Goal: Complete application form: Complete application form

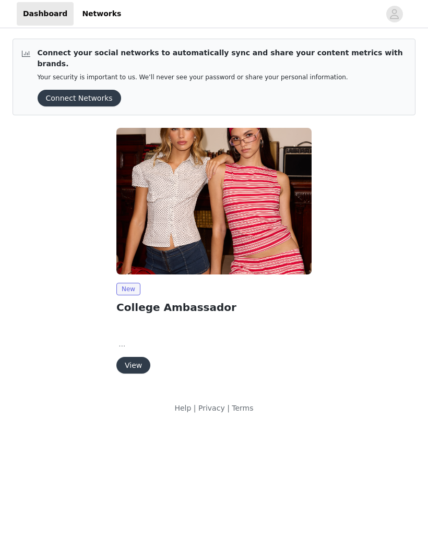
click at [141, 357] on button "View" at bounding box center [133, 365] width 34 height 17
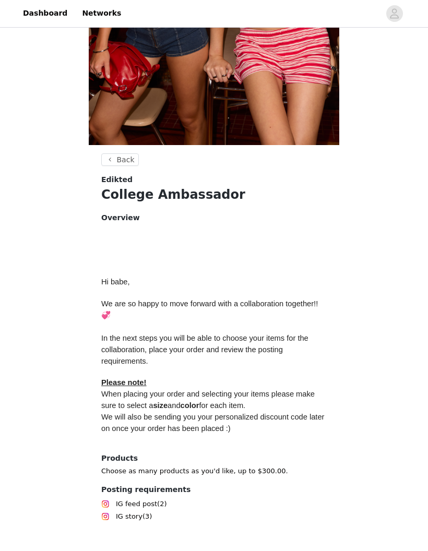
scroll to position [253, 0]
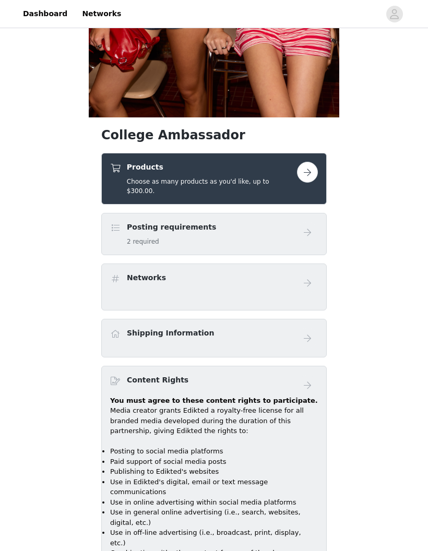
scroll to position [285, 0]
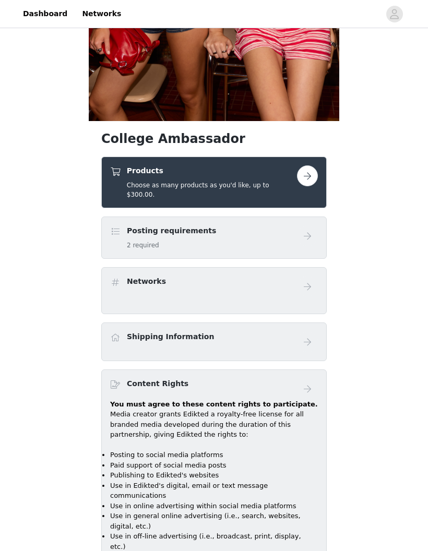
click at [307, 177] on button "button" at bounding box center [307, 175] width 21 height 21
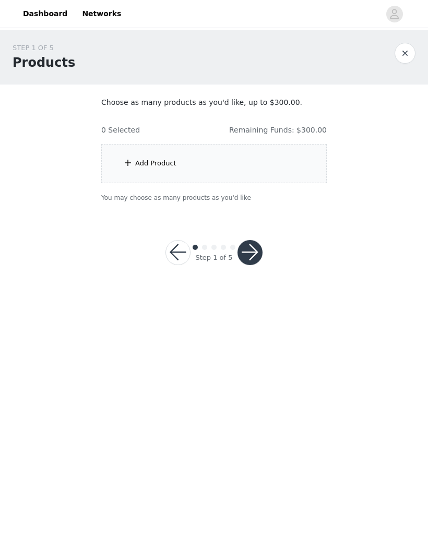
click at [228, 169] on div "Add Product" at bounding box center [213, 163] width 225 height 39
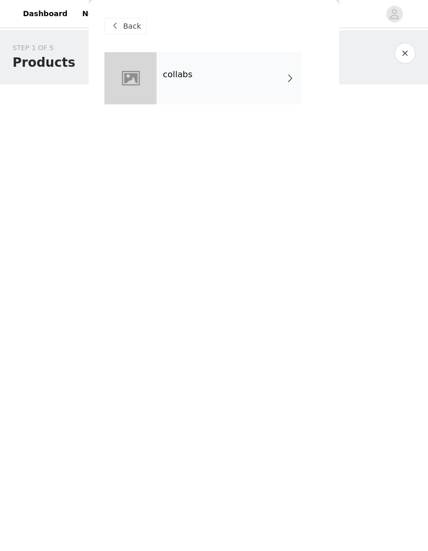
click at [116, 33] on div "Back" at bounding box center [125, 26] width 42 height 17
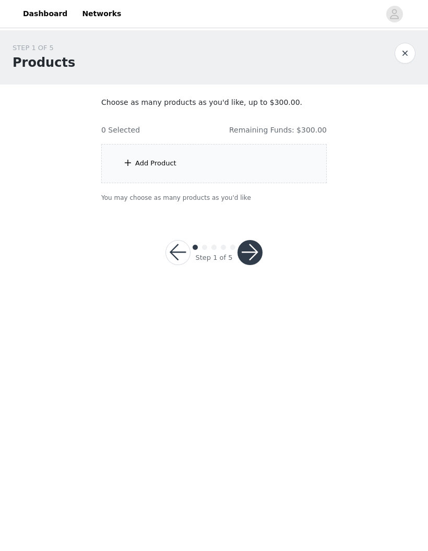
click at [153, 165] on div "Add Product" at bounding box center [155, 163] width 41 height 10
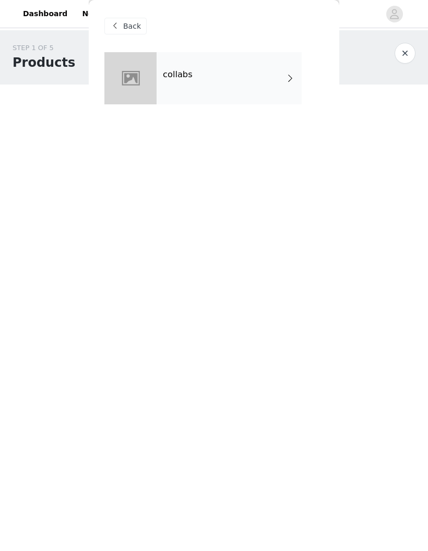
click at [268, 79] on div "collabs" at bounding box center [228, 78] width 145 height 52
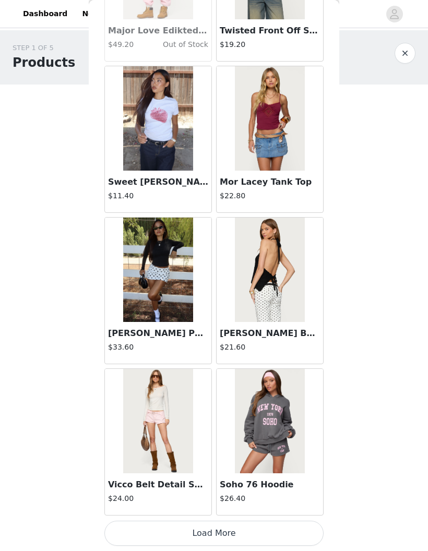
click at [279, 527] on button "Load More" at bounding box center [213, 532] width 219 height 25
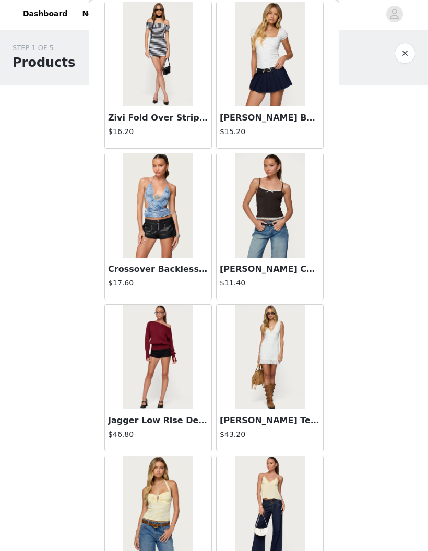
scroll to position [1563, 0]
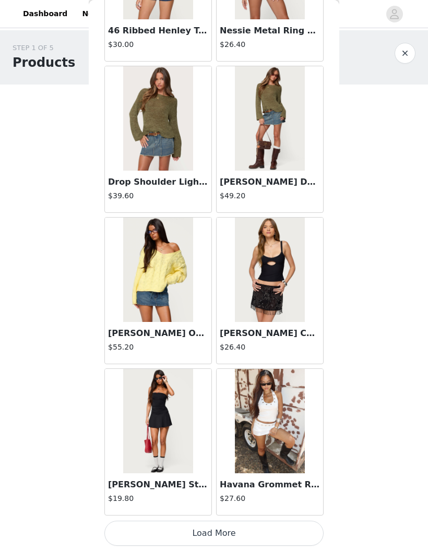
click at [297, 529] on button "Load More" at bounding box center [213, 532] width 219 height 25
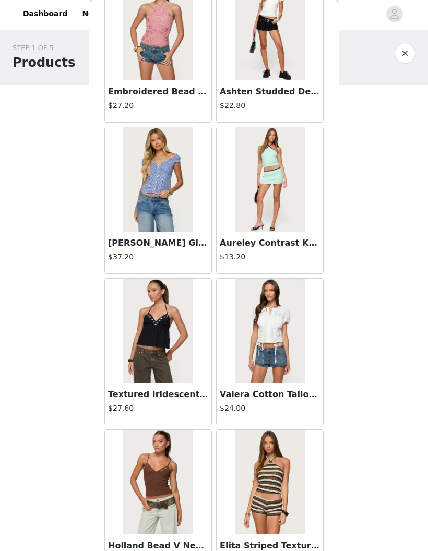
scroll to position [4038, 0]
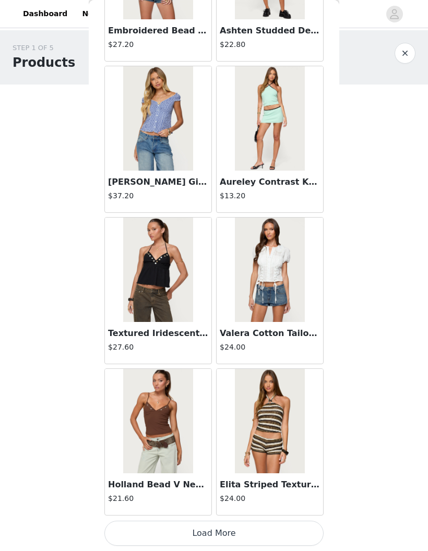
click at [310, 531] on button "Load More" at bounding box center [213, 532] width 219 height 25
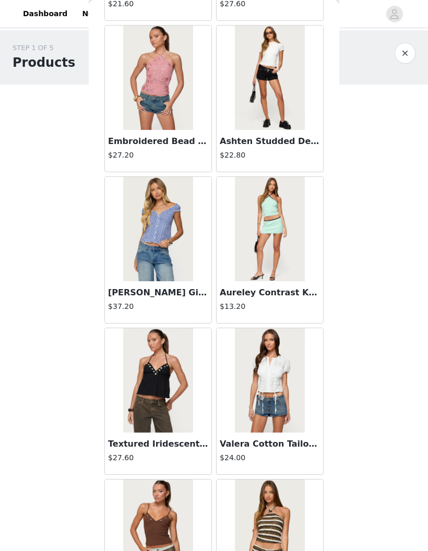
scroll to position [3959, 0]
click at [283, 376] on img at bounding box center [269, 379] width 69 height 104
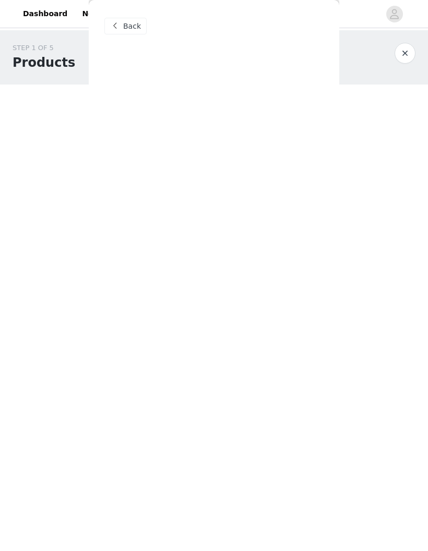
scroll to position [0, 0]
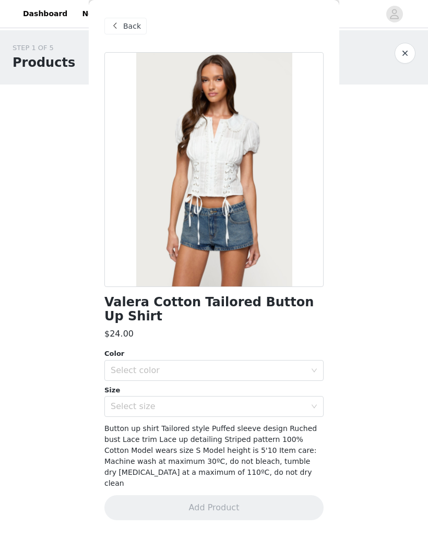
click at [302, 365] on div "Select color" at bounding box center [208, 370] width 195 height 10
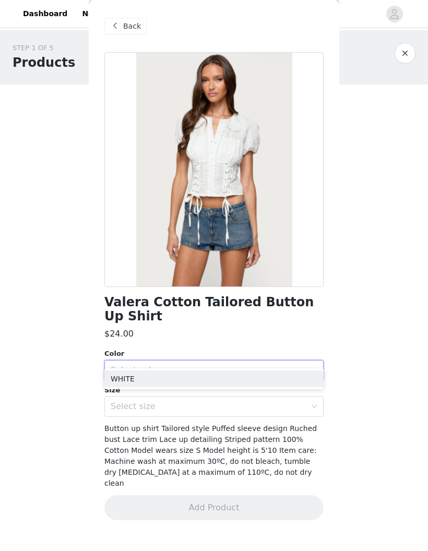
click at [291, 374] on li "WHITE" at bounding box center [213, 378] width 219 height 17
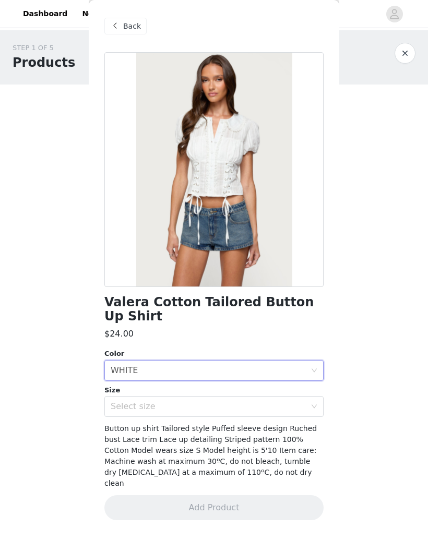
click at [302, 396] on div "Select size" at bounding box center [211, 406] width 200 height 20
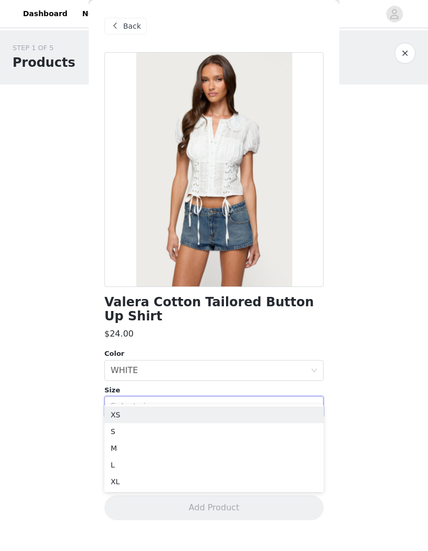
click at [295, 414] on li "XS" at bounding box center [213, 414] width 219 height 17
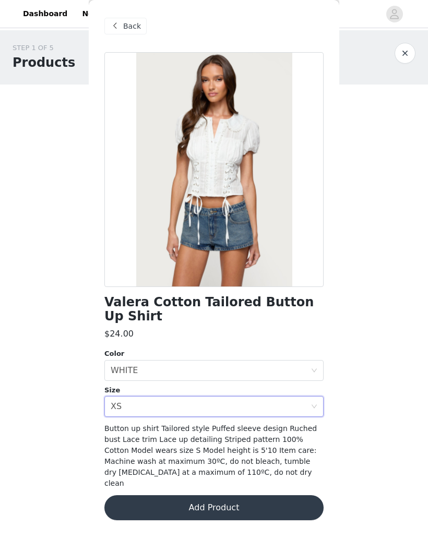
click at [313, 396] on div "Select size XS" at bounding box center [213, 406] width 219 height 21
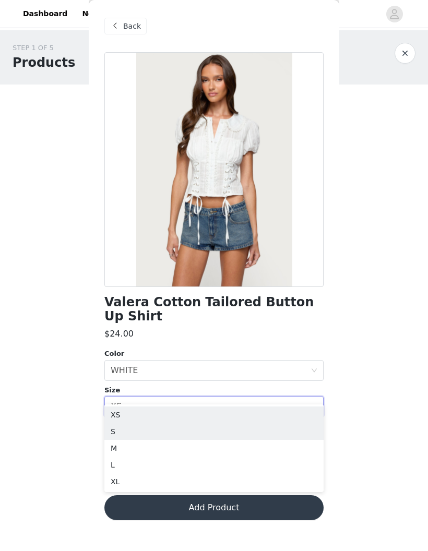
click at [176, 431] on li "S" at bounding box center [213, 431] width 219 height 17
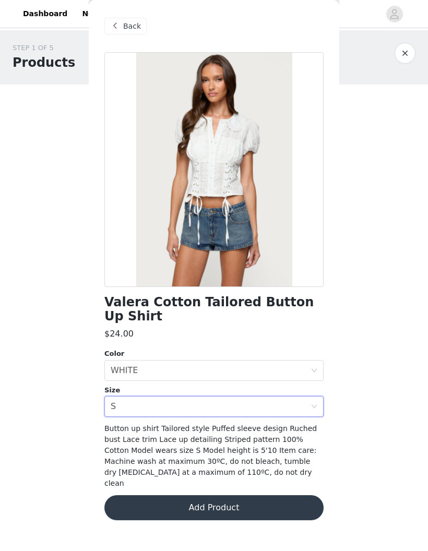
click at [297, 495] on button "Add Product" at bounding box center [213, 507] width 219 height 25
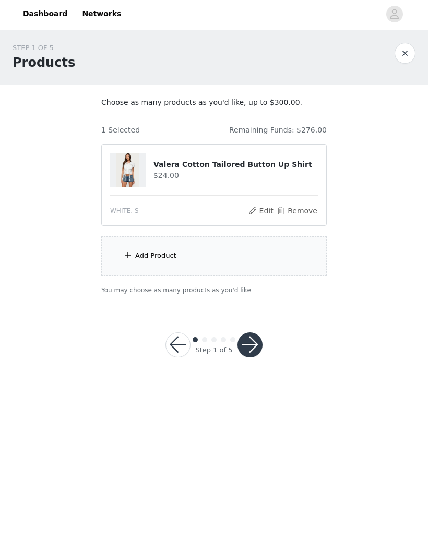
click at [267, 265] on div "Add Product" at bounding box center [213, 255] width 225 height 39
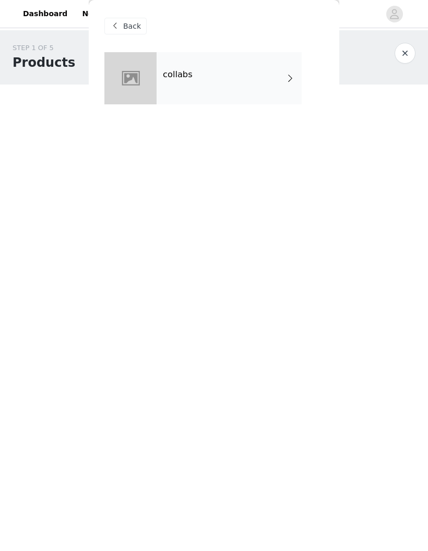
click at [269, 67] on div "collabs" at bounding box center [228, 78] width 145 height 52
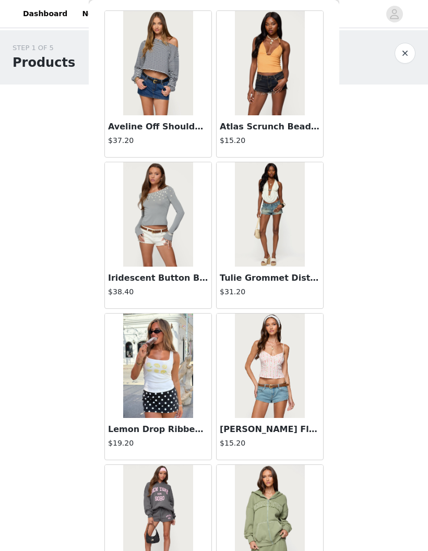
scroll to position [24, 0]
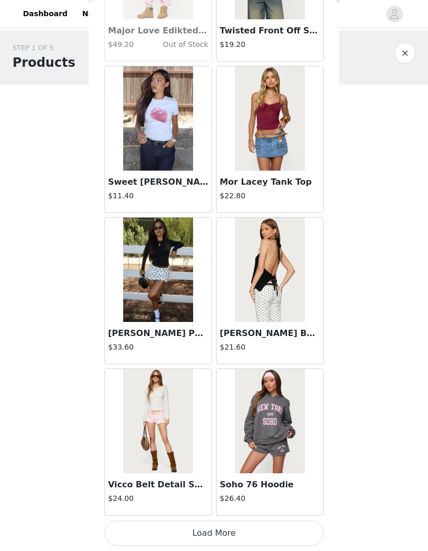
click at [297, 525] on button "Load More" at bounding box center [213, 532] width 219 height 25
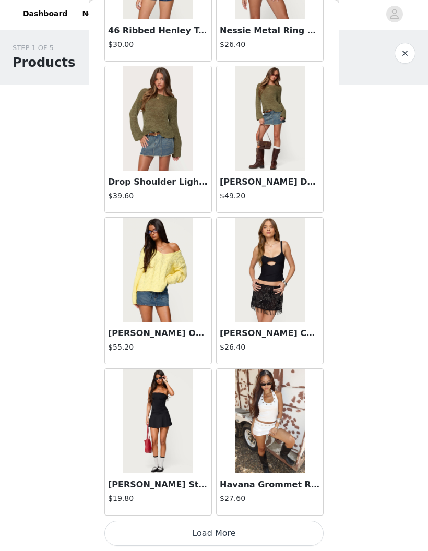
click at [288, 526] on button "Load More" at bounding box center [213, 532] width 219 height 25
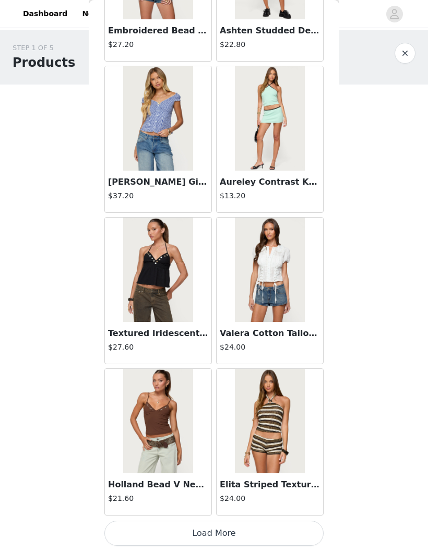
click at [294, 530] on button "Load More" at bounding box center [213, 532] width 219 height 25
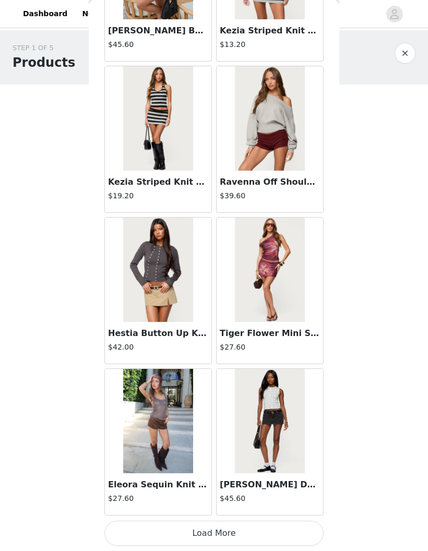
click at [305, 525] on button "Load More" at bounding box center [213, 532] width 219 height 25
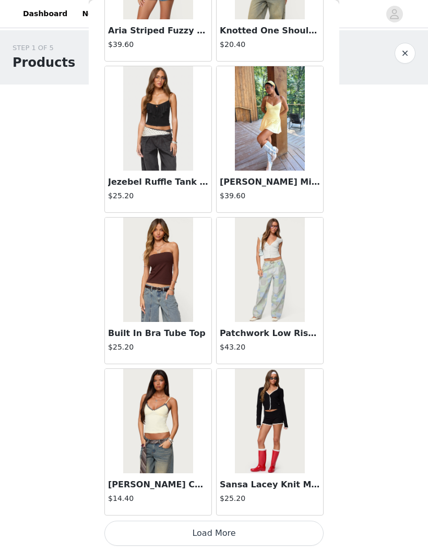
click at [293, 530] on button "Load More" at bounding box center [213, 532] width 219 height 25
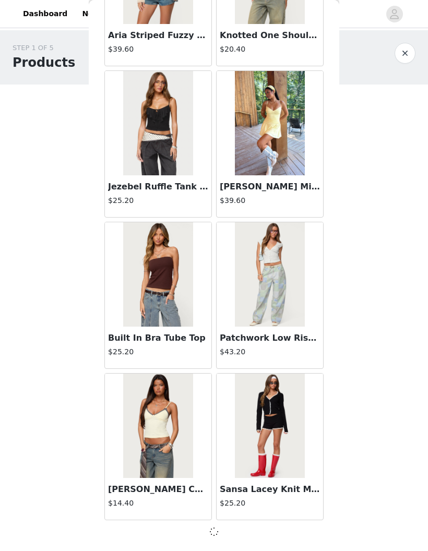
scroll to position [7089, 0]
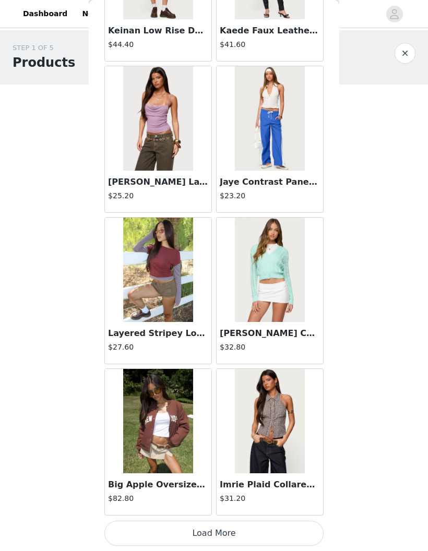
click at [297, 524] on button "Load More" at bounding box center [213, 532] width 219 height 25
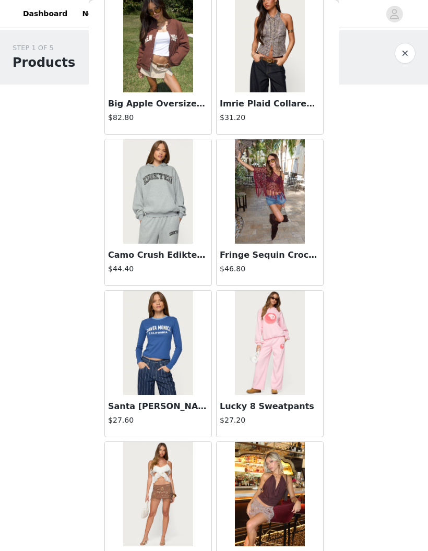
scroll to position [8988, 0]
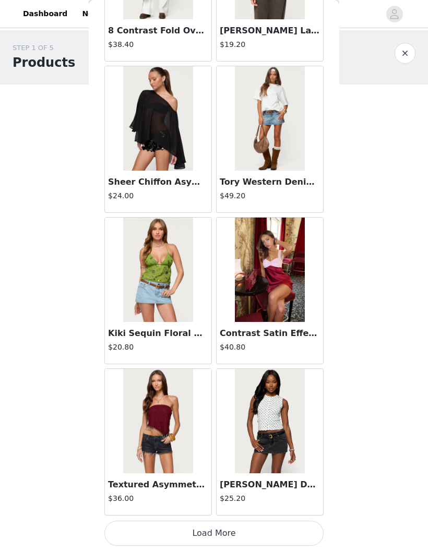
click at [304, 530] on button "Load More" at bounding box center [213, 532] width 219 height 25
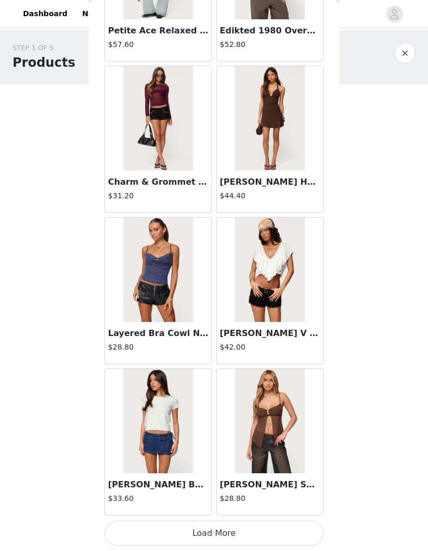
scroll to position [11630, 0]
click at [294, 530] on button "Load More" at bounding box center [213, 532] width 219 height 25
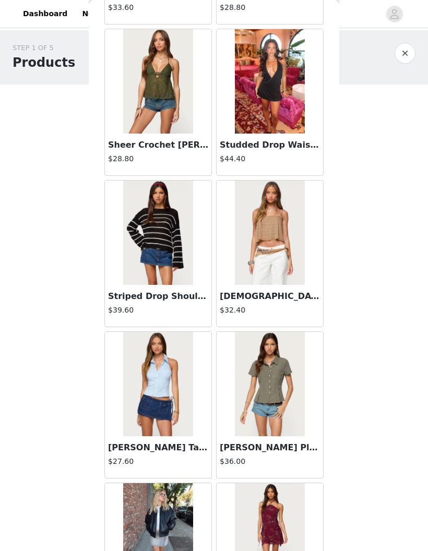
scroll to position [12101, 0]
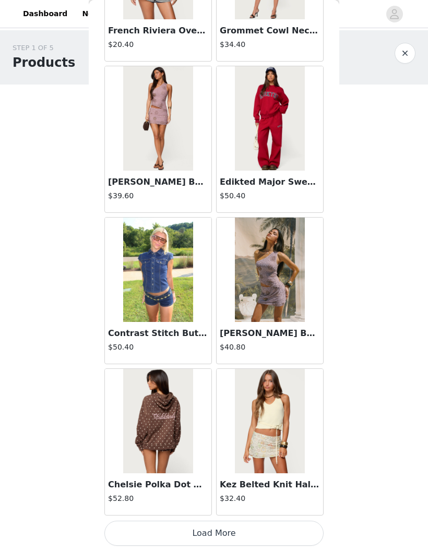
click at [294, 530] on button "Load More" at bounding box center [213, 532] width 219 height 25
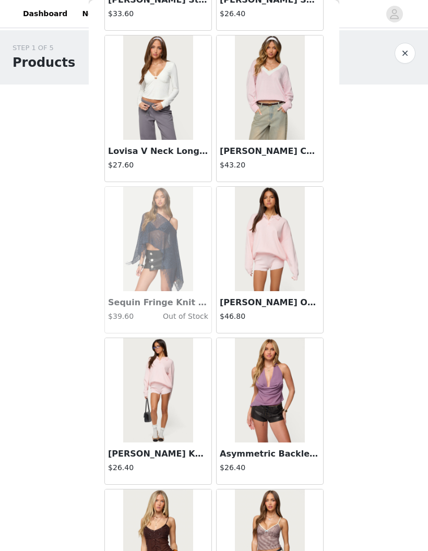
scroll to position [14383, 0]
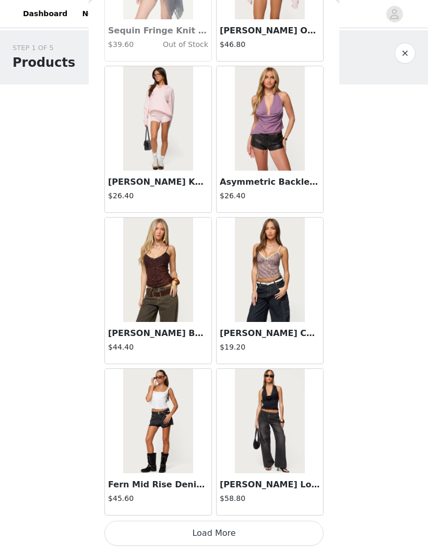
click at [297, 526] on button "Load More" at bounding box center [213, 532] width 219 height 25
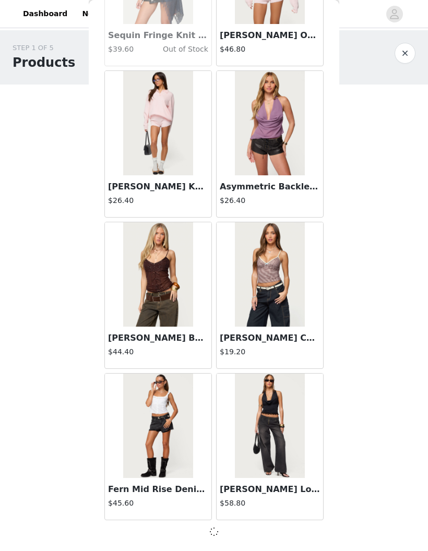
scroll to position [14649, 0]
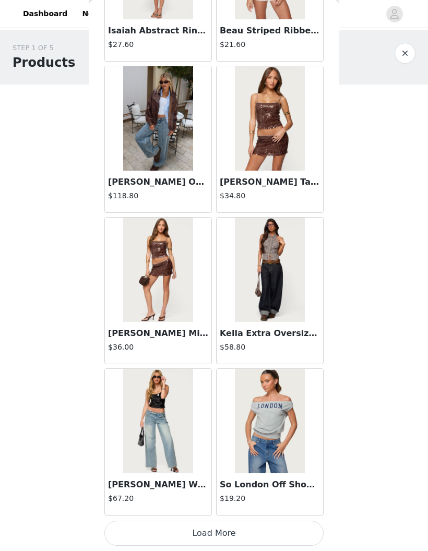
click at [291, 527] on button "Load More" at bounding box center [213, 532] width 219 height 25
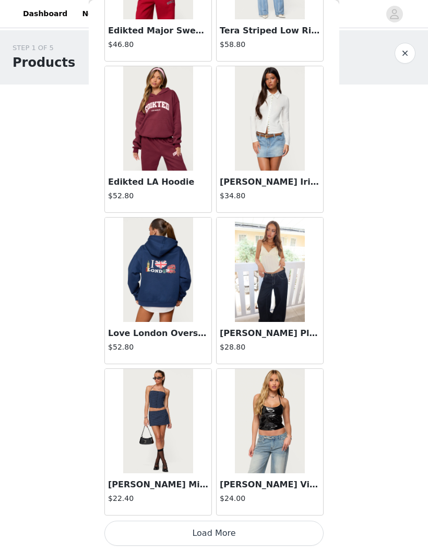
click at [286, 530] on button "Load More" at bounding box center [213, 532] width 219 height 25
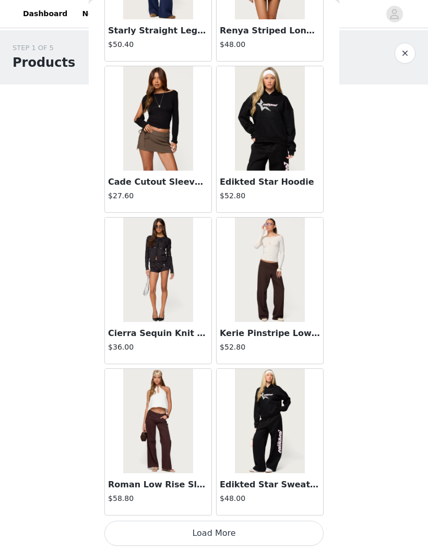
click at [288, 526] on button "Load More" at bounding box center [213, 532] width 219 height 25
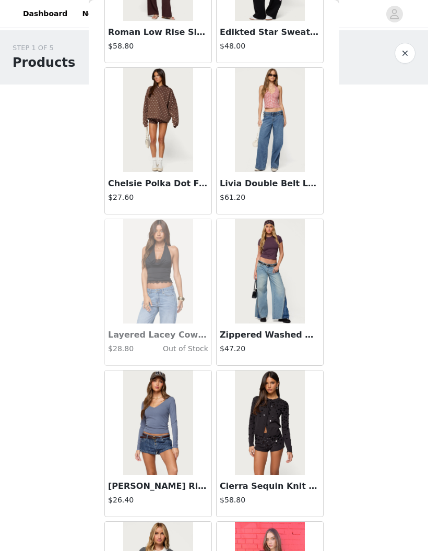
scroll to position [19643, 0]
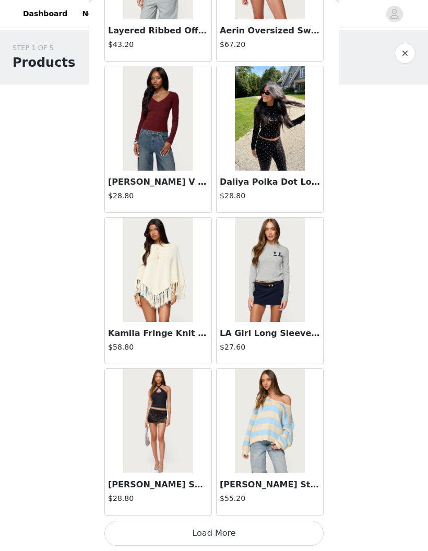
click at [297, 526] on button "Load More" at bounding box center [213, 532] width 219 height 25
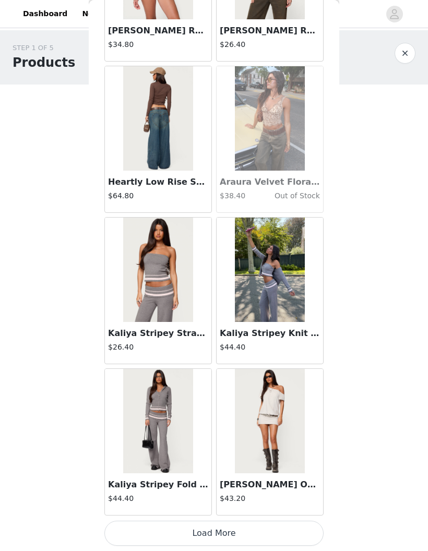
click at [287, 529] on button "Load More" at bounding box center [213, 532] width 219 height 25
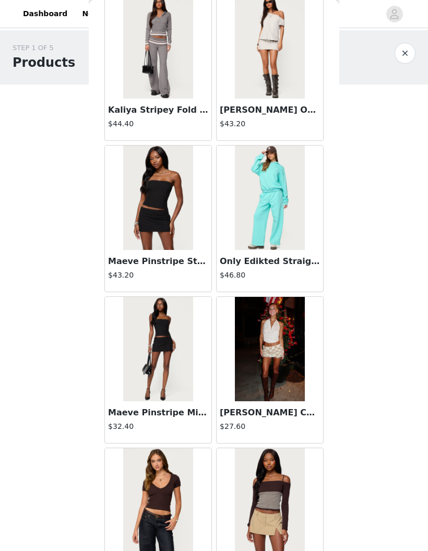
scroll to position [22589, 0]
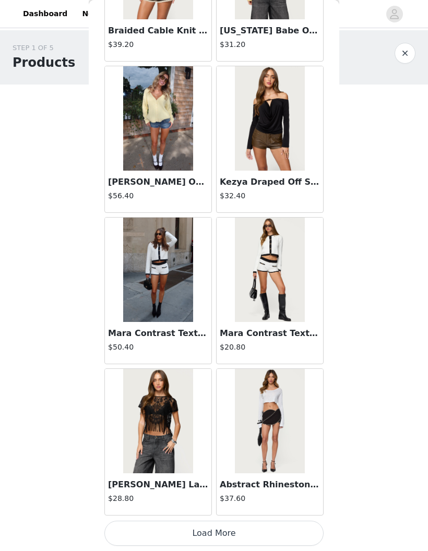
click at [302, 528] on button "Load More" at bounding box center [213, 532] width 219 height 25
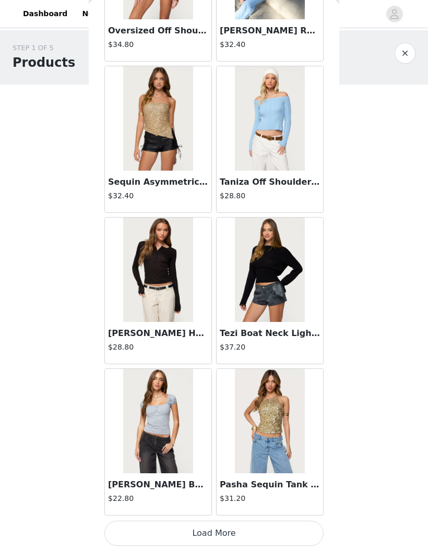
scroll to position [25238, 0]
click at [302, 533] on button "Load More" at bounding box center [213, 532] width 219 height 25
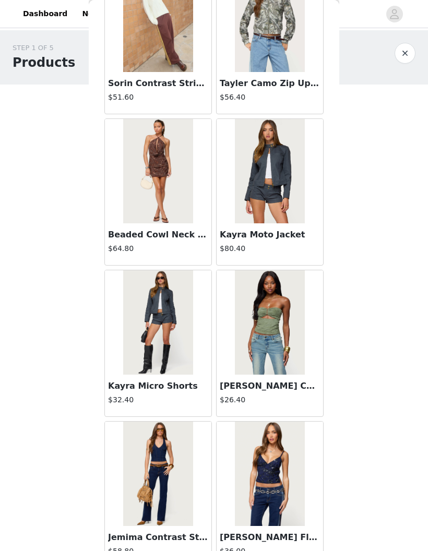
scroll to position [25943, 0]
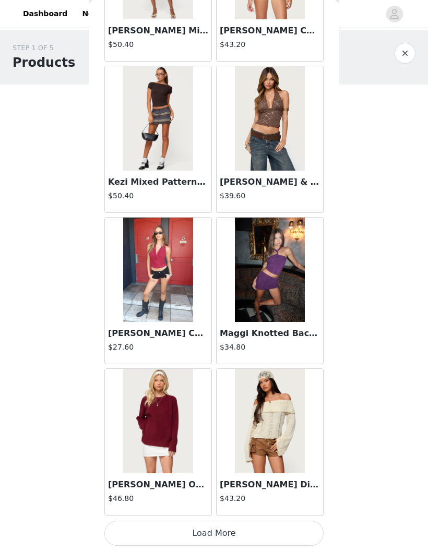
click at [297, 533] on button "Load More" at bounding box center [213, 532] width 219 height 25
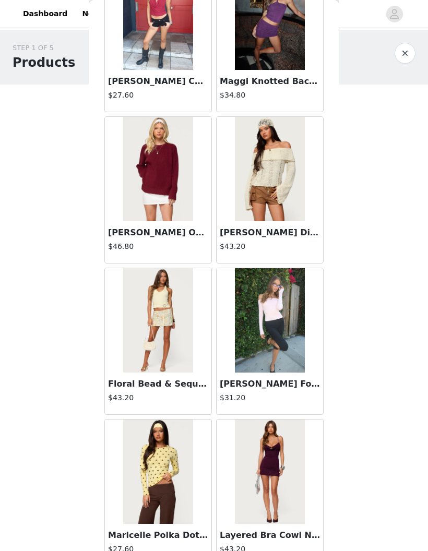
scroll to position [27036, 0]
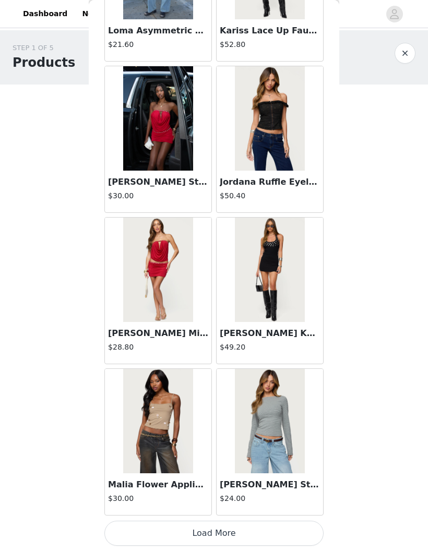
click at [294, 529] on button "Load More" at bounding box center [213, 532] width 219 height 25
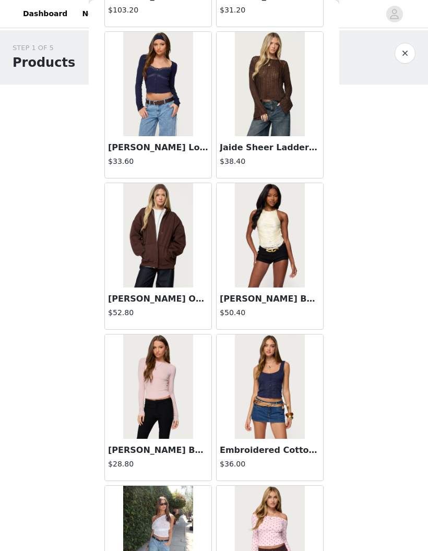
scroll to position [29690, 0]
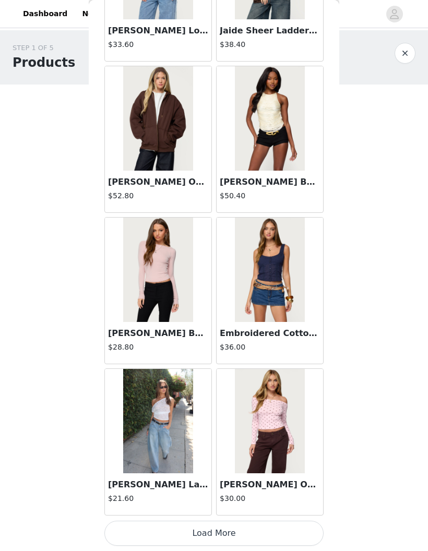
click at [289, 529] on button "Load More" at bounding box center [213, 532] width 219 height 25
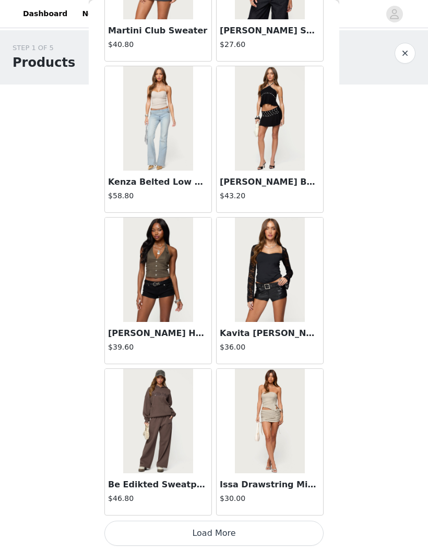
scroll to position [31287, 0]
click at [282, 526] on button "Load More" at bounding box center [213, 532] width 219 height 25
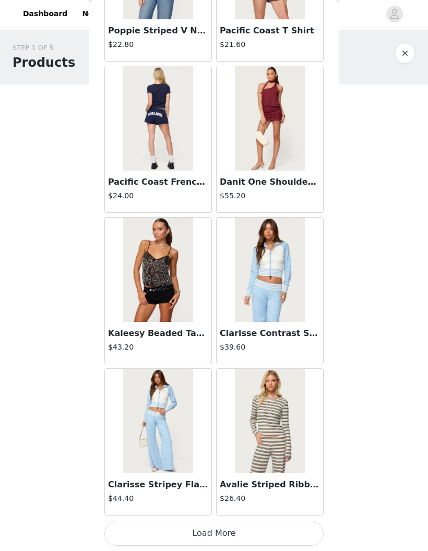
click at [294, 526] on button "Load More" at bounding box center [213, 532] width 219 height 25
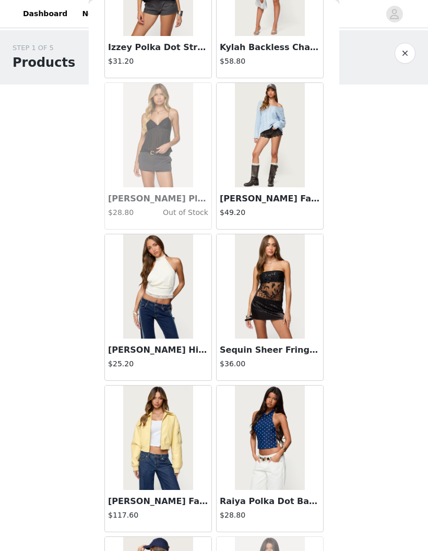
scroll to position [33858, 0]
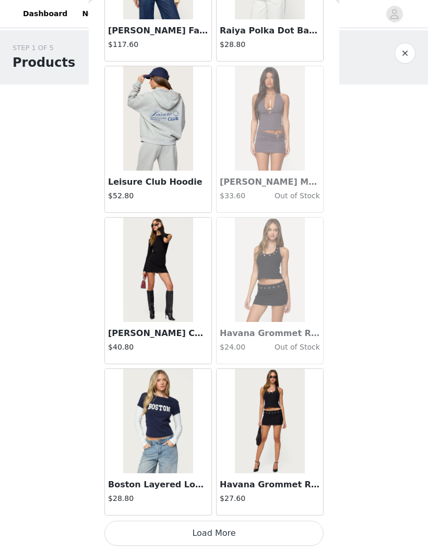
click at [289, 528] on button "Load More" at bounding box center [213, 532] width 219 height 25
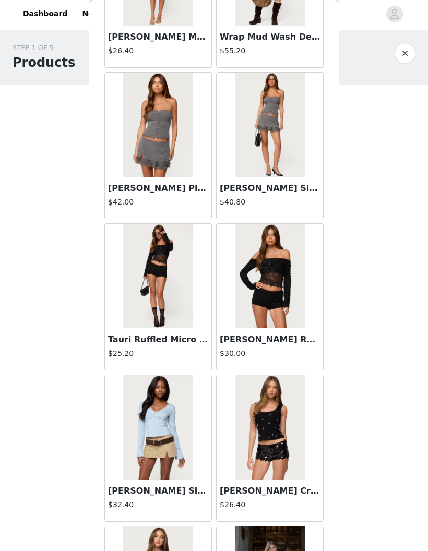
scroll to position [30372, 0]
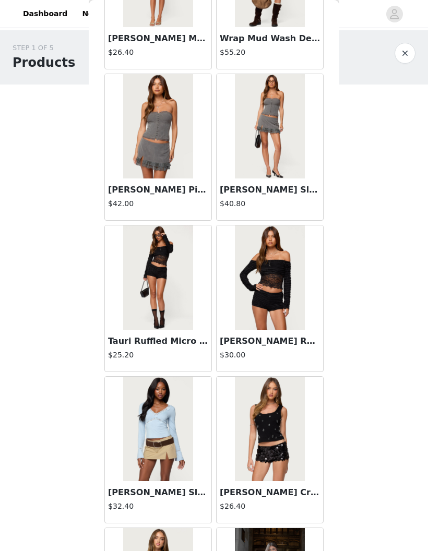
click at [167, 151] on img at bounding box center [157, 126] width 69 height 104
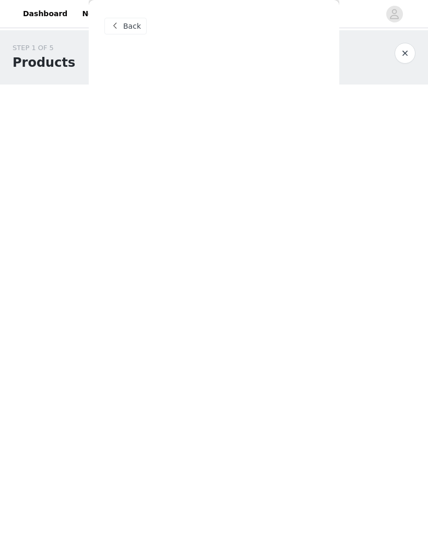
scroll to position [0, 0]
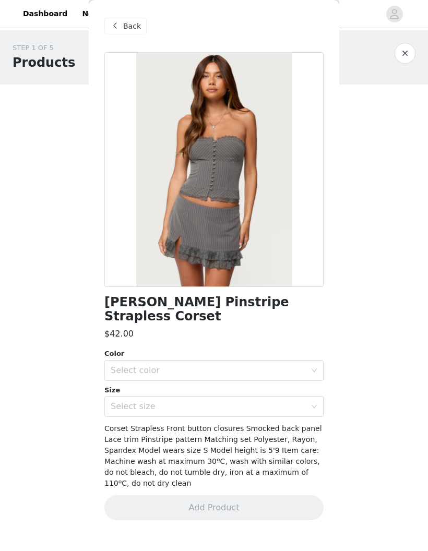
click at [289, 365] on div "Select color" at bounding box center [208, 370] width 195 height 10
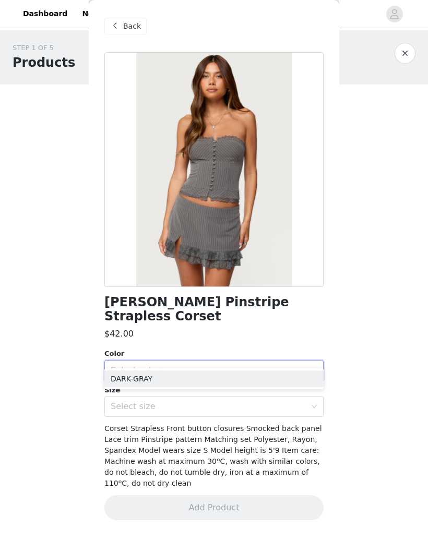
click at [294, 372] on li "DARK-GRAY" at bounding box center [213, 378] width 219 height 17
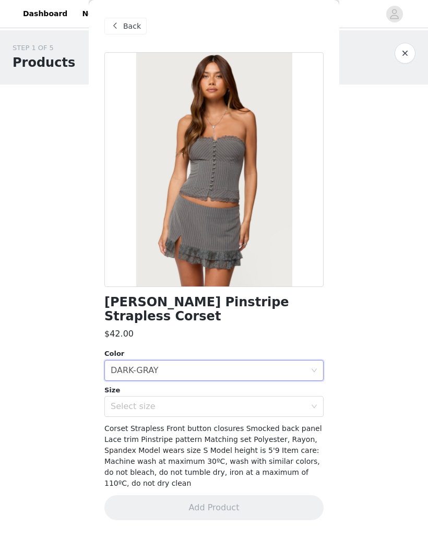
click at [304, 401] on div "Select size" at bounding box center [208, 406] width 195 height 10
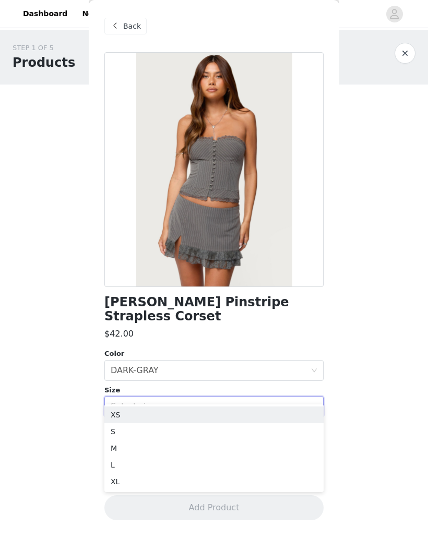
click at [287, 434] on li "S" at bounding box center [213, 431] width 219 height 17
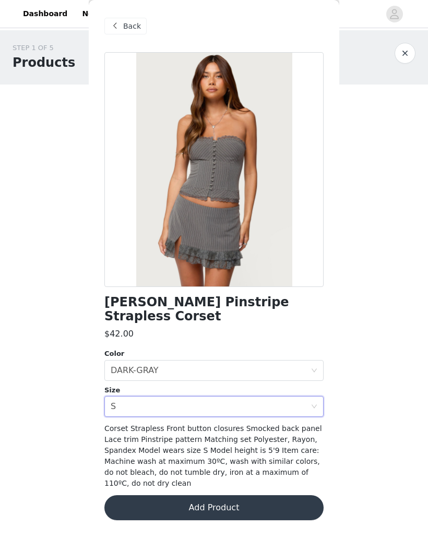
click at [270, 396] on div "Select size S" at bounding box center [211, 406] width 200 height 20
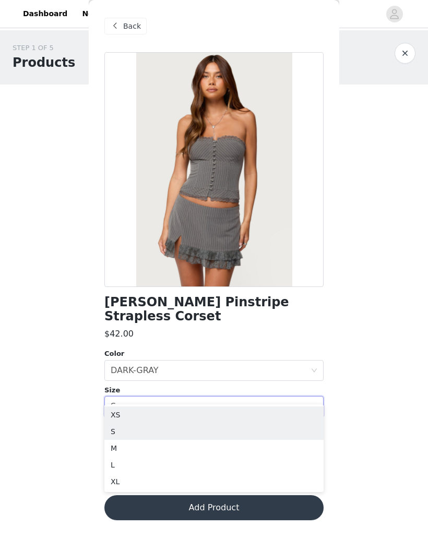
click at [271, 412] on li "XS" at bounding box center [213, 414] width 219 height 17
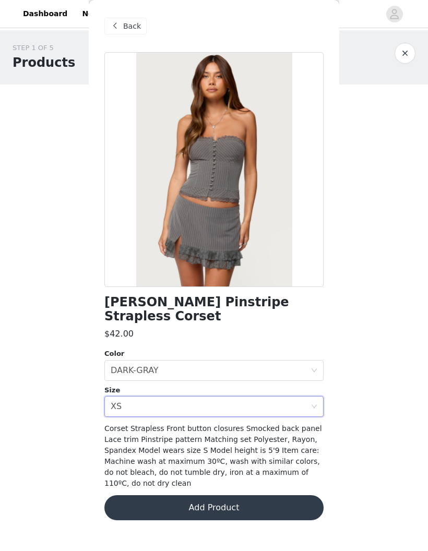
click at [279, 497] on button "Add Product" at bounding box center [213, 507] width 219 height 25
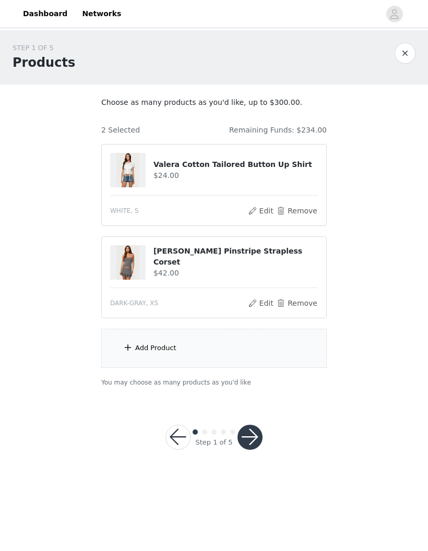
click at [269, 347] on div "Add Product" at bounding box center [213, 347] width 225 height 39
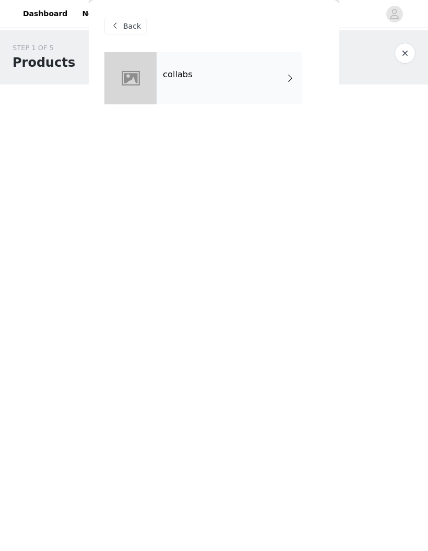
click at [128, 26] on span "Back" at bounding box center [132, 26] width 18 height 11
click at [126, 33] on div "Back" at bounding box center [125, 26] width 42 height 17
click at [125, 21] on span "Back" at bounding box center [132, 26] width 18 height 11
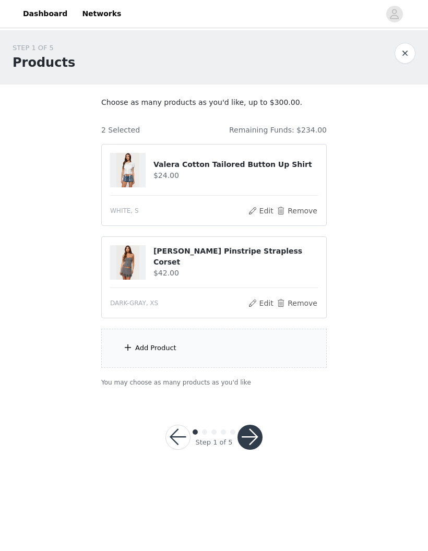
click at [303, 355] on div "Add Product" at bounding box center [213, 347] width 225 height 39
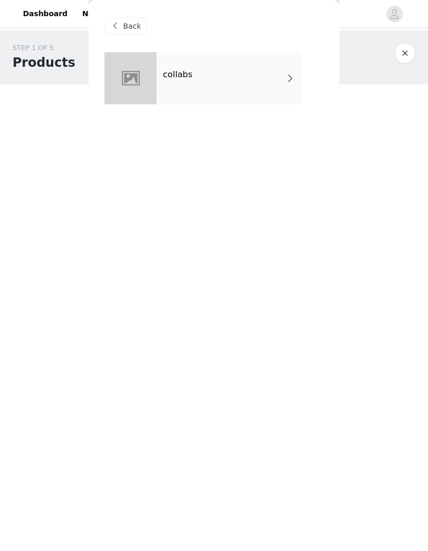
click at [272, 88] on div "collabs" at bounding box center [228, 78] width 145 height 52
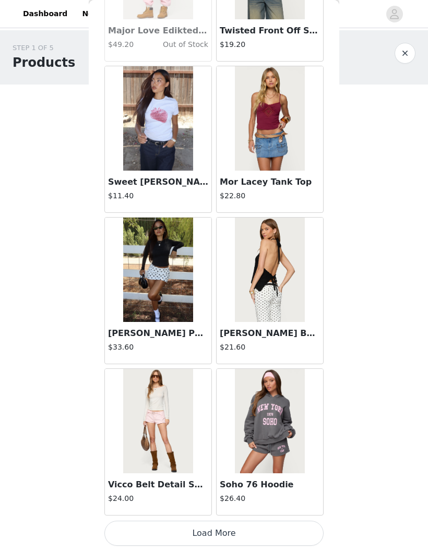
click at [137, 531] on button "Load More" at bounding box center [213, 532] width 219 height 25
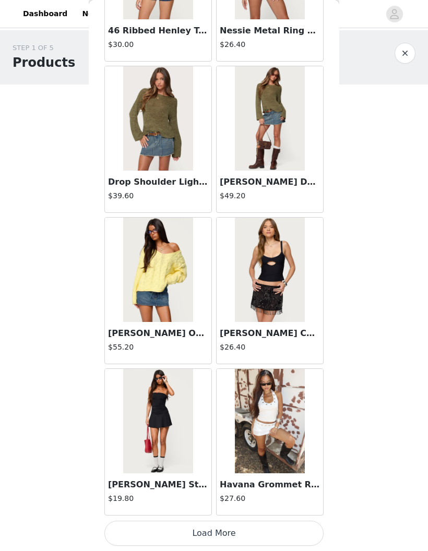
scroll to position [2557, 0]
click at [113, 529] on button "Load More" at bounding box center [213, 532] width 219 height 25
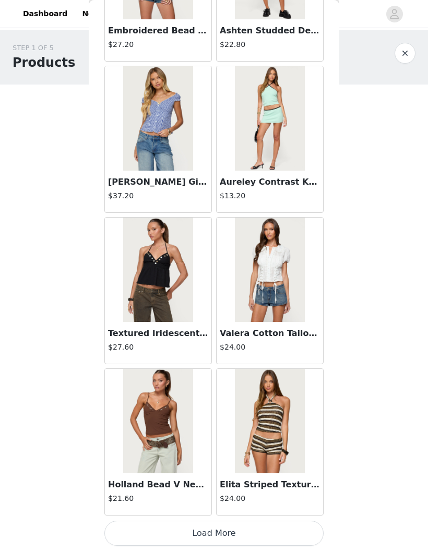
scroll to position [4069, 0]
click at [151, 538] on button "Load More" at bounding box center [213, 532] width 219 height 25
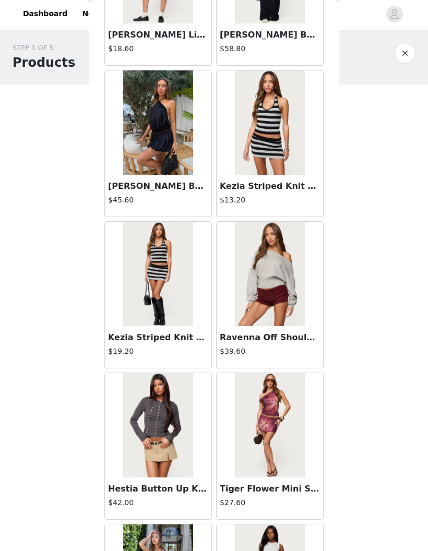
scroll to position [5427, 0]
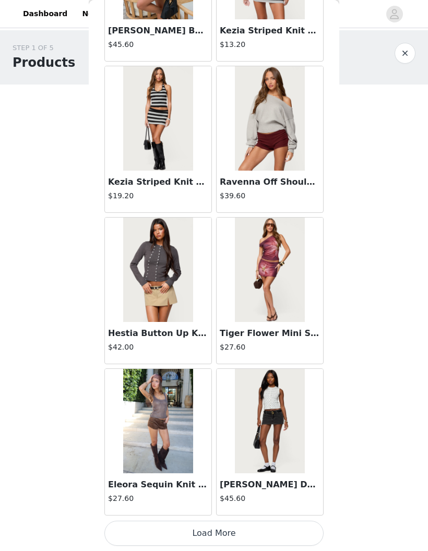
click at [126, 540] on button "Load More" at bounding box center [213, 532] width 219 height 25
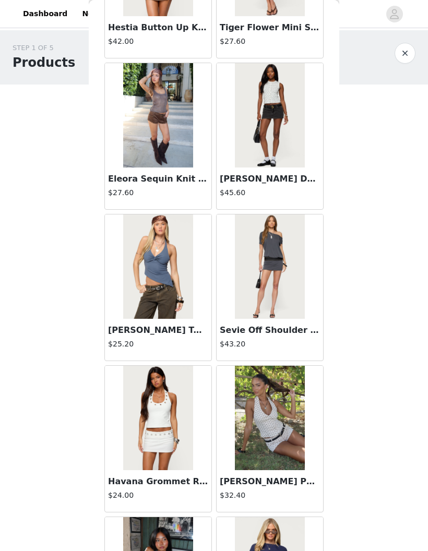
scroll to position [5888, 0]
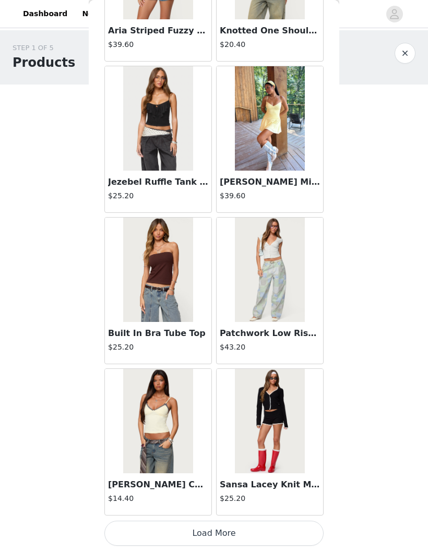
click at [123, 534] on button "Load More" at bounding box center [213, 532] width 219 height 25
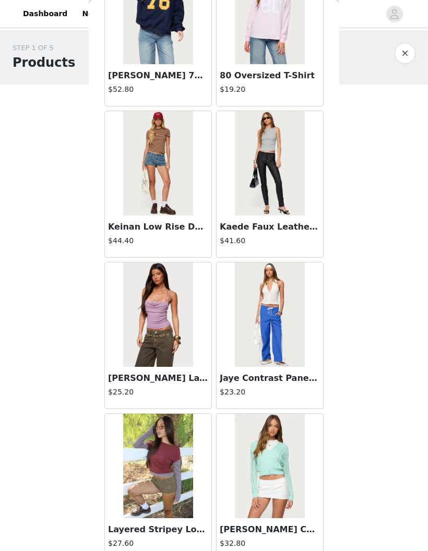
scroll to position [8410, 0]
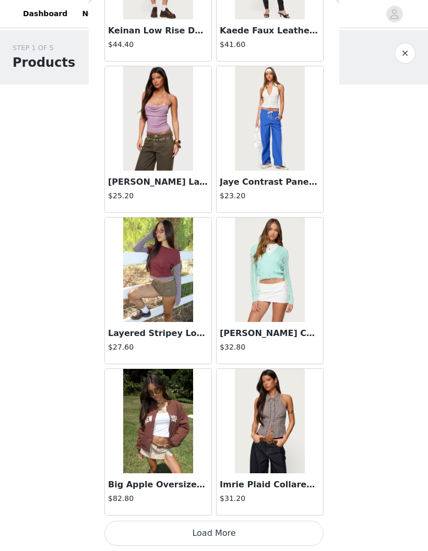
click at [126, 528] on button "Load More" at bounding box center [213, 532] width 219 height 25
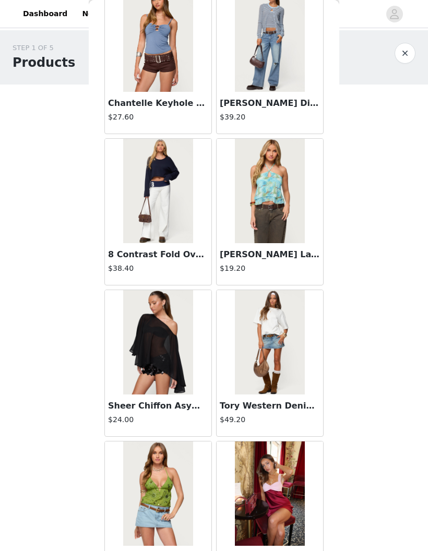
scroll to position [9894, 0]
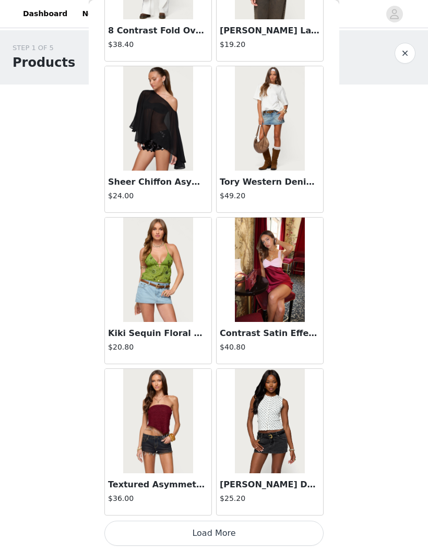
click at [142, 528] on button "Load More" at bounding box center [213, 532] width 219 height 25
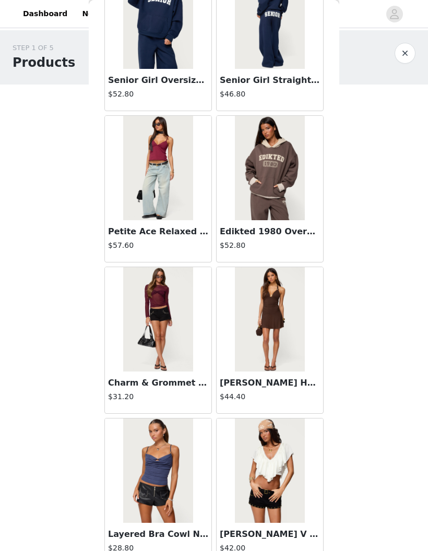
scroll to position [11429, 0]
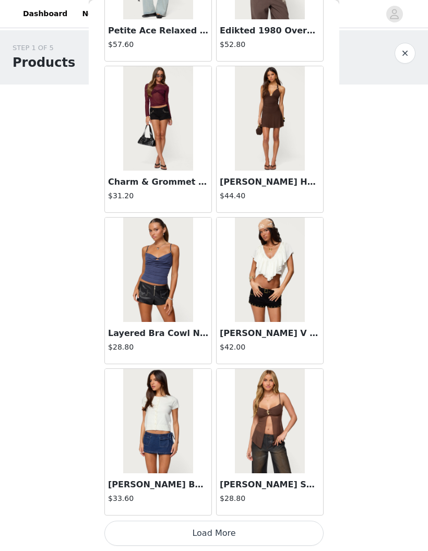
click at [137, 535] on button "Load More" at bounding box center [213, 532] width 219 height 25
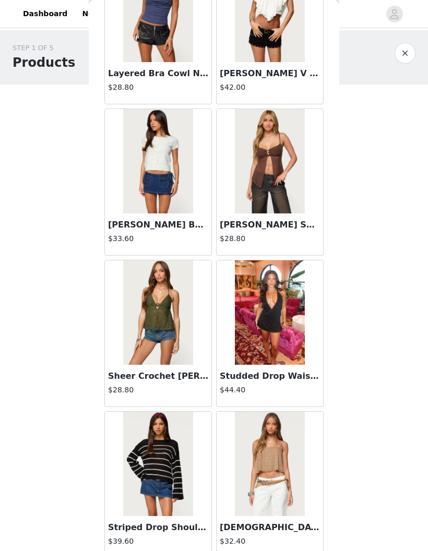
scroll to position [11888, 0]
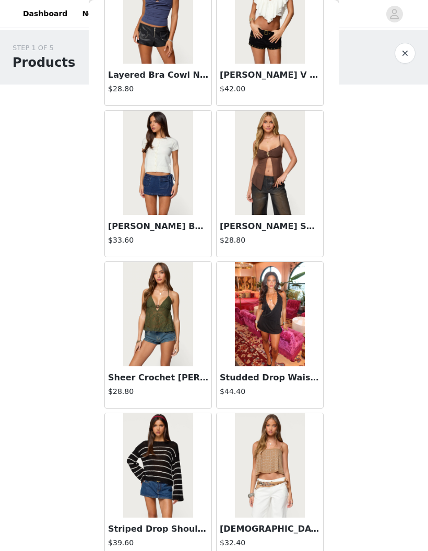
click at [298, 325] on img at bounding box center [269, 314] width 69 height 104
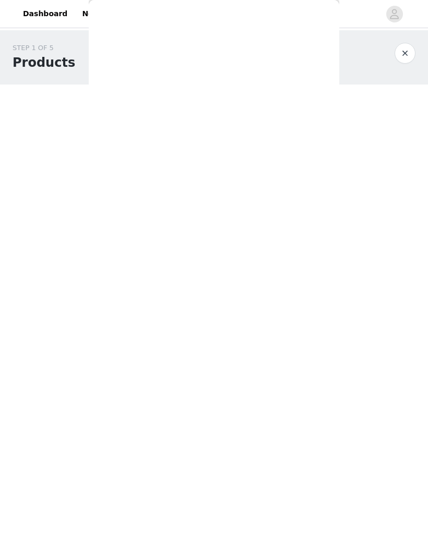
scroll to position [0, 0]
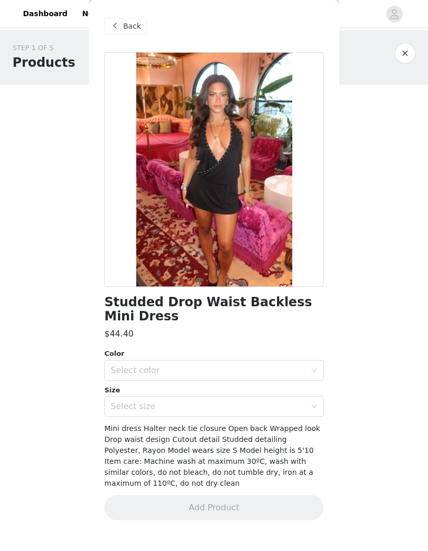
click at [298, 365] on div "Select color" at bounding box center [208, 370] width 195 height 10
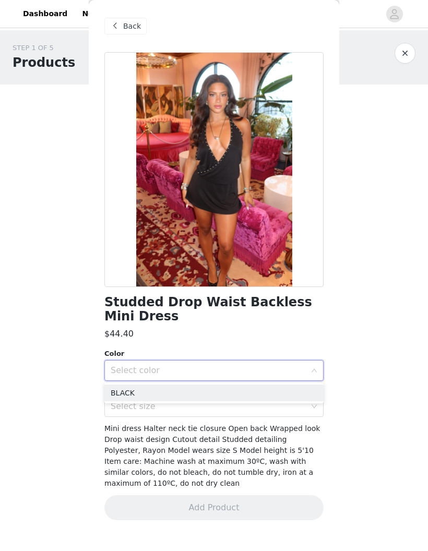
click at [288, 390] on li "BLACK" at bounding box center [213, 392] width 219 height 17
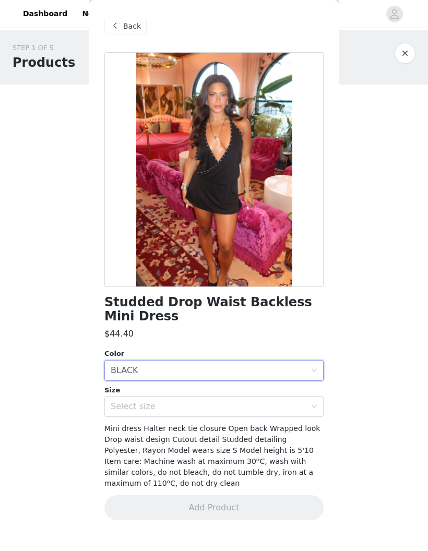
click at [295, 405] on div "Select size" at bounding box center [208, 406] width 195 height 10
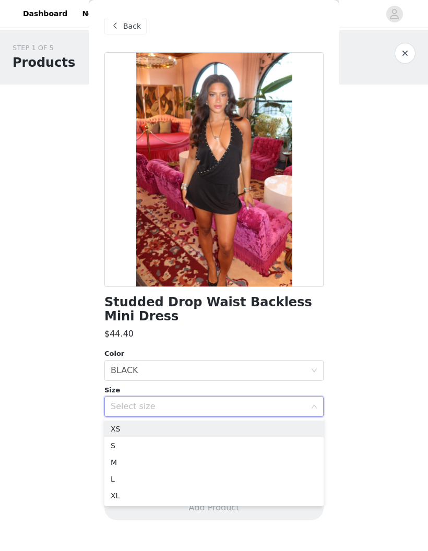
click at [305, 407] on div "Select size" at bounding box center [208, 406] width 195 height 10
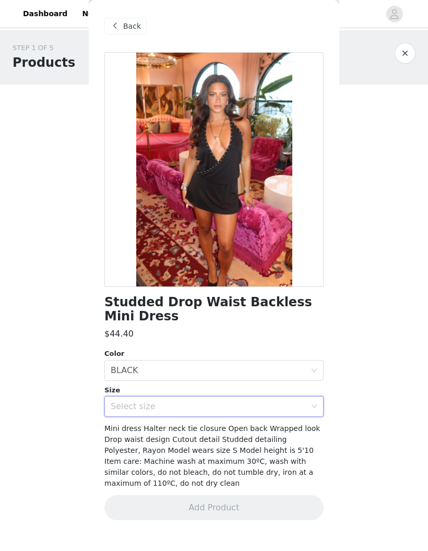
click at [294, 424] on span "Mini dress Halter neck tie closure Open back Wrapped look Drop waist design Cut…" at bounding box center [211, 455] width 215 height 63
click at [309, 404] on div "Select size" at bounding box center [211, 406] width 200 height 20
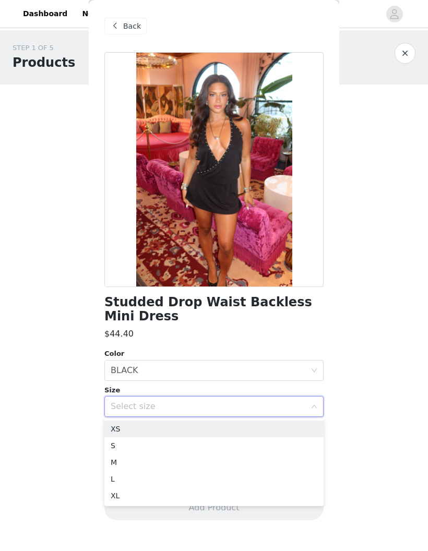
click at [285, 440] on li "S" at bounding box center [213, 445] width 219 height 17
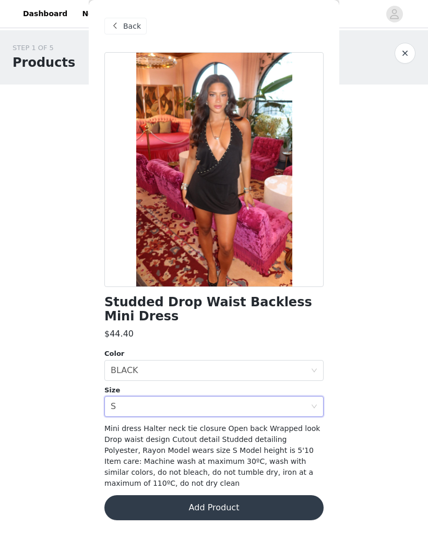
click at [307, 401] on div "Select size S" at bounding box center [211, 406] width 200 height 20
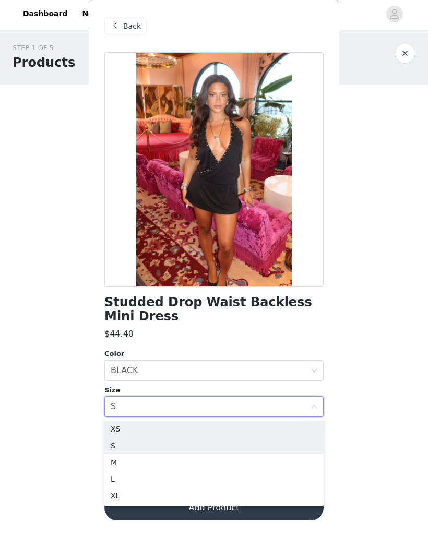
click at [291, 425] on li "XS" at bounding box center [213, 428] width 219 height 17
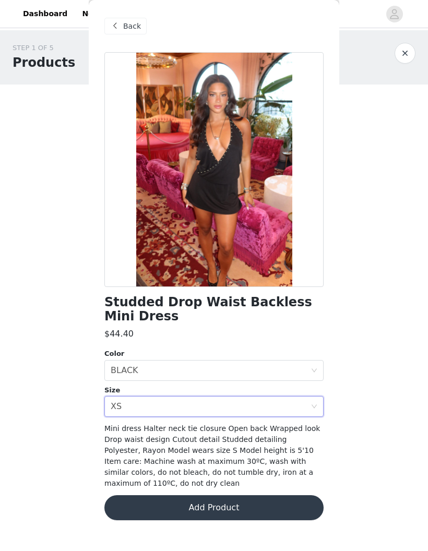
click at [298, 495] on button "Add Product" at bounding box center [213, 507] width 219 height 25
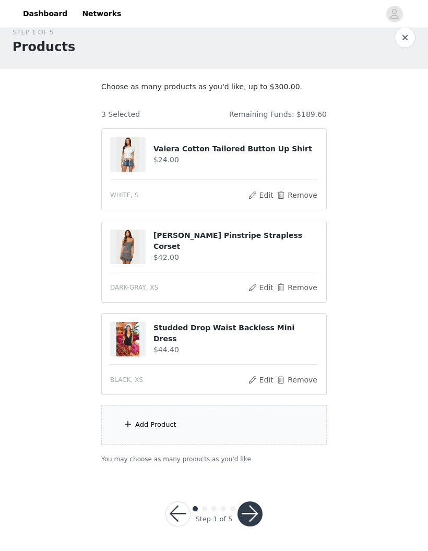
click at [279, 429] on div "Add Product" at bounding box center [213, 424] width 225 height 39
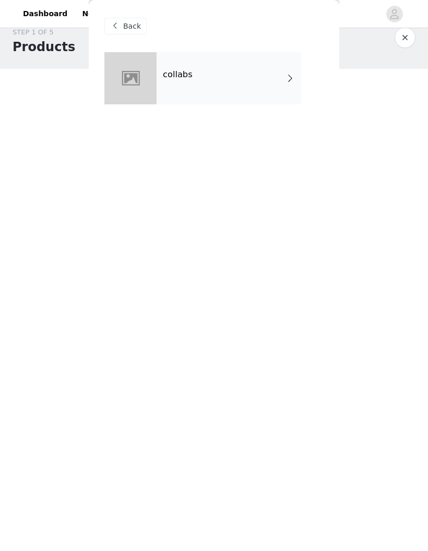
click at [290, 76] on span at bounding box center [290, 78] width 10 height 13
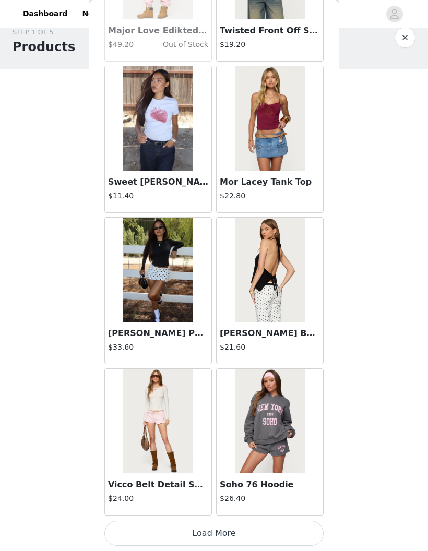
click at [127, 532] on button "Load More" at bounding box center [213, 532] width 219 height 25
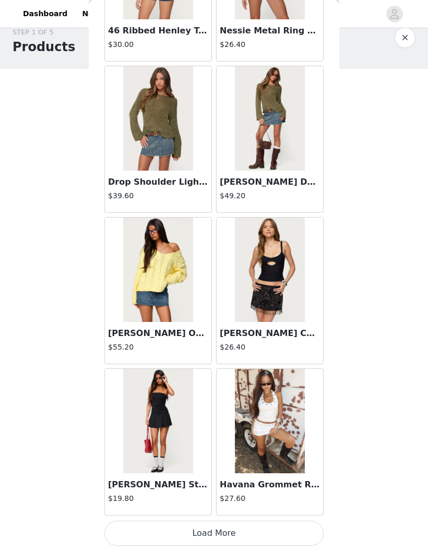
scroll to position [2557, 0]
click at [120, 523] on button "Load More" at bounding box center [213, 532] width 219 height 25
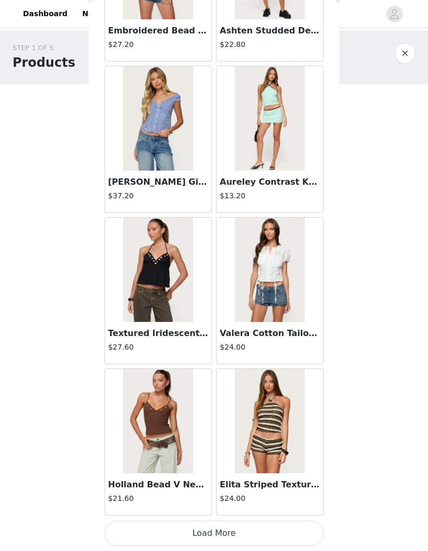
scroll to position [4069, 0]
click at [142, 520] on button "Load More" at bounding box center [213, 532] width 219 height 25
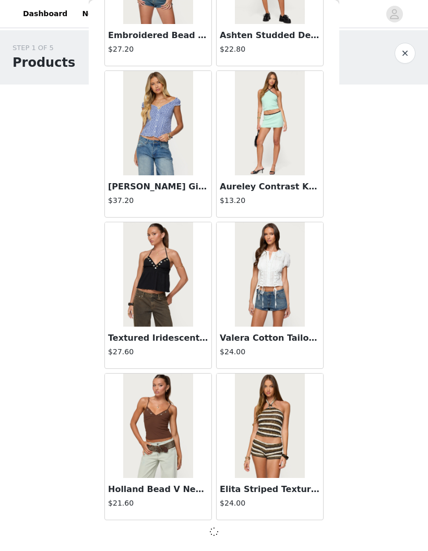
scroll to position [4064, 0]
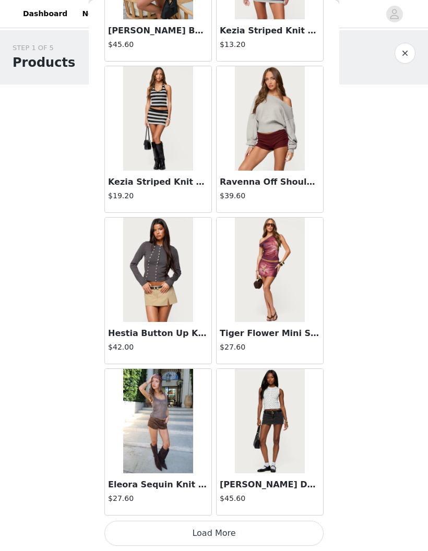
click at [128, 529] on button "Load More" at bounding box center [213, 532] width 219 height 25
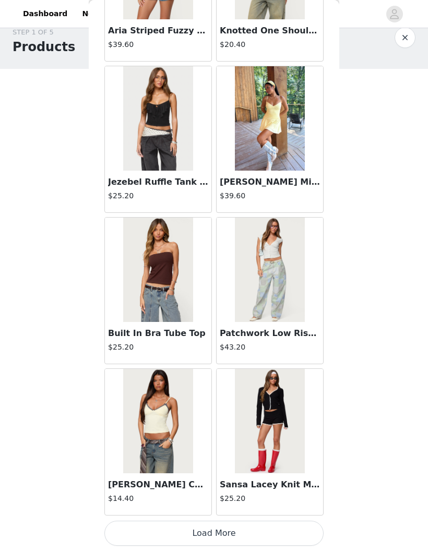
scroll to position [7093, 0]
click at [129, 522] on button "Load More" at bounding box center [213, 532] width 219 height 25
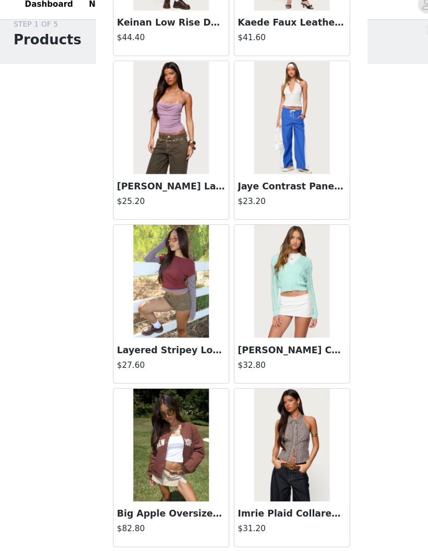
scroll to position [0, 0]
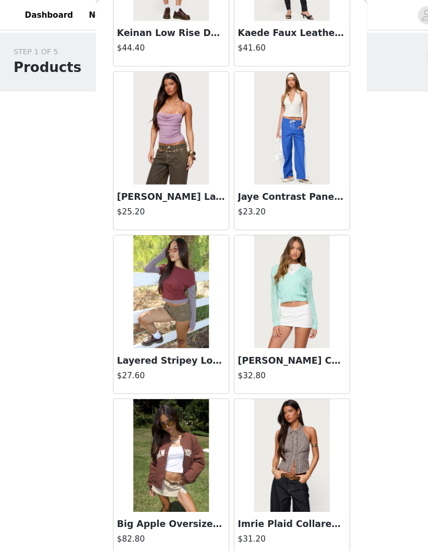
click at [139, 534] on button "Load More" at bounding box center [213, 532] width 219 height 25
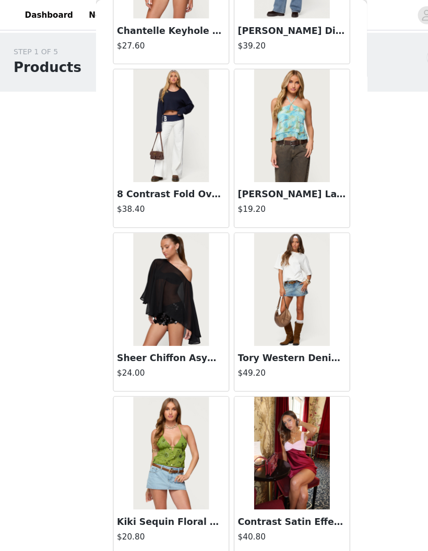
scroll to position [9999, 0]
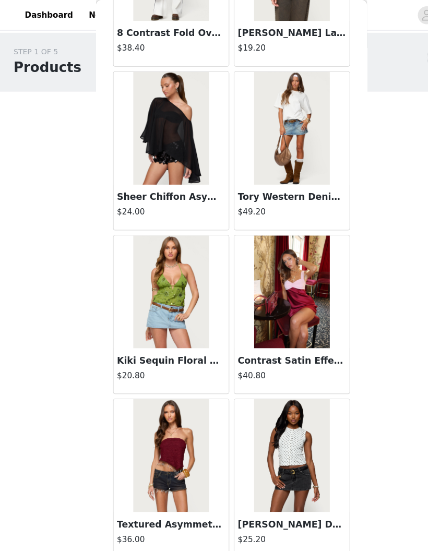
click at [124, 531] on button "Load More" at bounding box center [213, 532] width 219 height 25
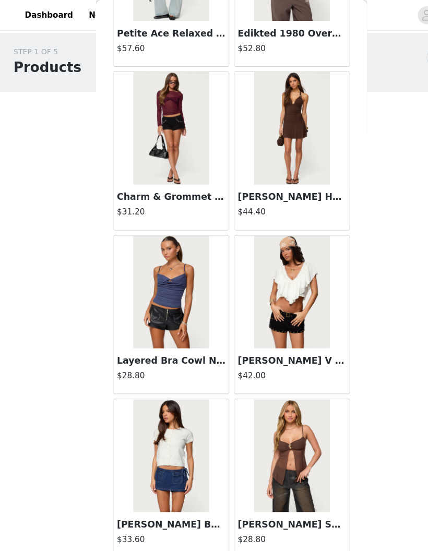
scroll to position [11630, 0]
click at [127, 524] on button "Load More" at bounding box center [213, 532] width 219 height 25
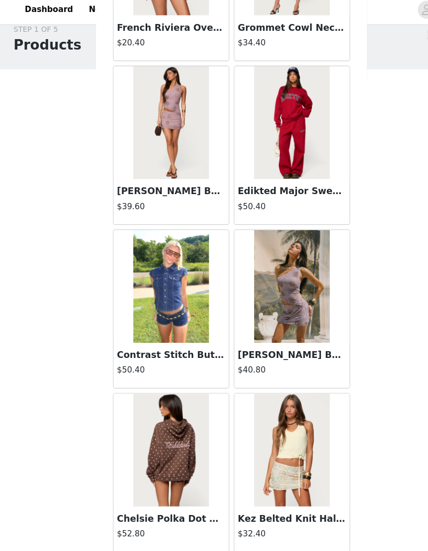
scroll to position [0, 0]
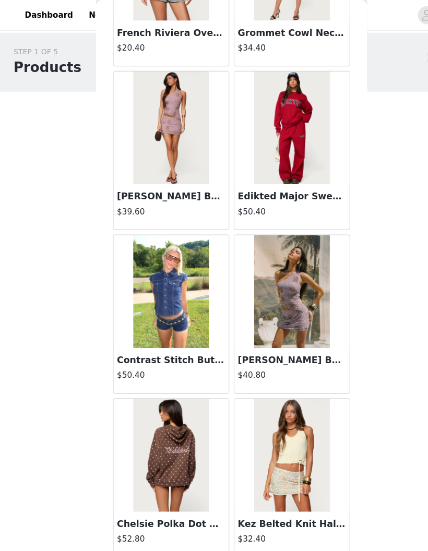
click at [123, 528] on button "Load More" at bounding box center [213, 532] width 219 height 25
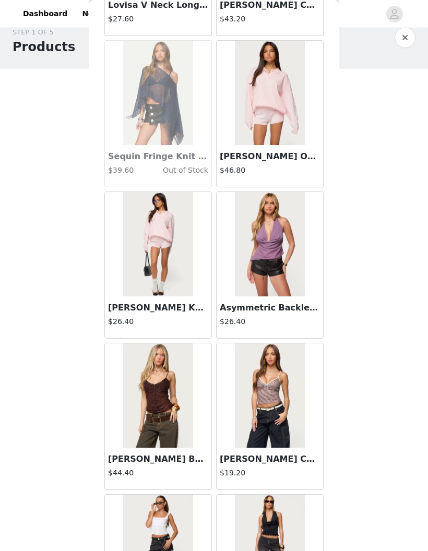
scroll to position [14529, 0]
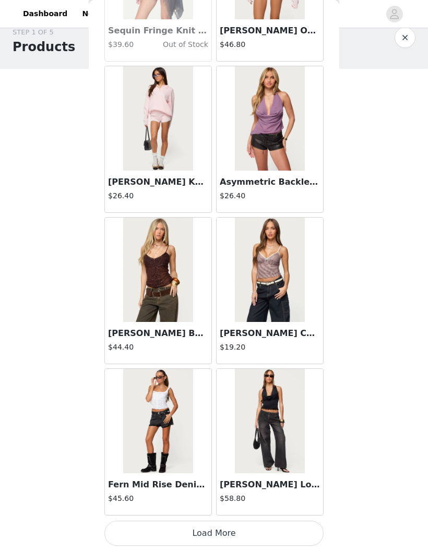
click at [118, 528] on button "Load More" at bounding box center [213, 532] width 219 height 25
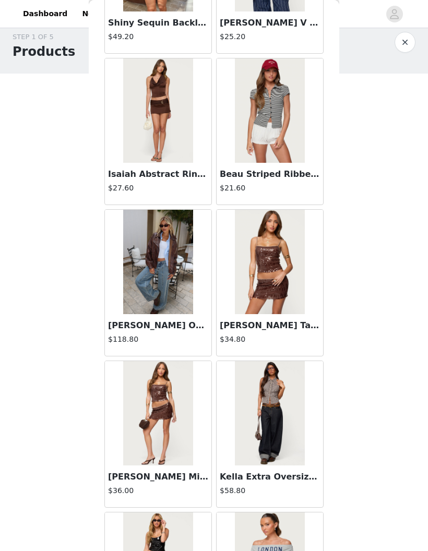
scroll to position [16023, 0]
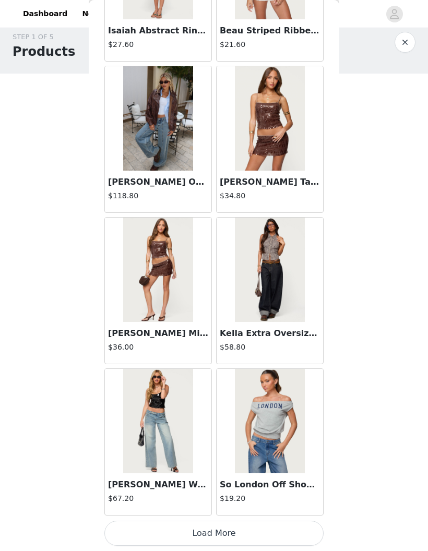
click at [132, 533] on button "Load More" at bounding box center [213, 532] width 219 height 25
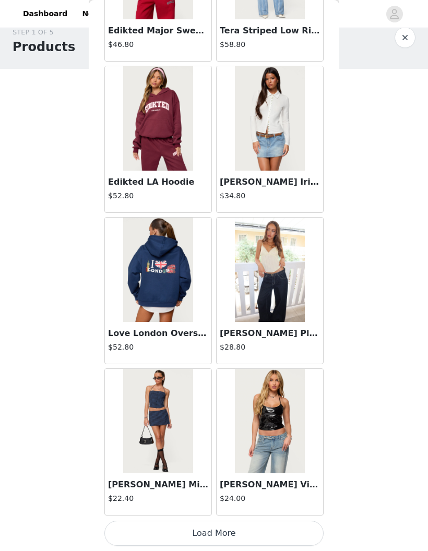
scroll to position [17678, 0]
click at [120, 531] on button "Load More" at bounding box center [213, 532] width 219 height 25
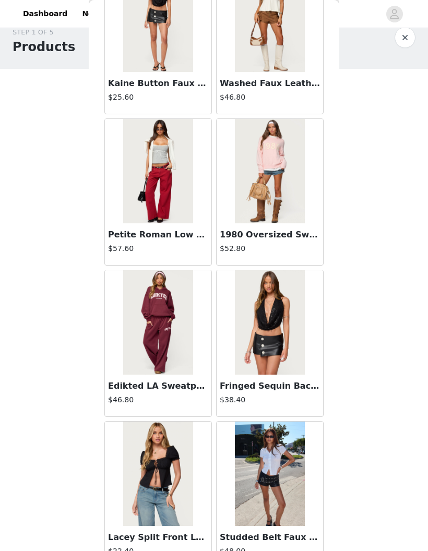
scroll to position [18250, 0]
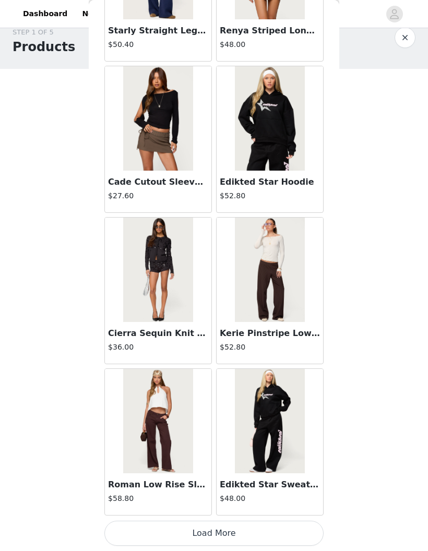
click at [118, 531] on button "Load More" at bounding box center [213, 532] width 219 height 25
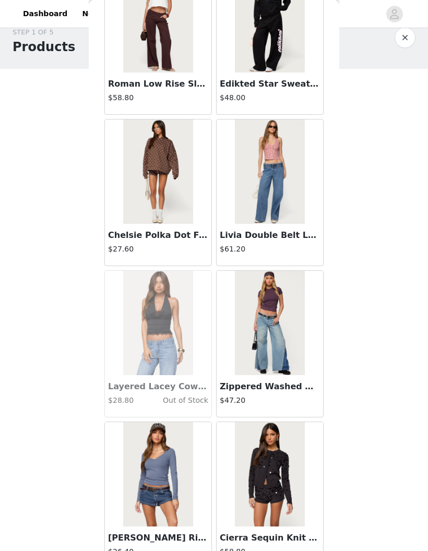
scroll to position [19625, 0]
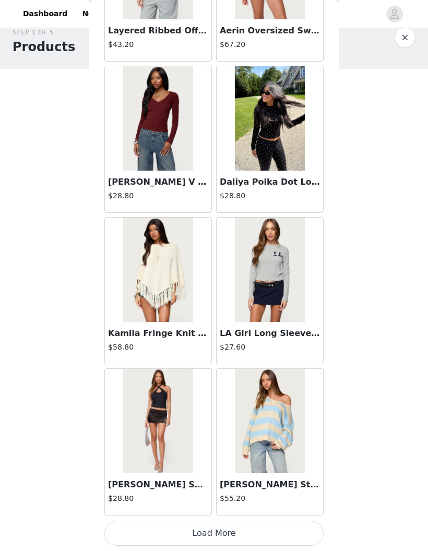
click at [124, 527] on button "Load More" at bounding box center [213, 532] width 219 height 25
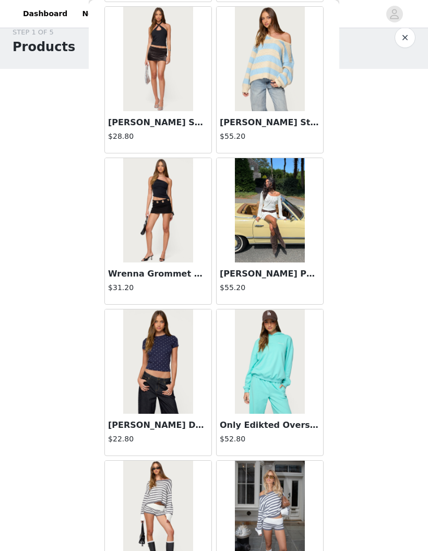
scroll to position [21106, 0]
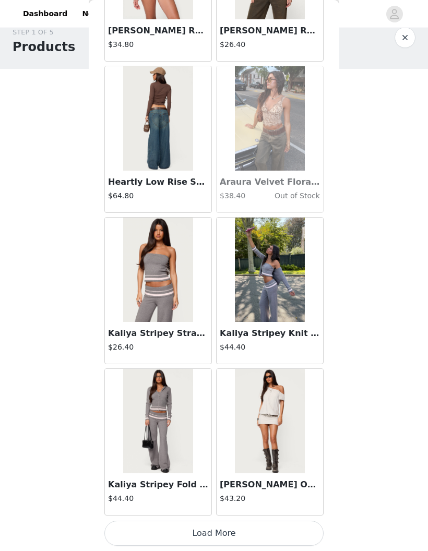
click at [118, 532] on button "Load More" at bounding box center [213, 532] width 219 height 25
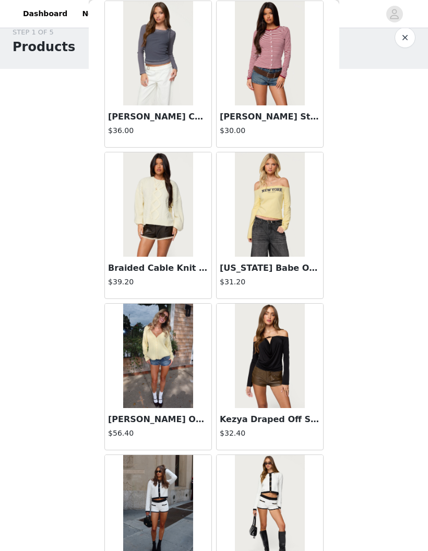
scroll to position [23491, 0]
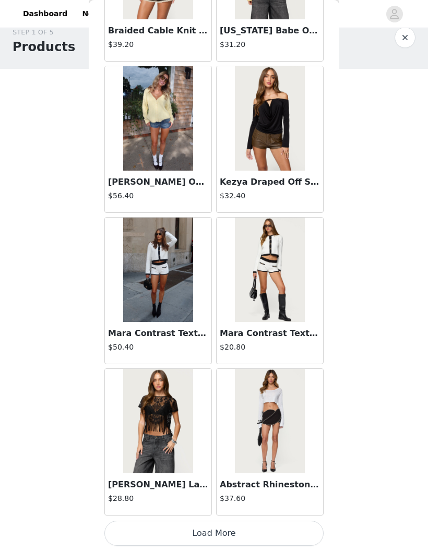
click at [118, 528] on button "Load More" at bounding box center [213, 532] width 219 height 25
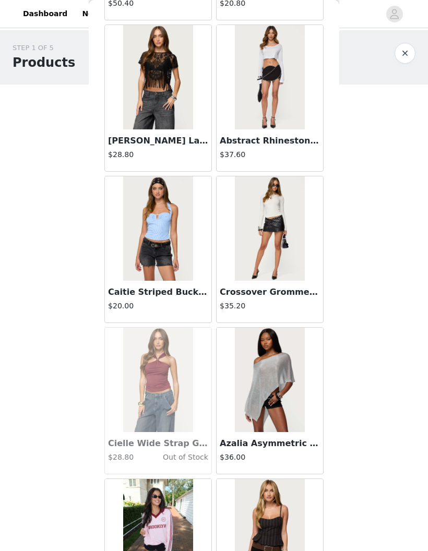
scroll to position [24070, 0]
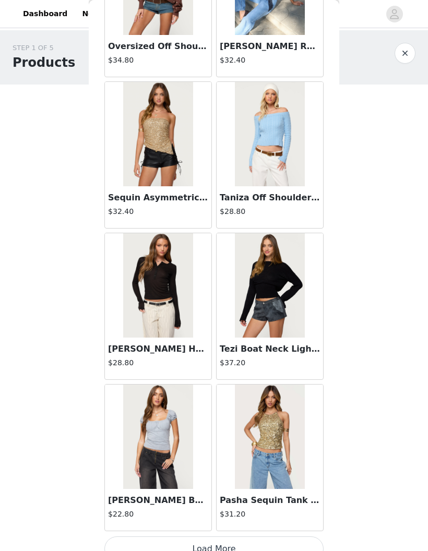
click at [118, 550] on button "Load More" at bounding box center [213, 548] width 219 height 25
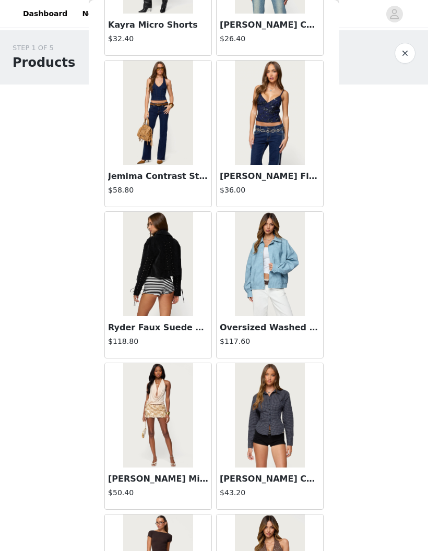
scroll to position [26302, 0]
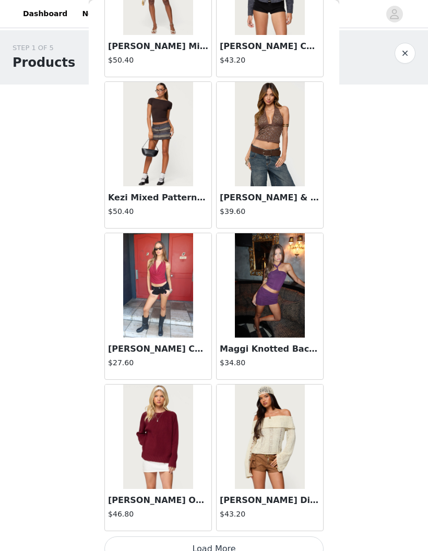
click at [116, 547] on button "Load More" at bounding box center [213, 548] width 219 height 25
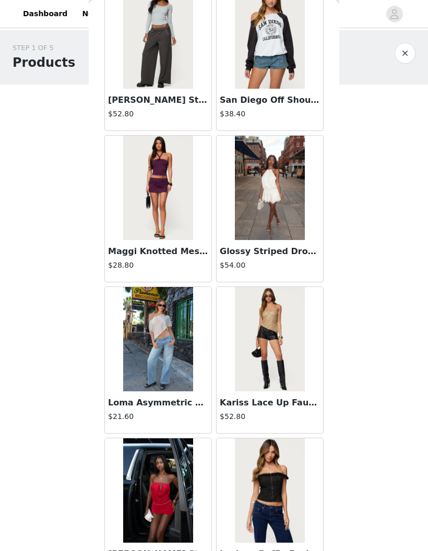
scroll to position [27888, 0]
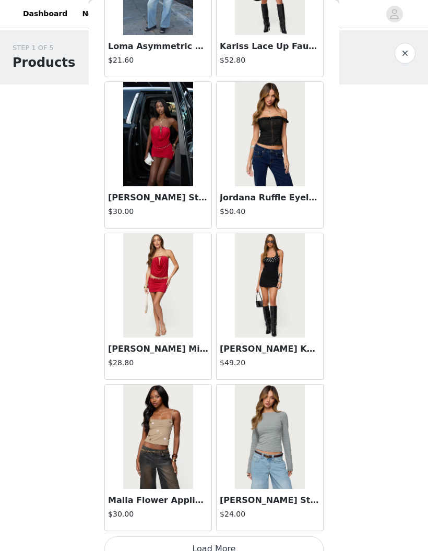
click at [117, 546] on button "Load More" at bounding box center [213, 548] width 219 height 25
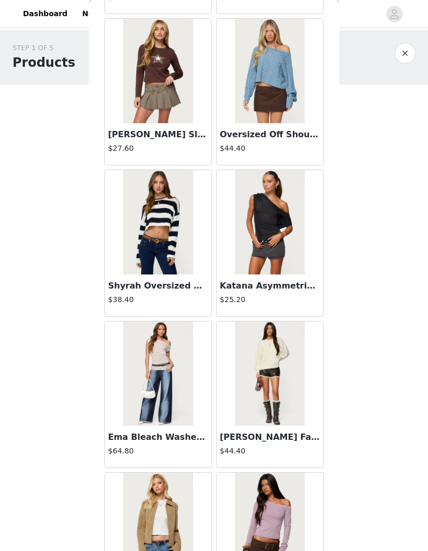
scroll to position [29067, 0]
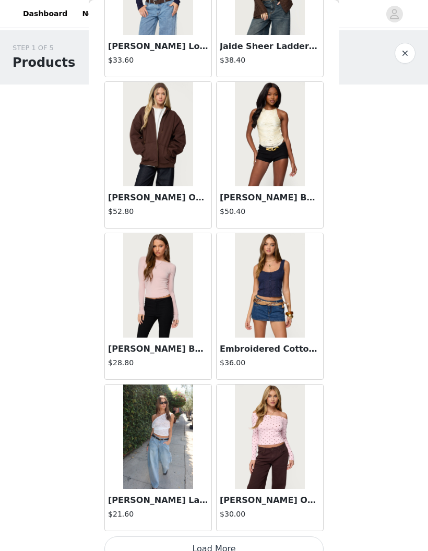
click at [111, 546] on button "Load More" at bounding box center [213, 548] width 219 height 25
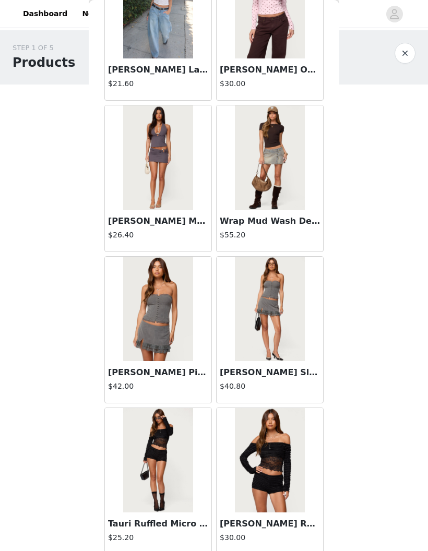
scroll to position [30190, 0]
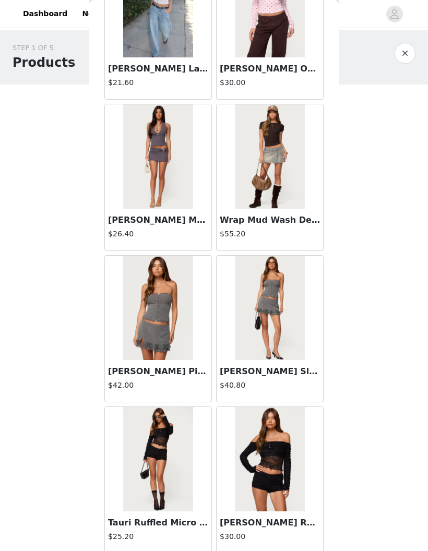
click at [300, 315] on img at bounding box center [269, 307] width 69 height 104
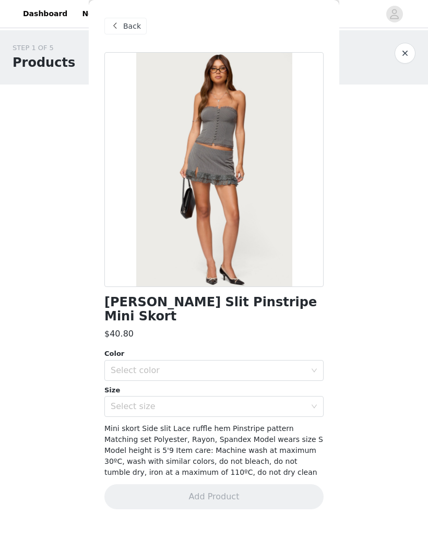
scroll to position [0, 0]
click at [300, 365] on div "Select color" at bounding box center [208, 370] width 195 height 10
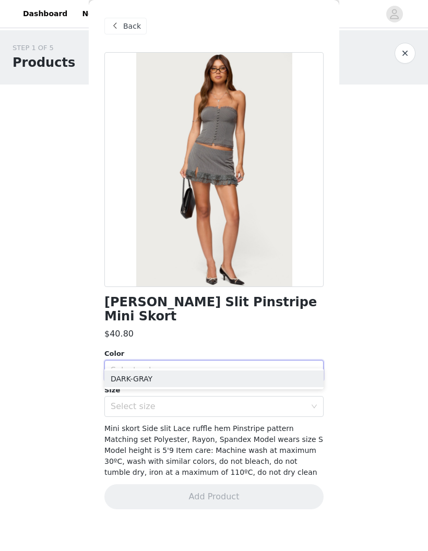
click at [300, 371] on li "DARK-GRAY" at bounding box center [213, 378] width 219 height 17
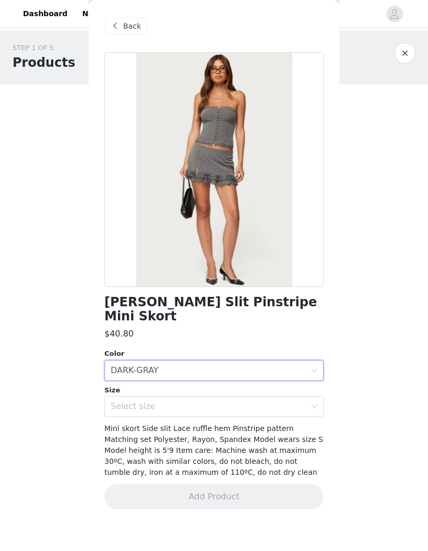
click at [298, 401] on div "Select size" at bounding box center [208, 406] width 195 height 10
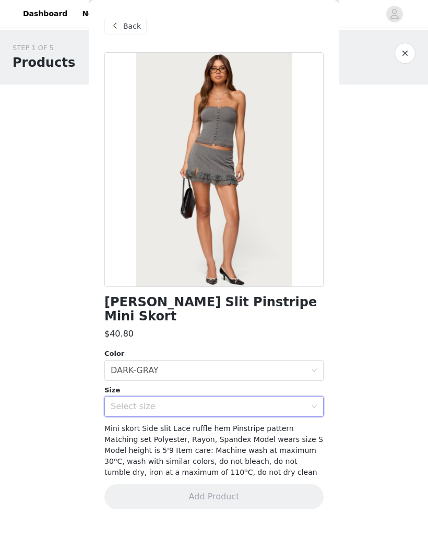
click at [361, 335] on div "STEP 1 OF 5 Products Choose as many products as you'd like, up to $300.00. 3 Se…" at bounding box center [214, 260] width 428 height 461
click at [309, 396] on div "Select size" at bounding box center [211, 406] width 200 height 20
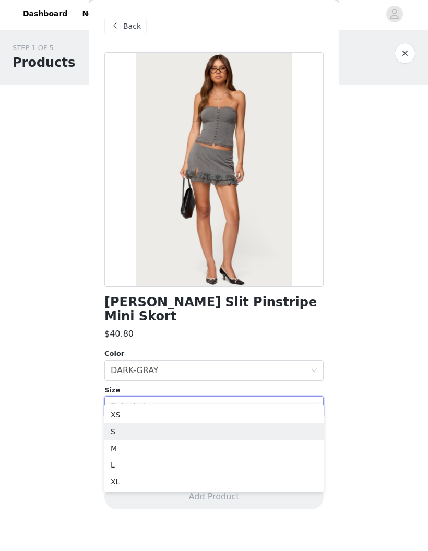
click at [297, 425] on li "S" at bounding box center [213, 431] width 219 height 17
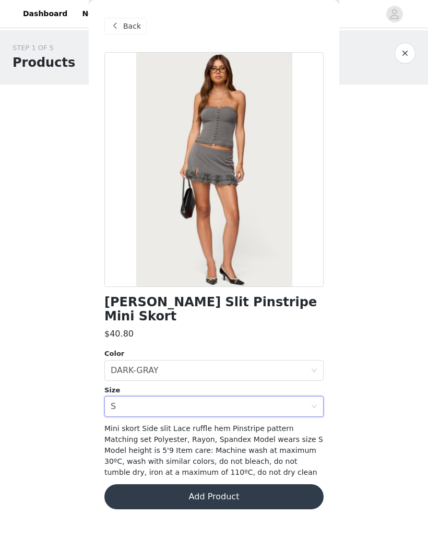
click at [304, 484] on button "Add Product" at bounding box center [213, 496] width 219 height 25
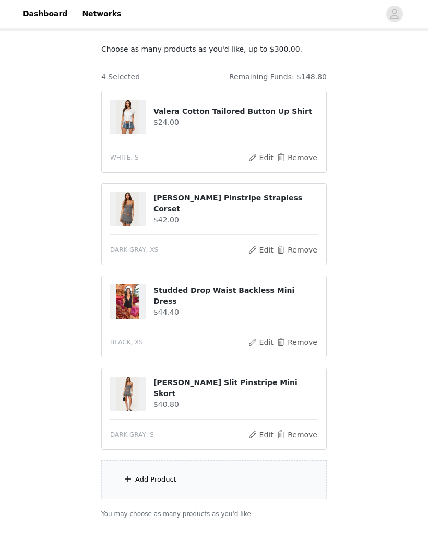
scroll to position [39, 0]
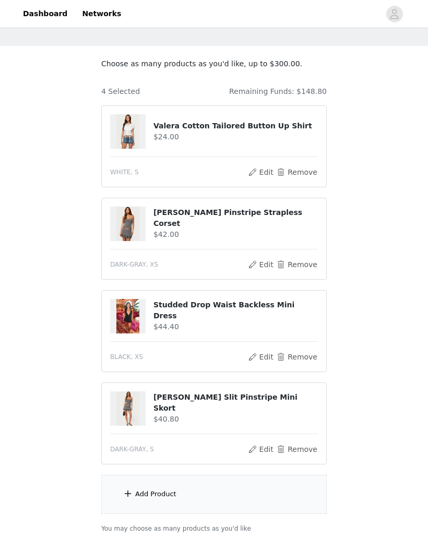
click at [307, 495] on div "Add Product" at bounding box center [213, 493] width 225 height 39
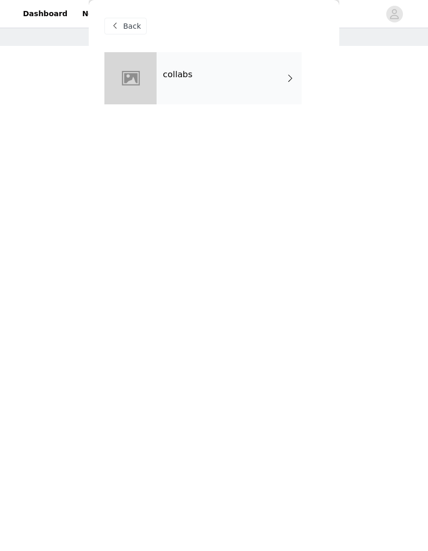
click at [282, 89] on div "collabs" at bounding box center [228, 78] width 145 height 52
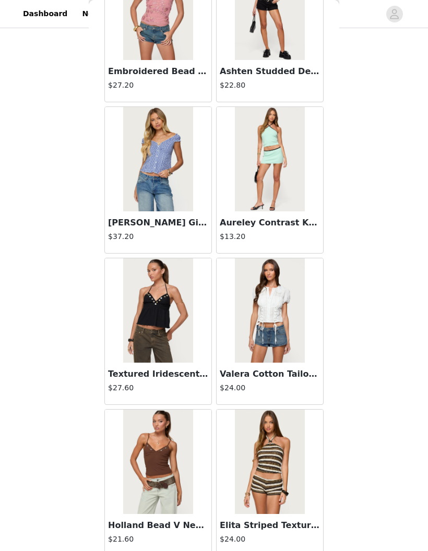
scroll to position [4027, 0]
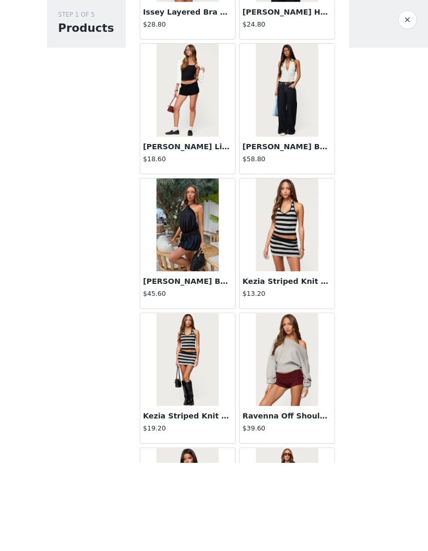
scroll to position [84, 0]
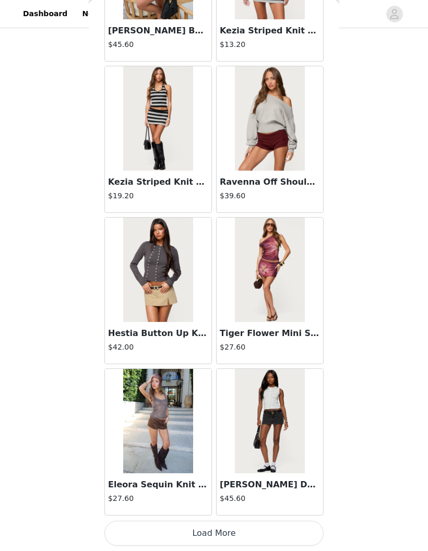
click at [125, 524] on button "Load More" at bounding box center [213, 532] width 219 height 25
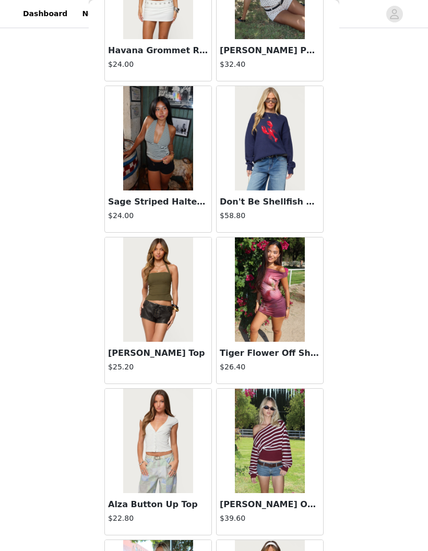
scroll to position [6318, 0]
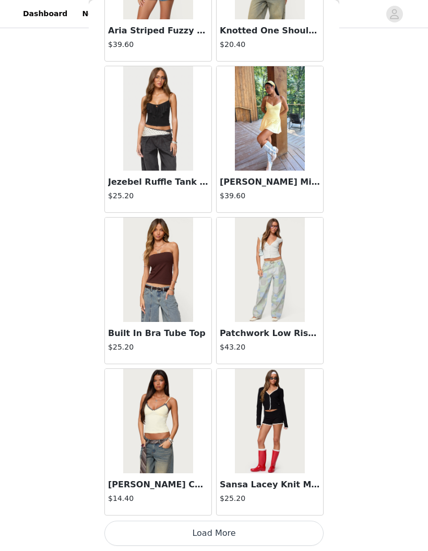
click at [117, 529] on button "Load More" at bounding box center [213, 532] width 219 height 25
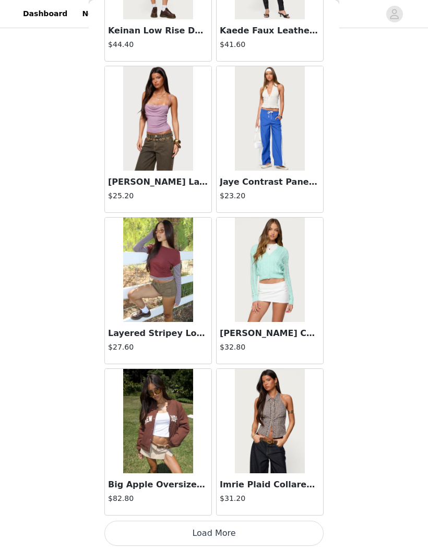
scroll to position [8605, 0]
click at [120, 530] on button "Load More" at bounding box center [213, 532] width 219 height 25
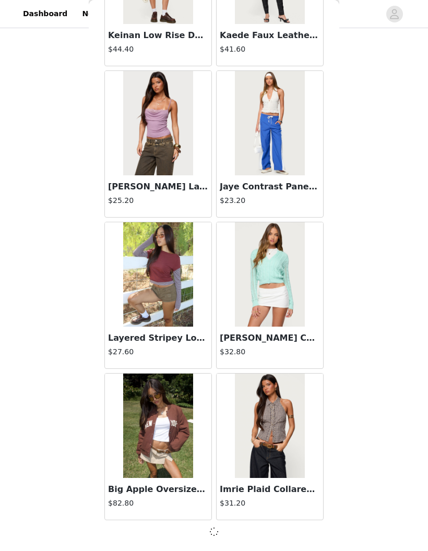
scroll to position [8601, 0]
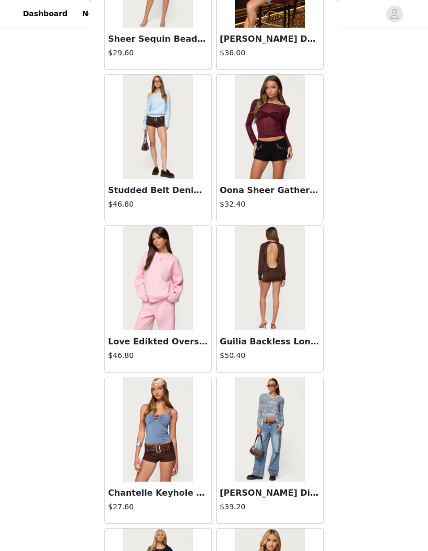
click at [407, 97] on div "STEP 1 OF 5 Products Choose as many products as you'd like, up to $300.00. 4 Se…" at bounding box center [214, 208] width 428 height 554
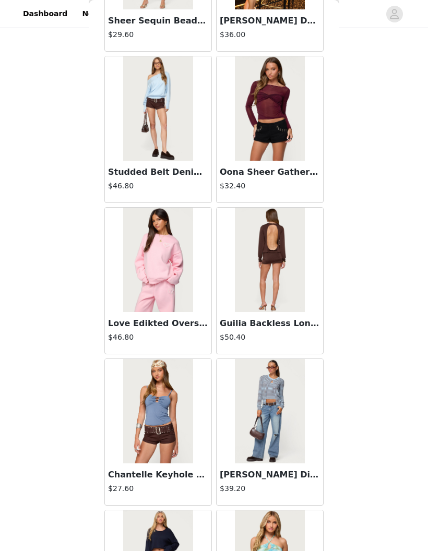
click at [415, 81] on div "STEP 1 OF 5 Products Choose as many products as you'd like, up to $300.00. 4 Se…" at bounding box center [214, 208] width 428 height 554
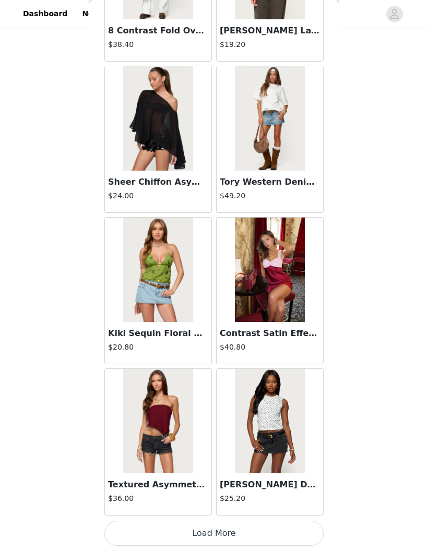
click at [298, 529] on button "Load More" at bounding box center [213, 532] width 219 height 25
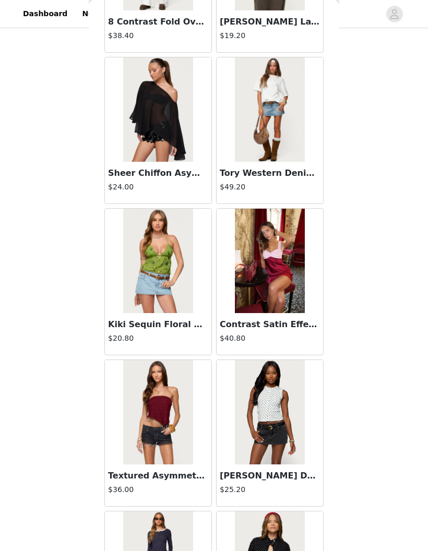
scroll to position [10118, 0]
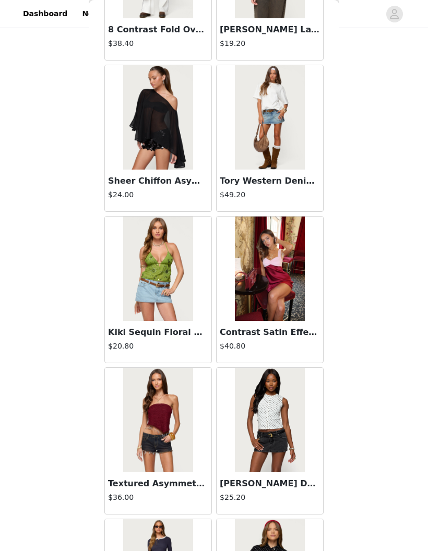
click at [290, 155] on img at bounding box center [269, 117] width 69 height 104
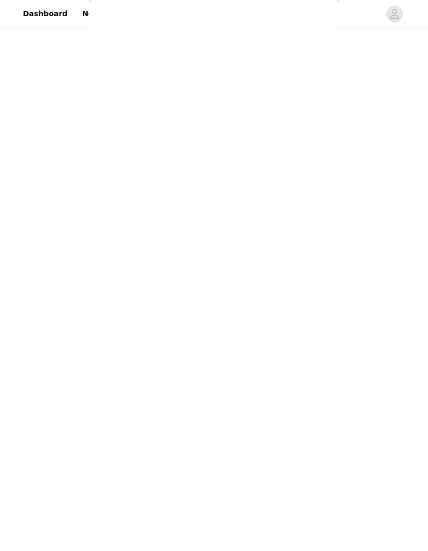
scroll to position [0, 0]
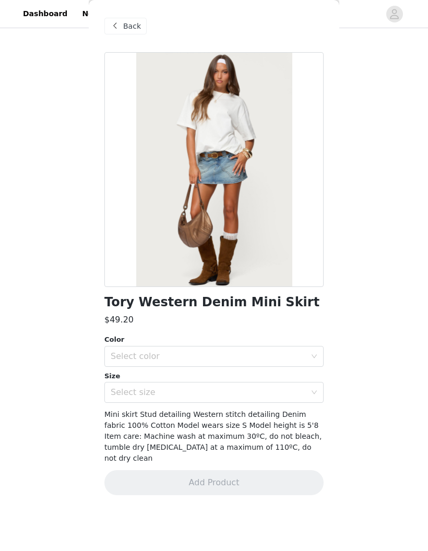
click at [291, 353] on div "Select color" at bounding box center [208, 356] width 195 height 10
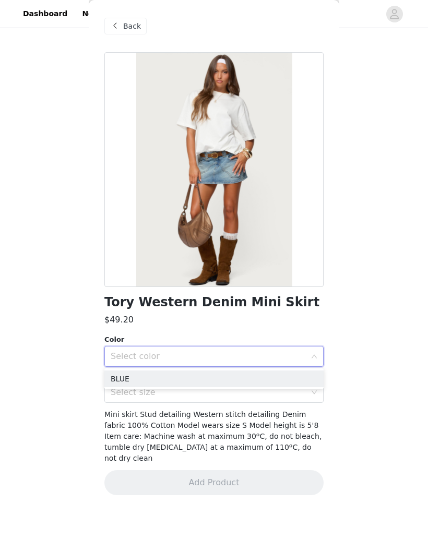
click at [302, 373] on li "BLUE" at bounding box center [213, 378] width 219 height 17
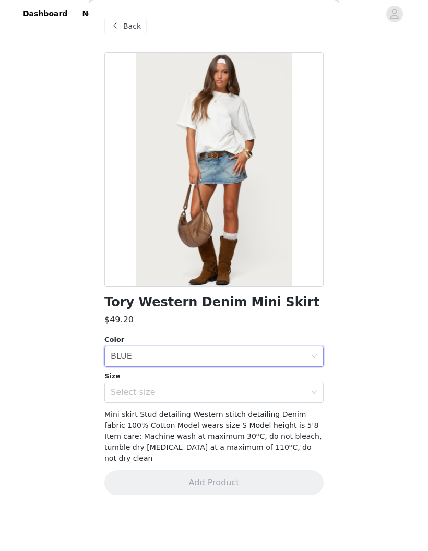
click at [305, 388] on div "Select size" at bounding box center [208, 392] width 195 height 10
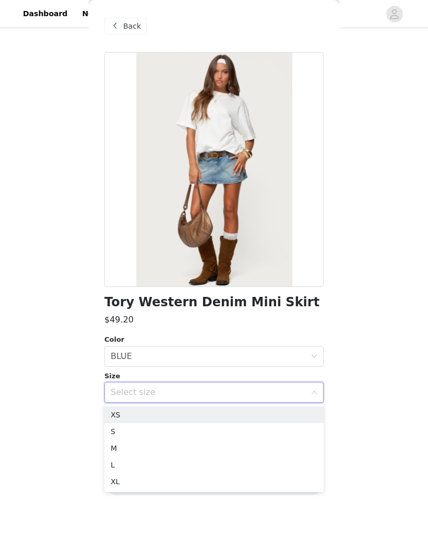
click at [267, 410] on li "XS" at bounding box center [213, 414] width 219 height 17
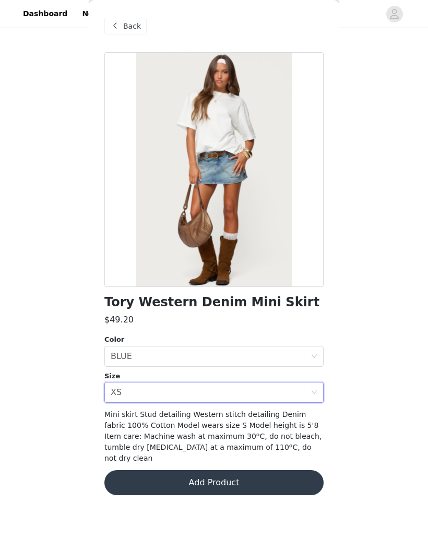
click at [277, 470] on button "Add Product" at bounding box center [213, 482] width 219 height 25
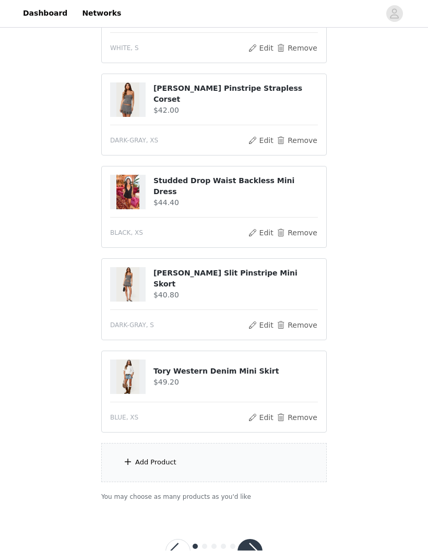
scroll to position [159, 0]
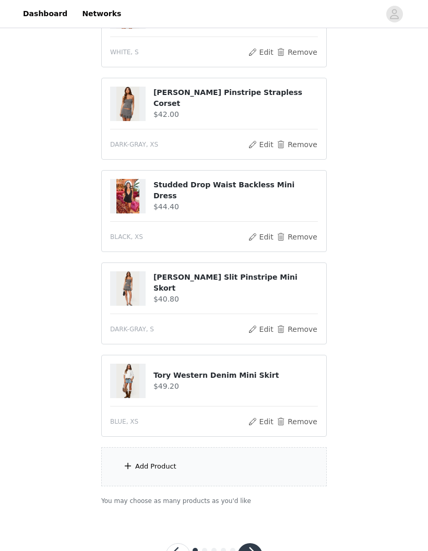
click at [294, 473] on div "Add Product" at bounding box center [213, 466] width 225 height 39
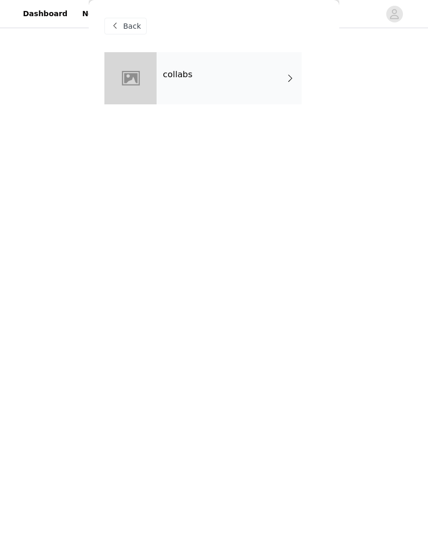
click at [263, 91] on div "collabs" at bounding box center [228, 78] width 145 height 52
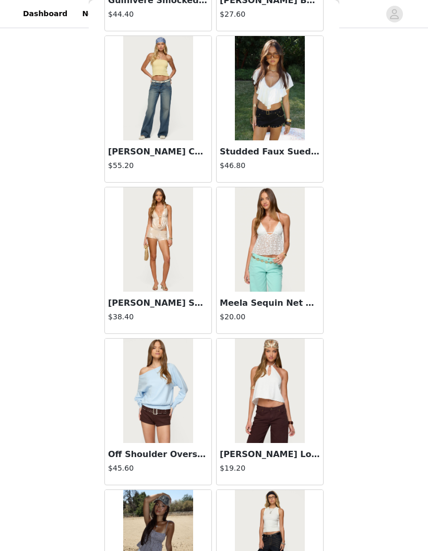
scroll to position [3269, 0]
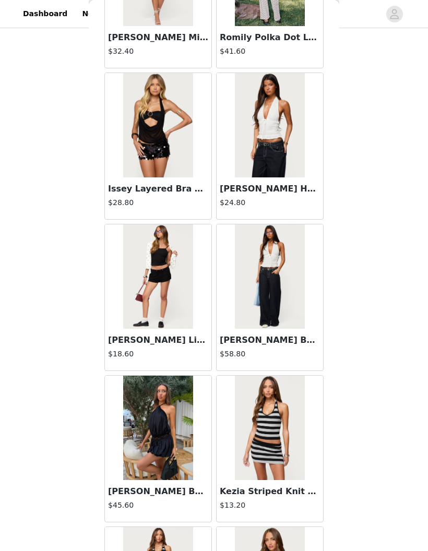
click at [427, 224] on div "STEP 1 OF 5 Products Choose as many products as you'd like, up to $300.00. 5 Se…" at bounding box center [214, 195] width 428 height 646
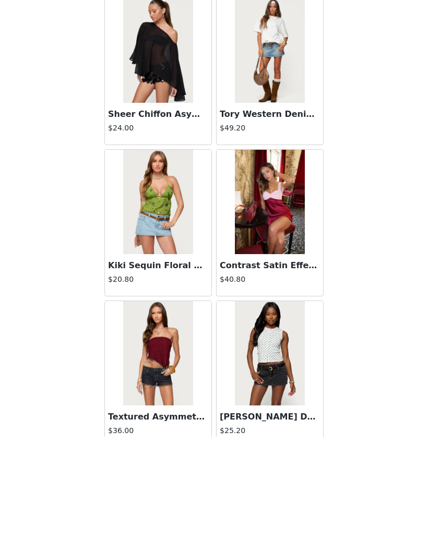
scroll to position [159, 0]
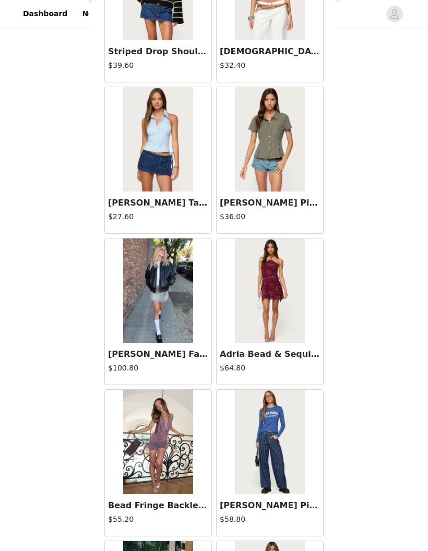
scroll to position [12366, 0]
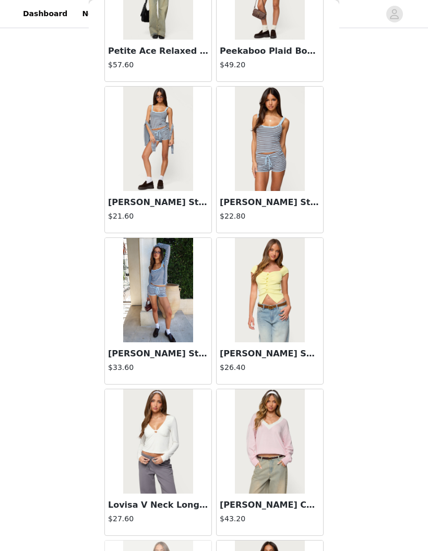
scroll to position [14028, 0]
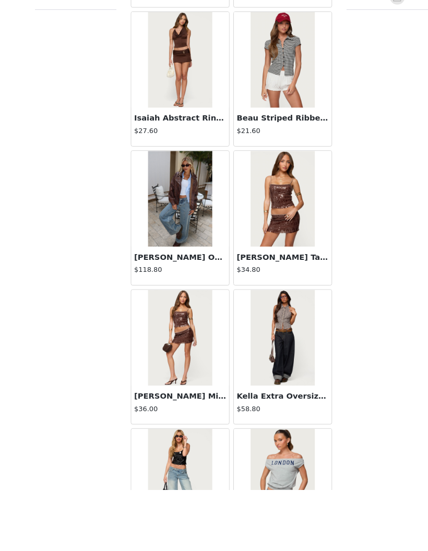
scroll to position [188, 0]
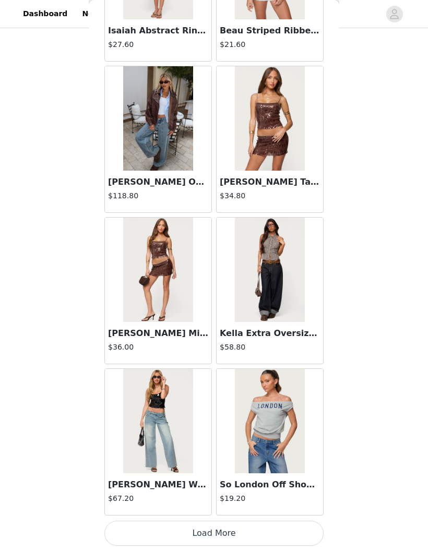
click at [274, 528] on button "Load More" at bounding box center [213, 532] width 219 height 25
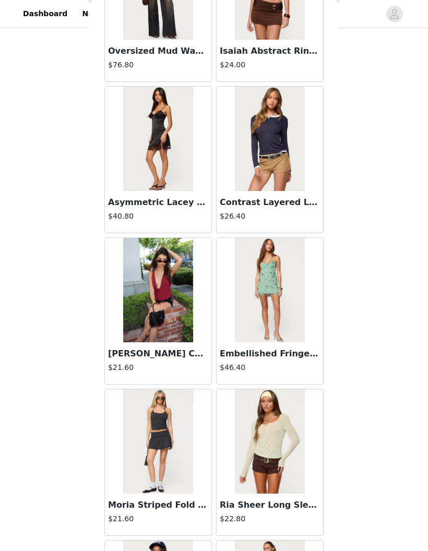
scroll to position [17064, 0]
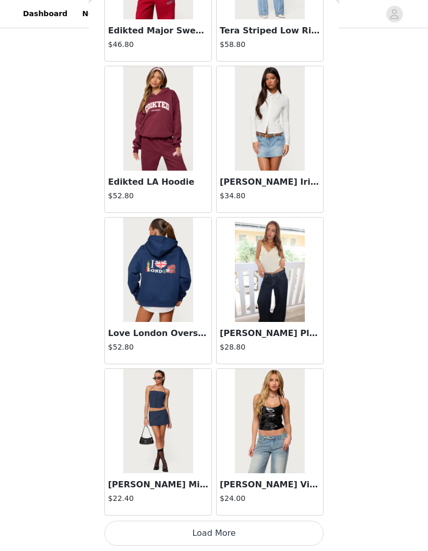
click at [278, 527] on button "Load More" at bounding box center [213, 532] width 219 height 25
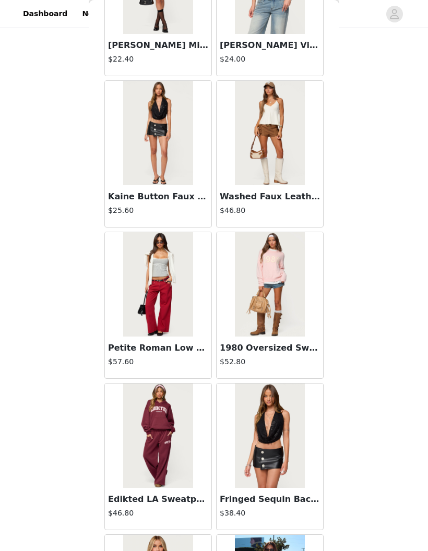
scroll to position [18153, 0]
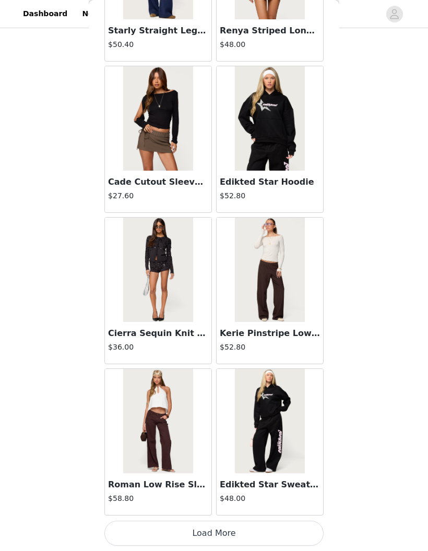
click at [286, 536] on button "Load More" at bounding box center [213, 532] width 219 height 25
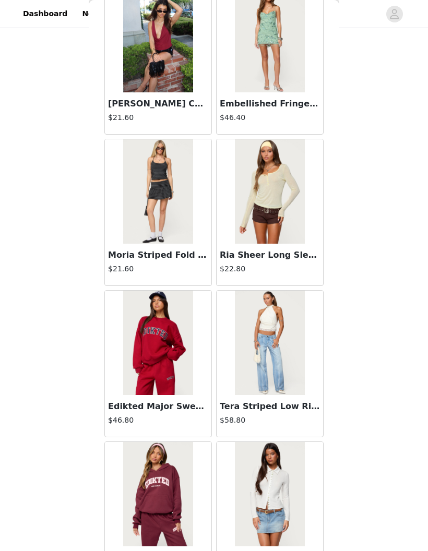
scroll to position [17271, 0]
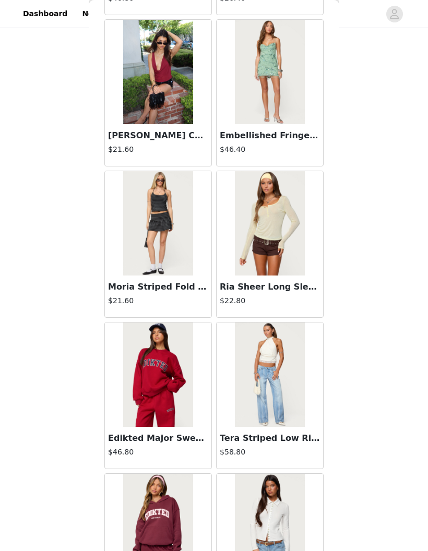
click at [180, 401] on img at bounding box center [157, 374] width 69 height 104
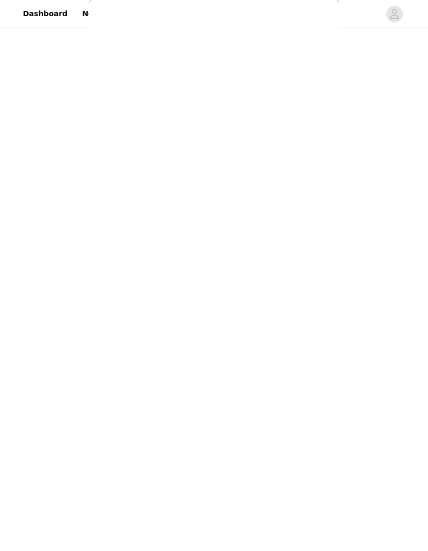
scroll to position [0, 0]
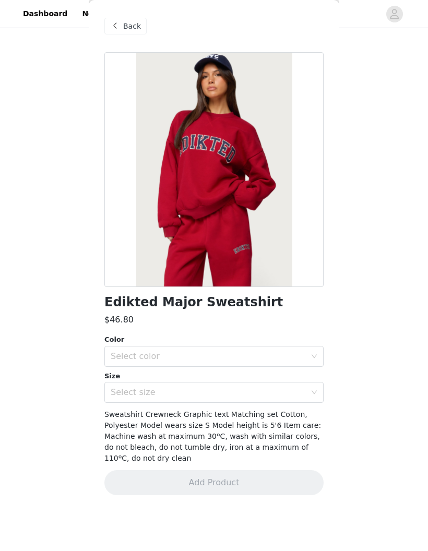
click at [297, 357] on div "Select color" at bounding box center [208, 356] width 195 height 10
click at [118, 32] on span at bounding box center [114, 26] width 13 height 13
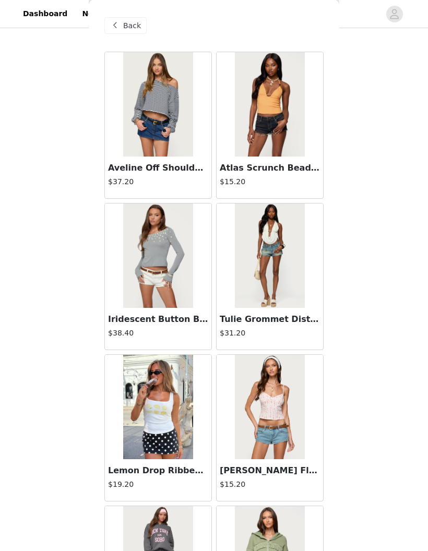
scroll to position [159, 0]
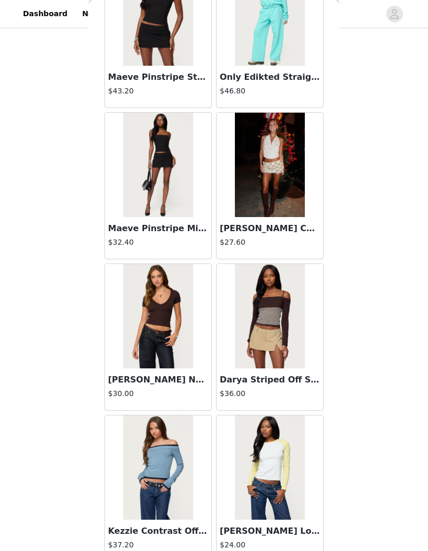
scroll to position [22789, 0]
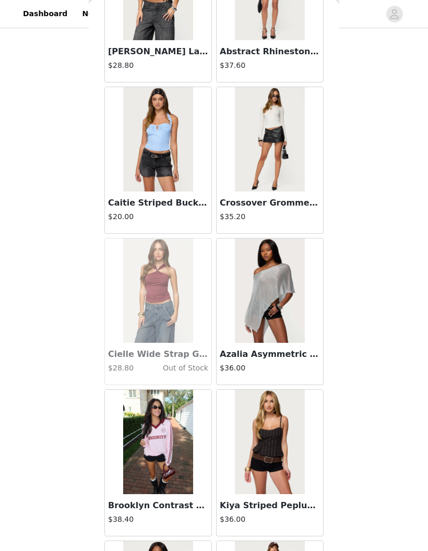
scroll to position [24157, 0]
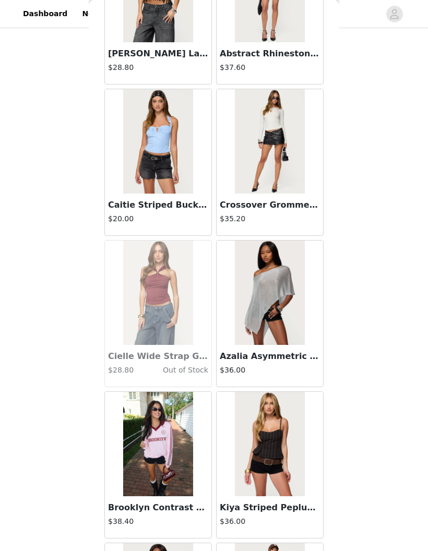
click at [284, 290] on img at bounding box center [269, 292] width 69 height 104
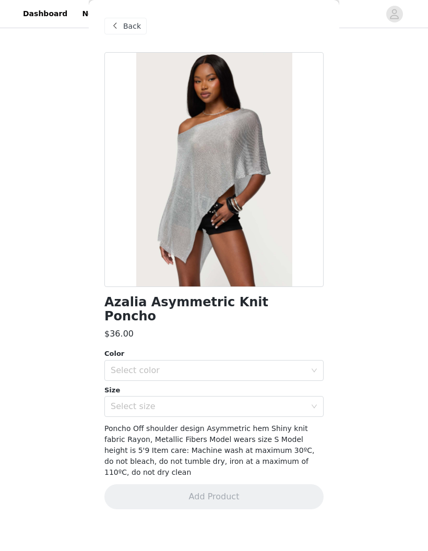
scroll to position [0, 0]
click at [296, 365] on div "Select color" at bounding box center [208, 370] width 195 height 10
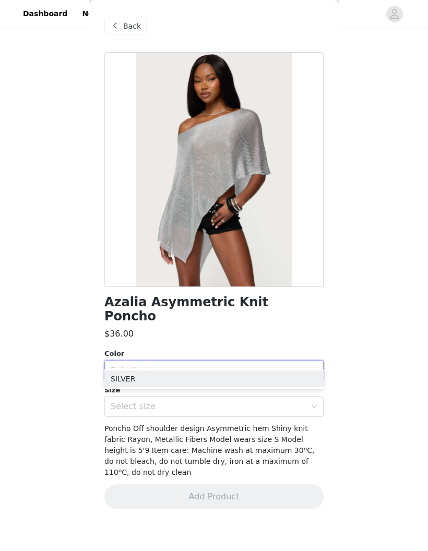
click at [293, 376] on li "SILVER" at bounding box center [213, 378] width 219 height 17
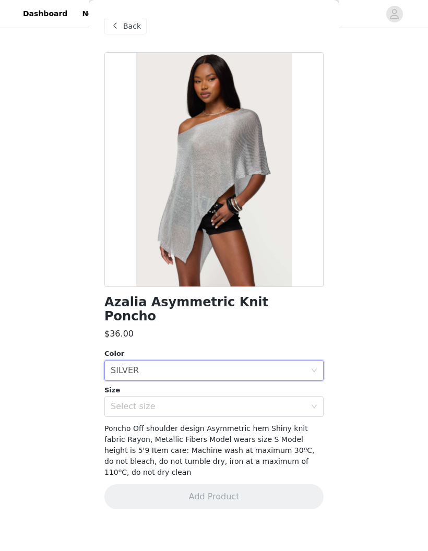
click at [291, 401] on div "Select size" at bounding box center [208, 406] width 195 height 10
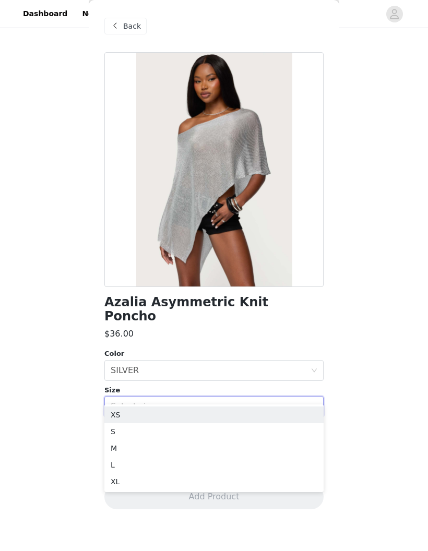
click at [293, 401] on div "Select size" at bounding box center [208, 406] width 195 height 10
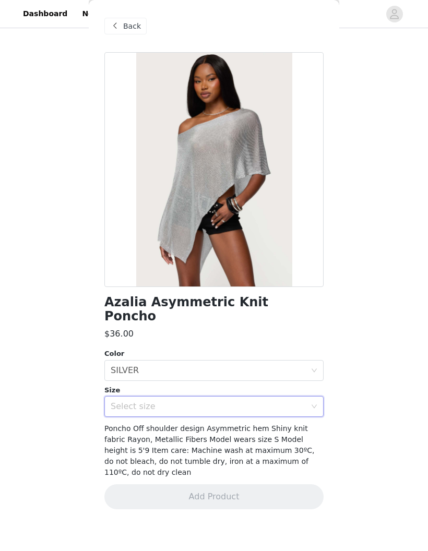
click at [306, 396] on div "Select size" at bounding box center [211, 406] width 200 height 20
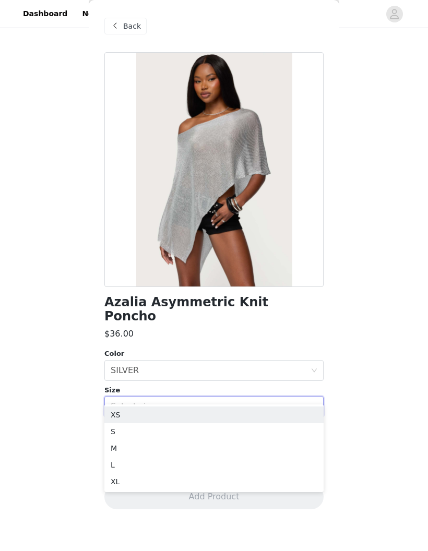
click at [287, 411] on li "XS" at bounding box center [213, 414] width 219 height 17
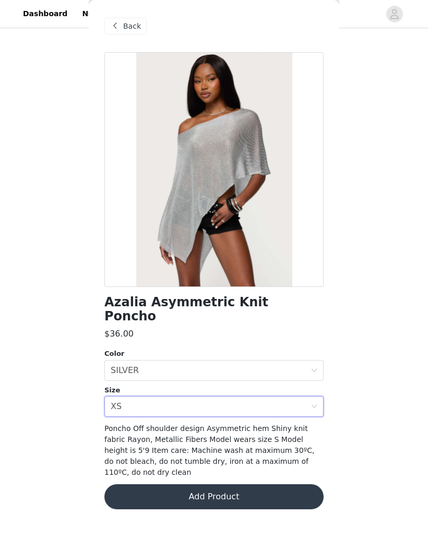
click at [284, 484] on button "Add Product" at bounding box center [213, 496] width 219 height 25
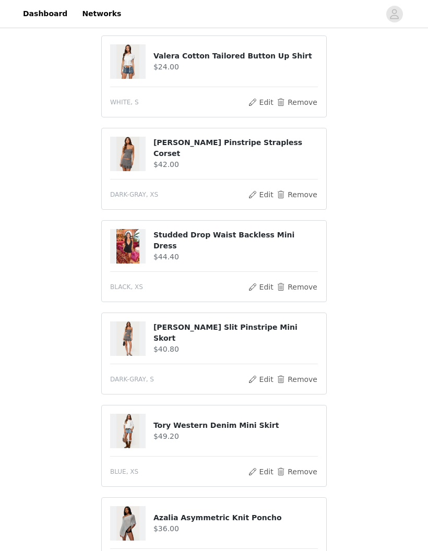
scroll to position [293, 0]
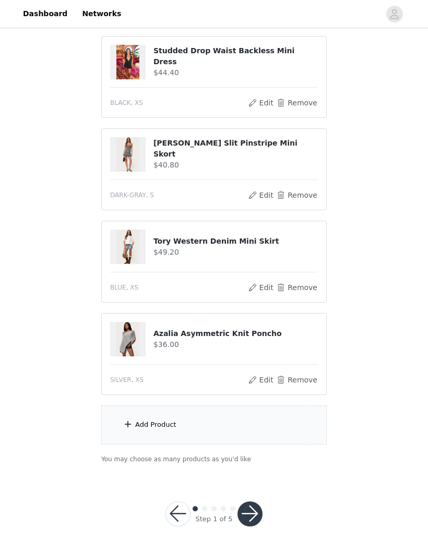
click at [273, 419] on div "Add Product" at bounding box center [213, 424] width 225 height 39
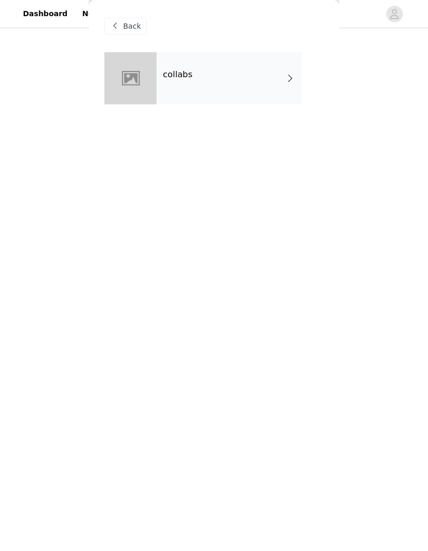
click at [132, 92] on div at bounding box center [130, 78] width 52 height 52
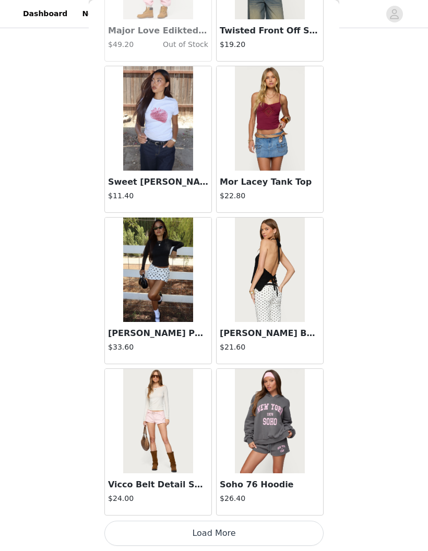
click at [138, 530] on button "Load More" at bounding box center [213, 532] width 219 height 25
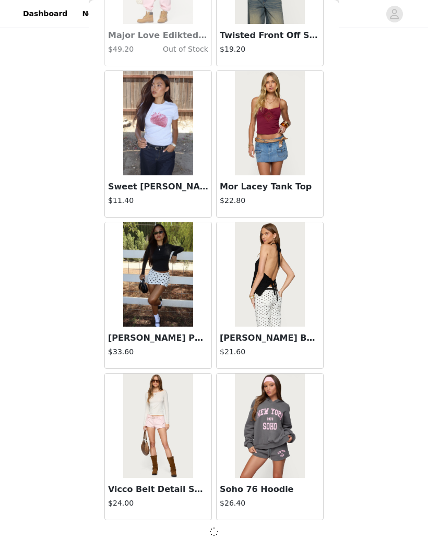
scroll to position [1040, 0]
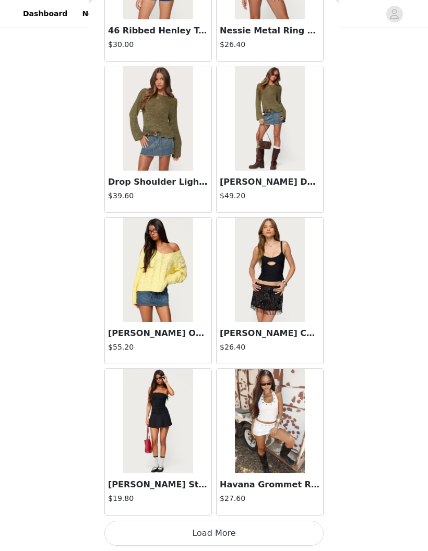
click at [148, 532] on button "Load More" at bounding box center [213, 532] width 219 height 25
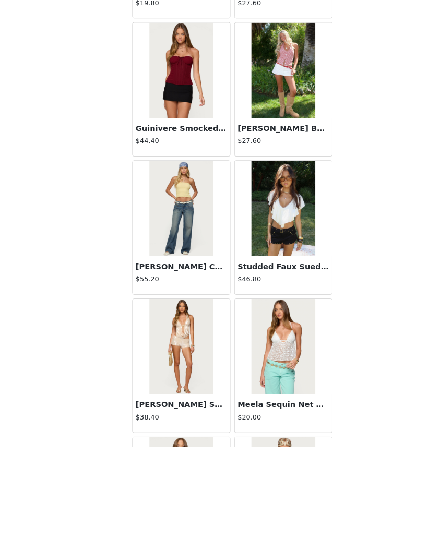
scroll to position [293, 0]
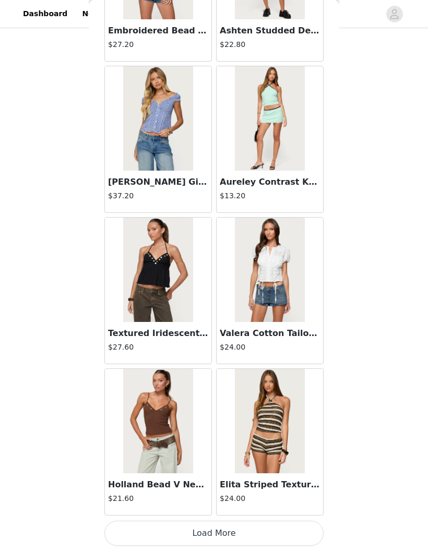
click at [138, 530] on button "Load More" at bounding box center [213, 532] width 219 height 25
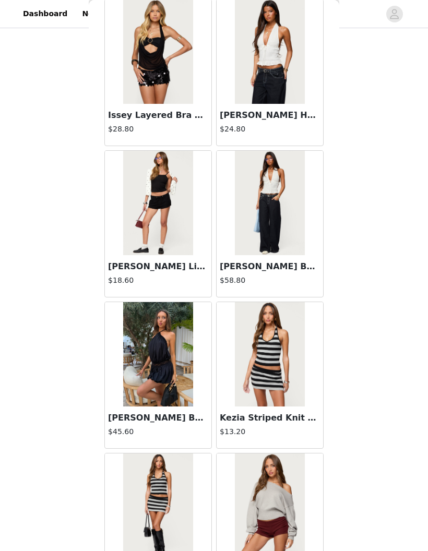
scroll to position [5279, 0]
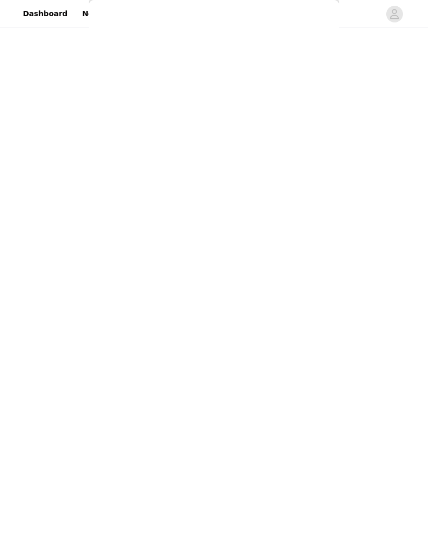
scroll to position [0, 0]
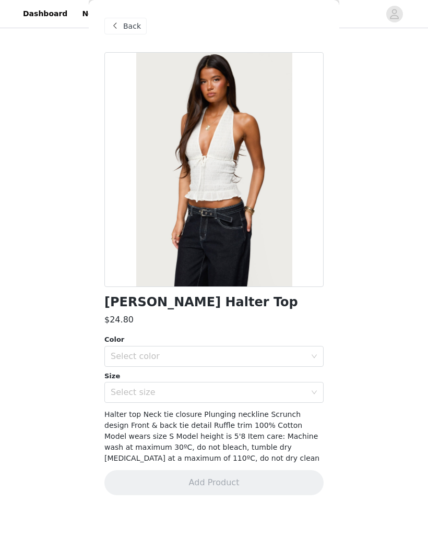
click at [113, 22] on span at bounding box center [114, 26] width 13 height 13
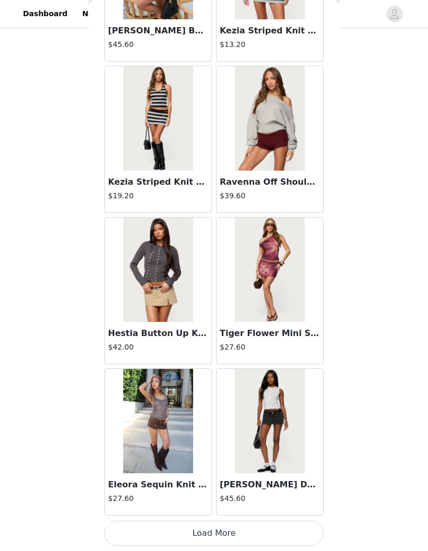
click at [136, 531] on button "Load More" at bounding box center [213, 532] width 219 height 25
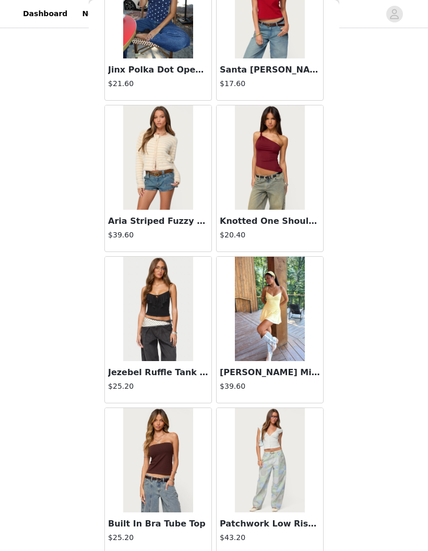
scroll to position [6906, 0]
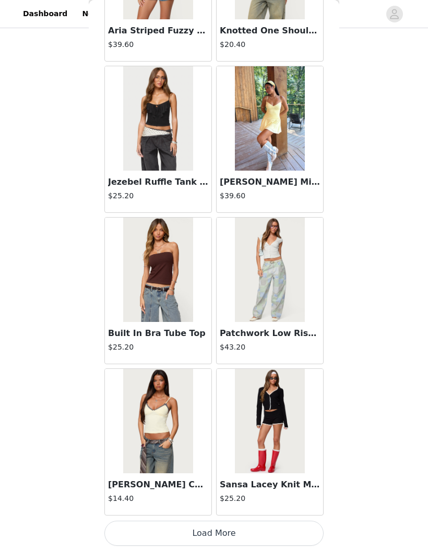
click at [142, 529] on button "Load More" at bounding box center [213, 532] width 219 height 25
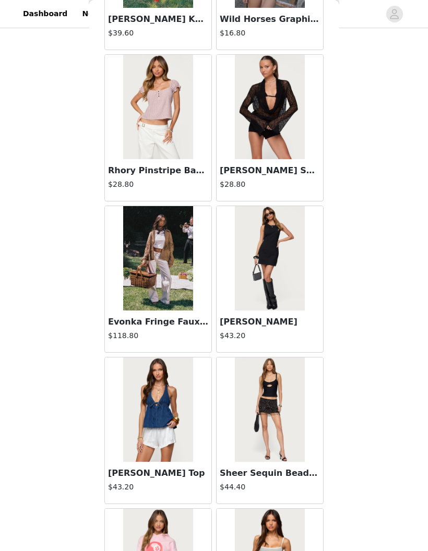
scroll to position [7709, 0]
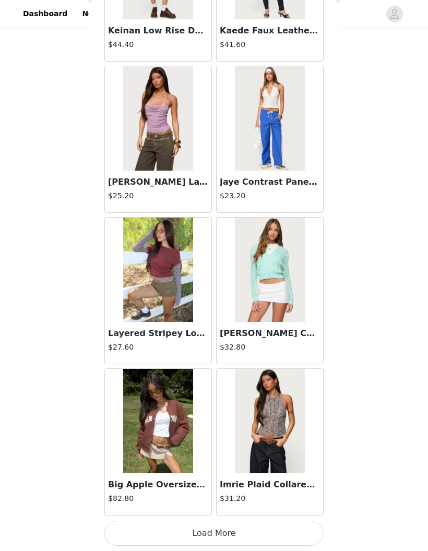
click at [259, 529] on button "Load More" at bounding box center [213, 532] width 219 height 25
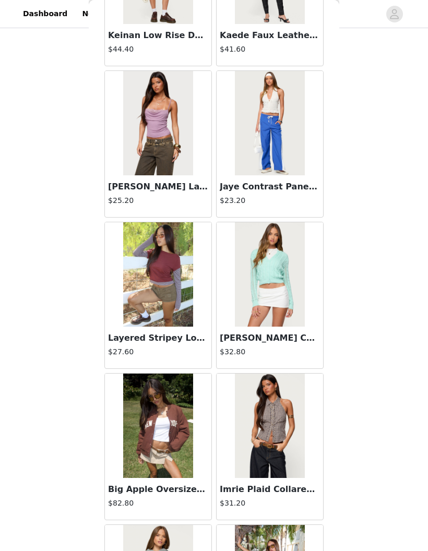
scroll to position [8930, 0]
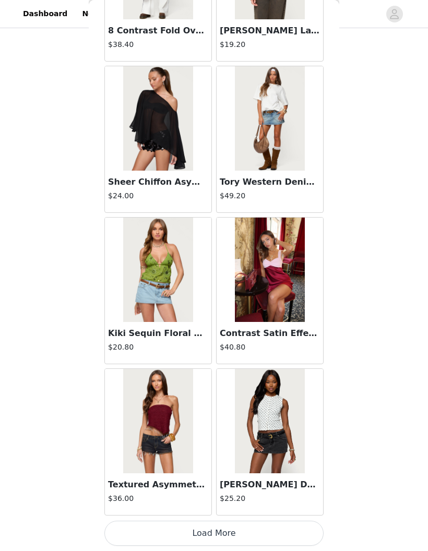
click at [251, 541] on button "Load More" at bounding box center [213, 532] width 219 height 25
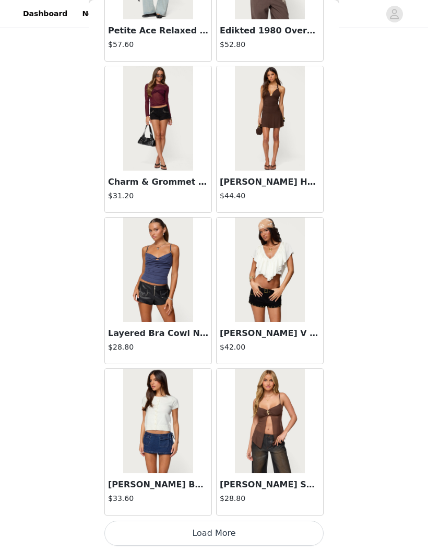
click at [260, 540] on button "Load More" at bounding box center [213, 532] width 219 height 25
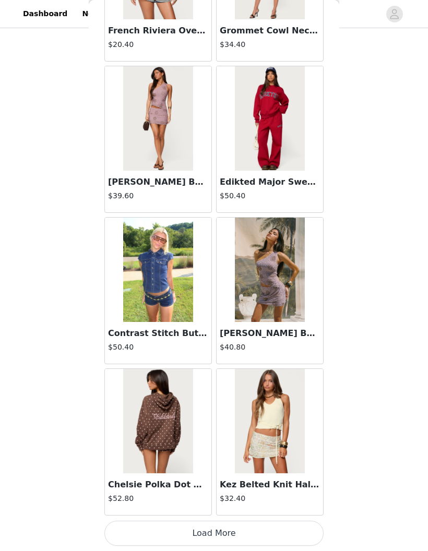
click at [260, 532] on button "Load More" at bounding box center [213, 532] width 219 height 25
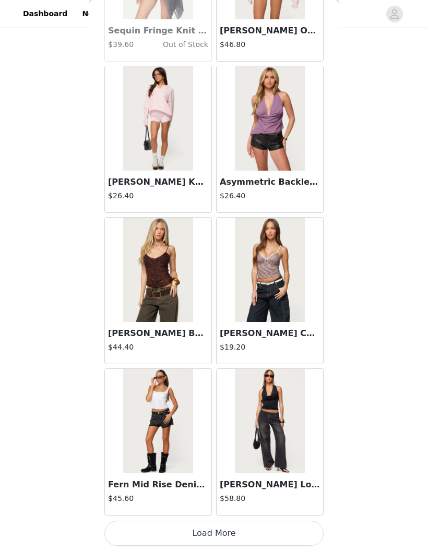
click at [250, 527] on button "Load More" at bounding box center [213, 532] width 219 height 25
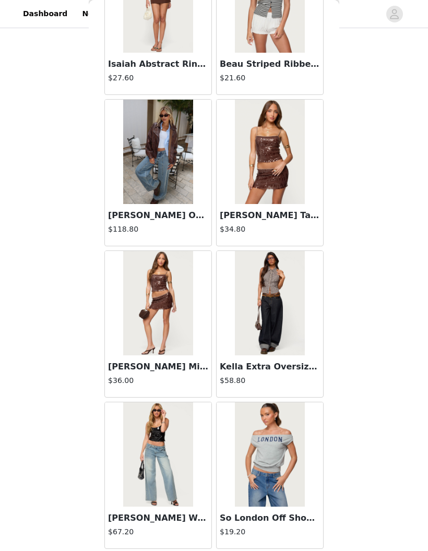
scroll to position [16139, 0]
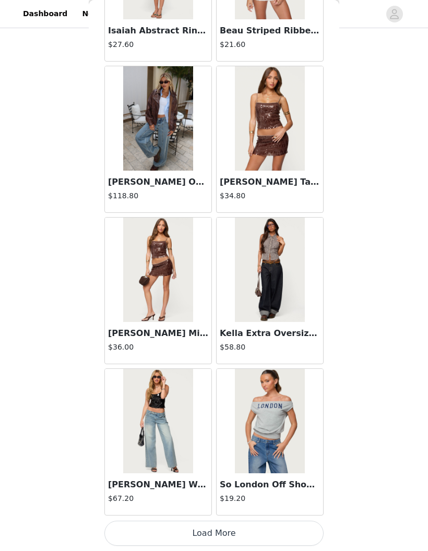
click at [139, 528] on button "Load More" at bounding box center [213, 532] width 219 height 25
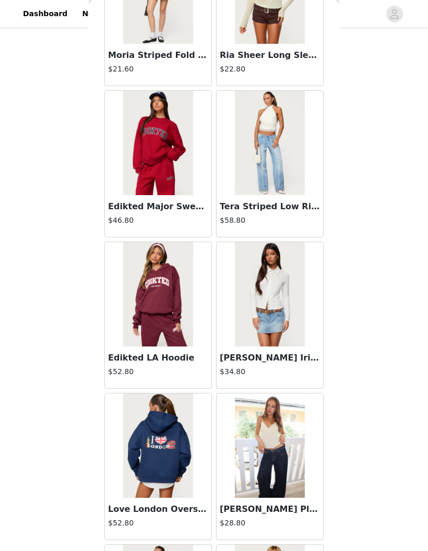
scroll to position [17542, 0]
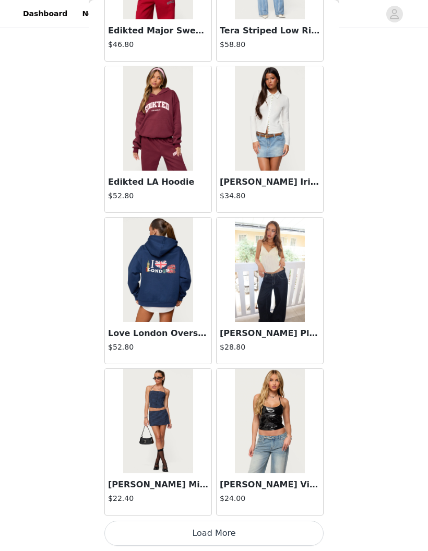
click at [148, 536] on button "Load More" at bounding box center [213, 532] width 219 height 25
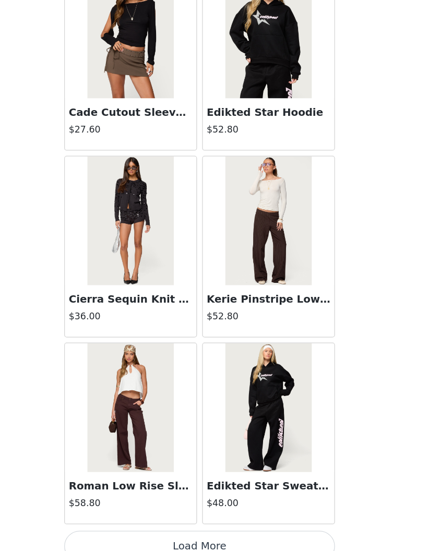
scroll to position [293, 0]
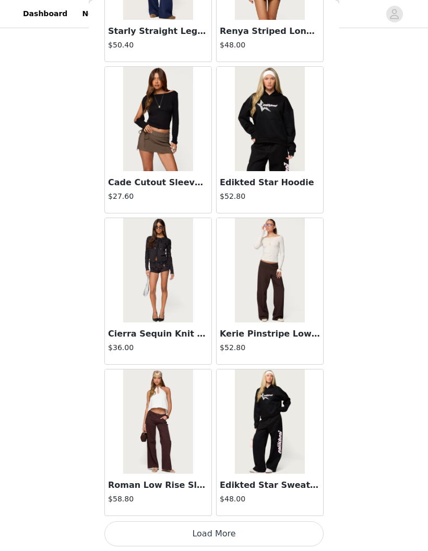
click at [262, 529] on button "Load More" at bounding box center [213, 533] width 219 height 25
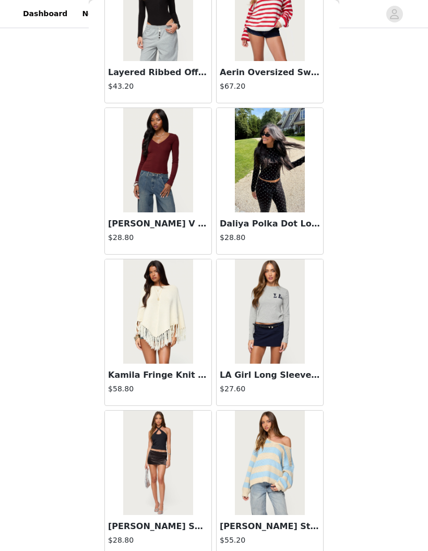
scroll to position [251, 0]
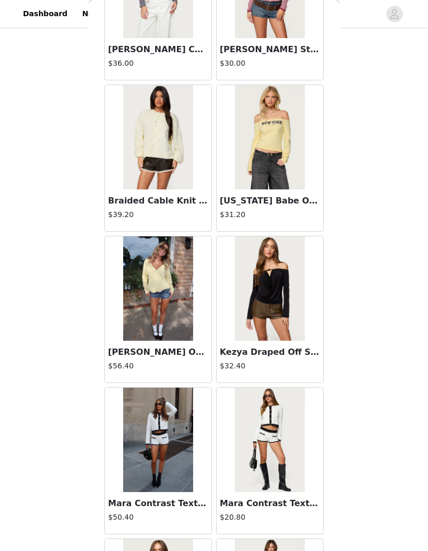
scroll to position [23557, 0]
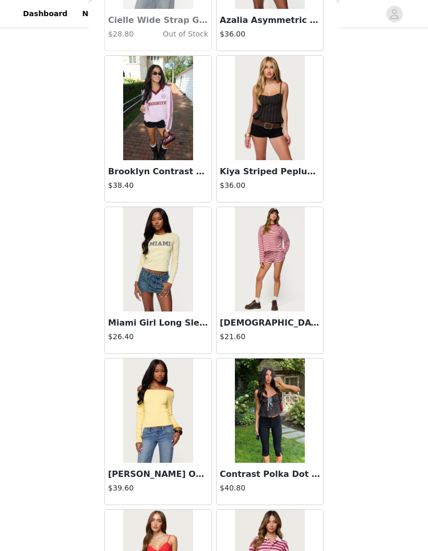
scroll to position [24660, 0]
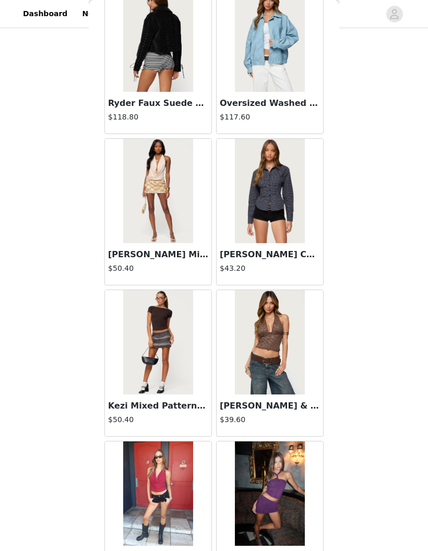
scroll to position [26557, 0]
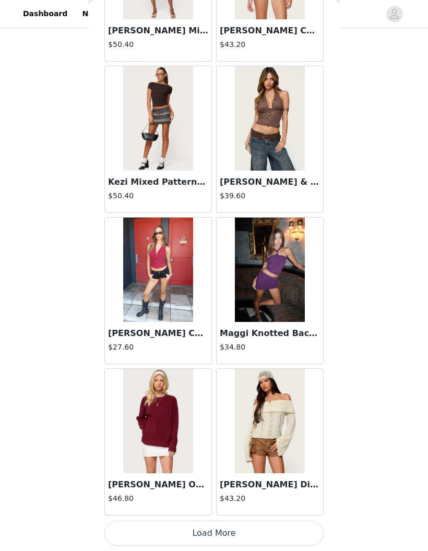
click at [297, 527] on button "Load More" at bounding box center [213, 532] width 219 height 25
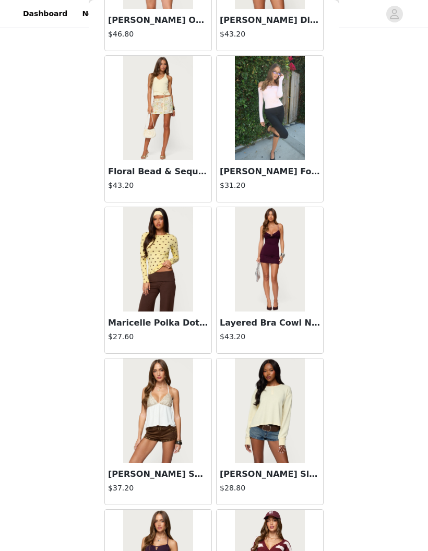
scroll to position [27274, 0]
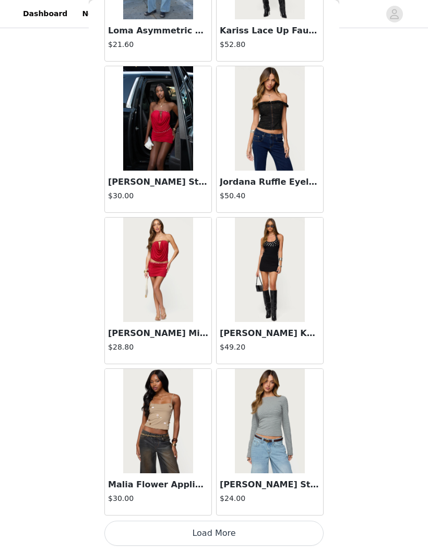
click at [279, 525] on button "Load More" at bounding box center [213, 532] width 219 height 25
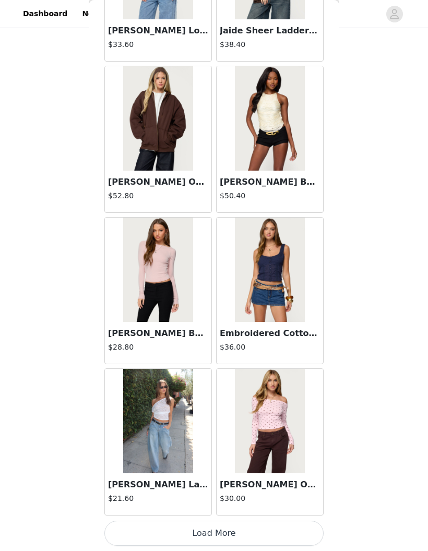
click at [283, 533] on button "Load More" at bounding box center [213, 532] width 219 height 25
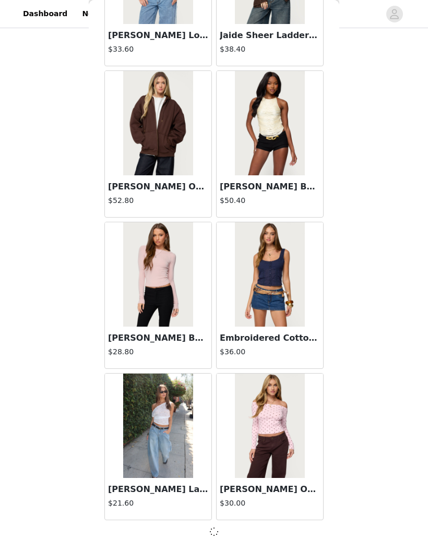
scroll to position [29770, 0]
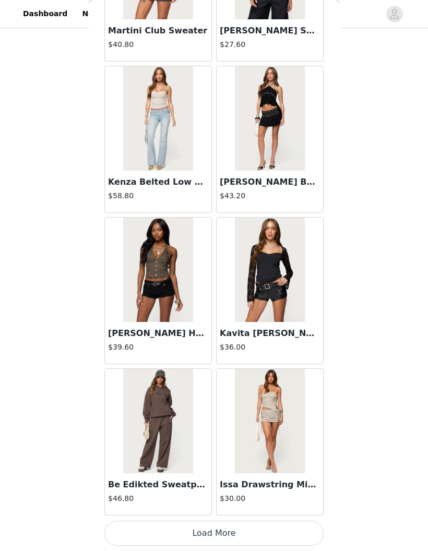
click at [301, 522] on button "Load More" at bounding box center [213, 532] width 219 height 25
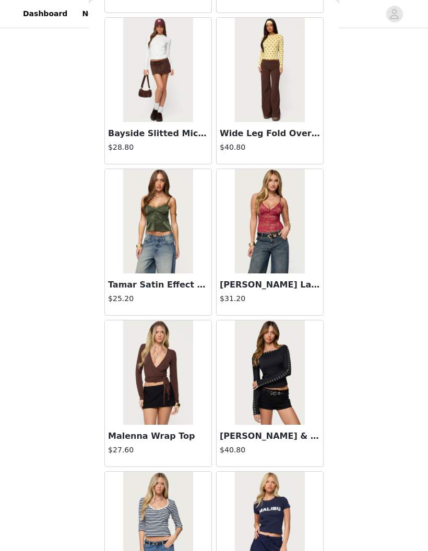
scroll to position [32274, 0]
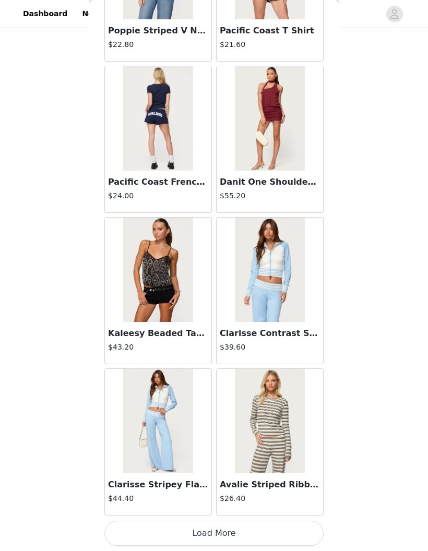
click at [297, 522] on button "Load More" at bounding box center [213, 532] width 219 height 25
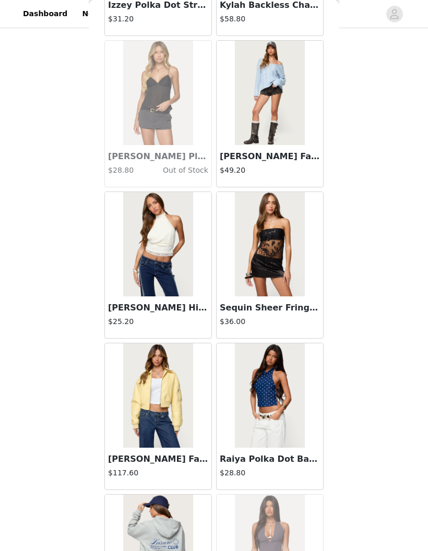
scroll to position [33951, 0]
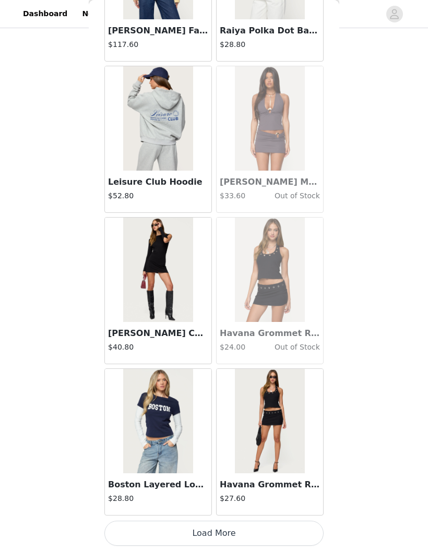
click at [302, 529] on button "Load More" at bounding box center [213, 532] width 219 height 25
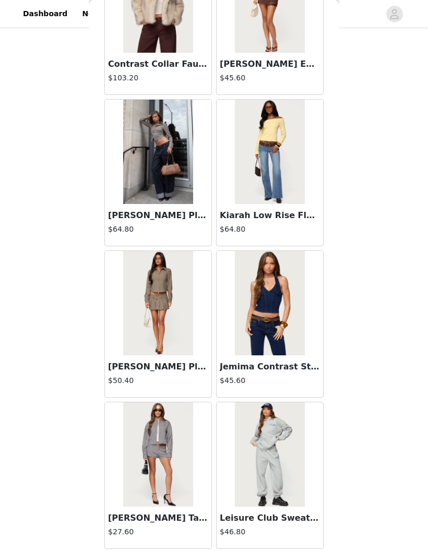
scroll to position [35638, 0]
click at [284, 180] on img at bounding box center [269, 152] width 69 height 104
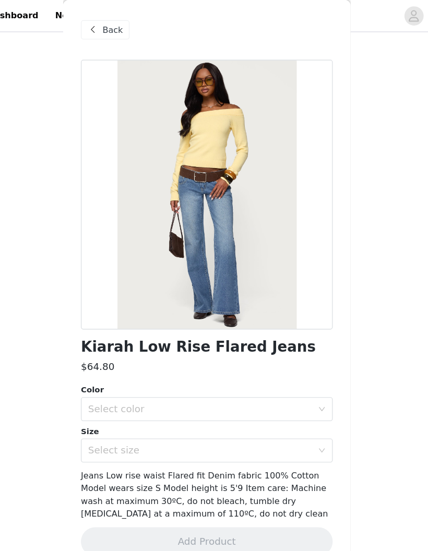
scroll to position [170, 0]
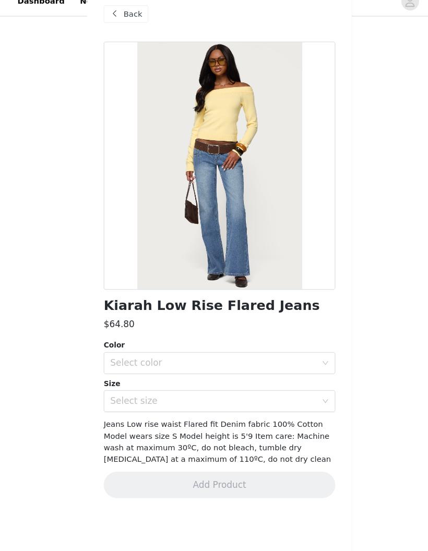
click at [242, 351] on div "Select color" at bounding box center [208, 356] width 195 height 10
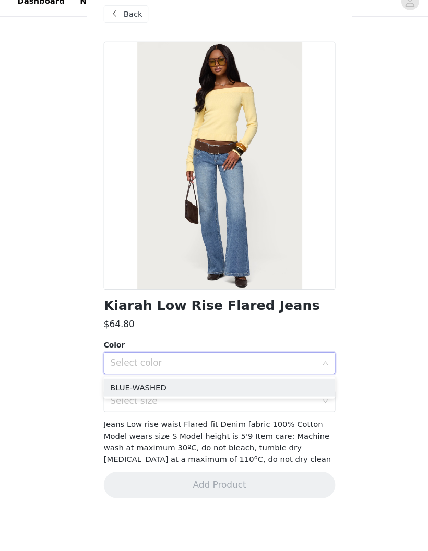
click at [287, 371] on li "BLUE-WASHED" at bounding box center [213, 379] width 219 height 17
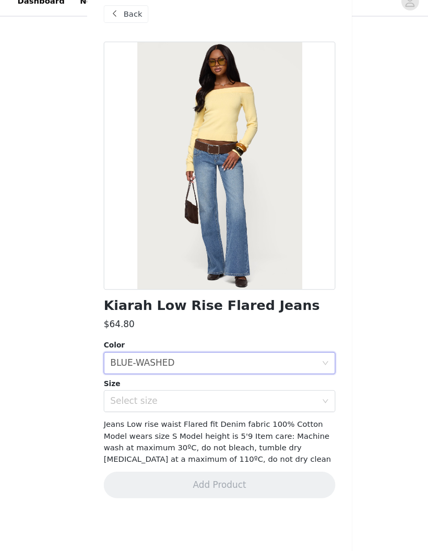
click at [289, 387] on div "Select size" at bounding box center [208, 392] width 195 height 10
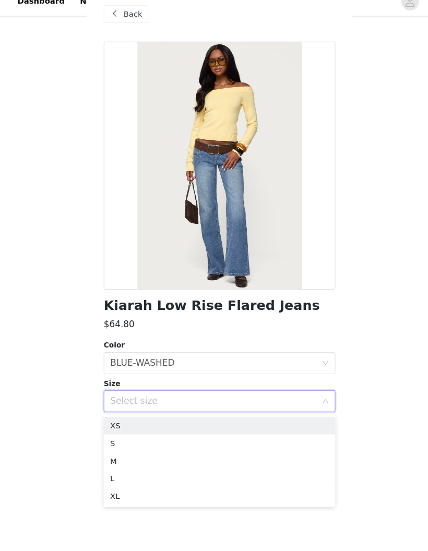
click at [281, 407] on li "XS" at bounding box center [213, 415] width 219 height 17
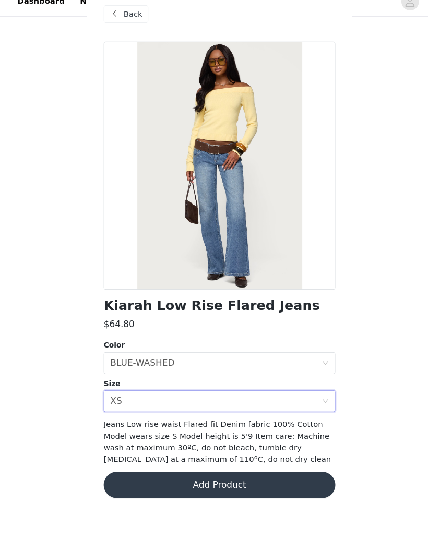
click at [127, 21] on div "Back" at bounding box center [125, 26] width 42 height 17
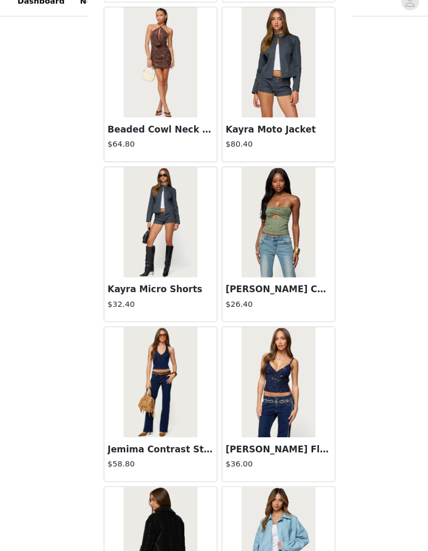
scroll to position [26017, 0]
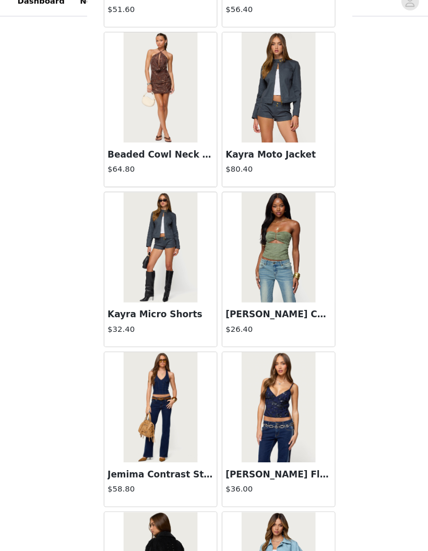
click at [167, 234] on img at bounding box center [157, 246] width 69 height 104
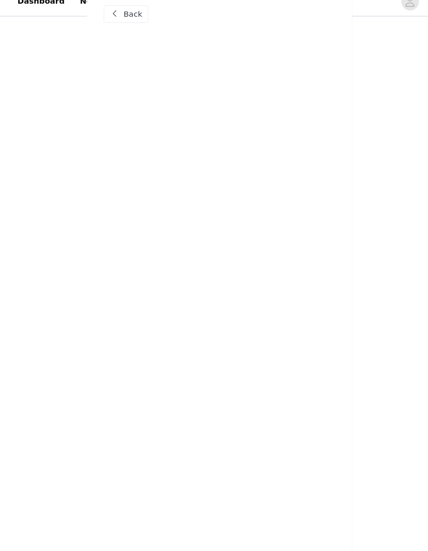
scroll to position [0, 0]
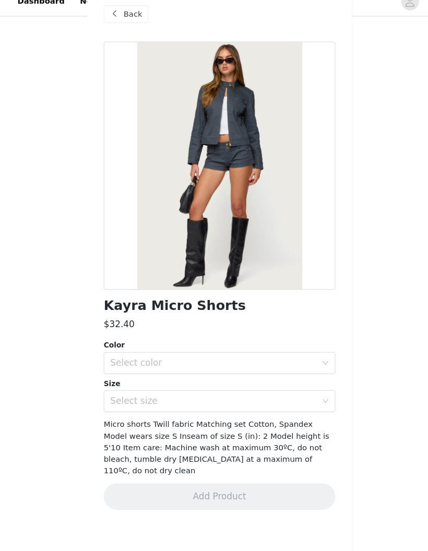
click at [280, 351] on div "Select color" at bounding box center [208, 356] width 195 height 10
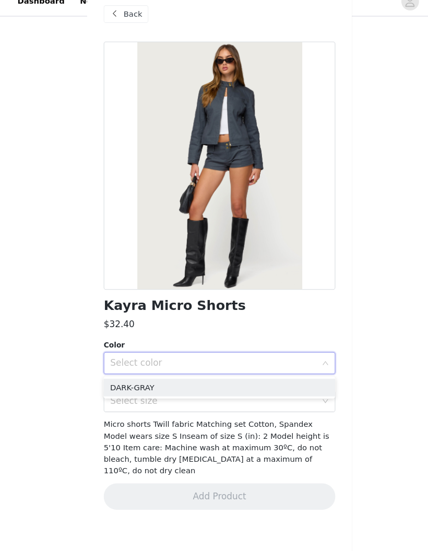
click at [287, 371] on li "DARK-GRAY" at bounding box center [213, 379] width 219 height 17
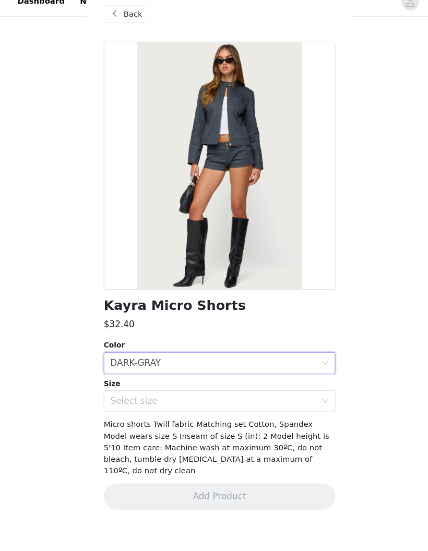
click at [301, 382] on div "Select size" at bounding box center [211, 392] width 200 height 20
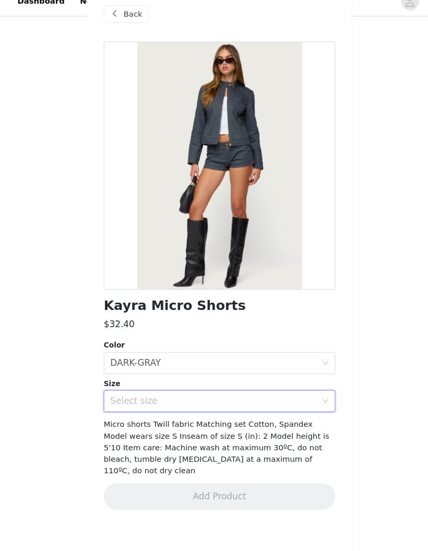
click at [374, 302] on div "STEP 1 OF 5 Products Choose as many products as you'd like, up to $300.00. 6 Se…" at bounding box center [214, 229] width 428 height 738
click at [302, 382] on div "Select size" at bounding box center [211, 392] width 200 height 20
click at [316, 382] on div "Select size" at bounding box center [213, 392] width 219 height 21
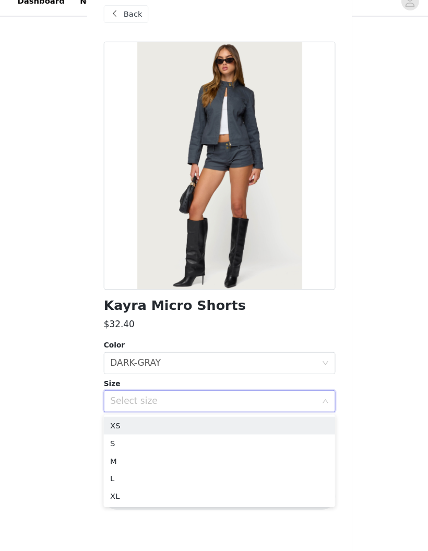
click at [313, 382] on div "Select size" at bounding box center [213, 392] width 219 height 21
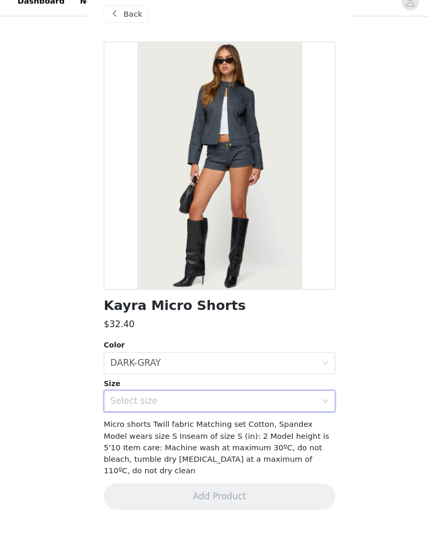
click at [373, 364] on div "STEP 1 OF 5 Products Choose as many products as you'd like, up to $300.00. 6 Se…" at bounding box center [214, 229] width 428 height 738
click at [303, 382] on div "Select size" at bounding box center [211, 392] width 200 height 20
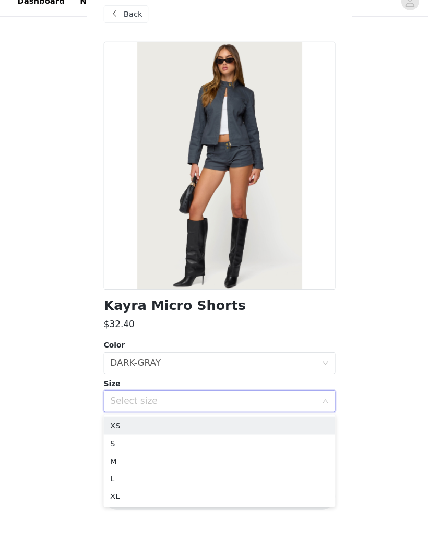
click at [288, 407] on li "XS" at bounding box center [213, 415] width 219 height 17
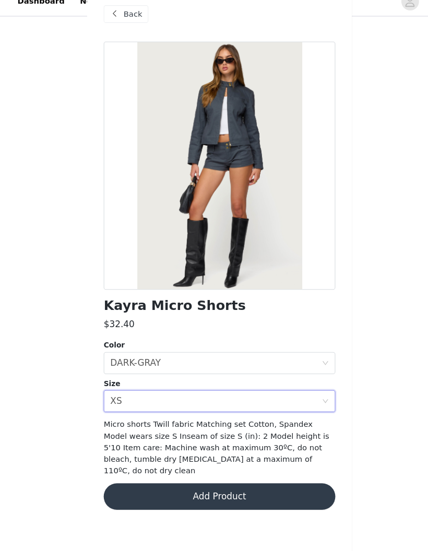
click at [286, 470] on button "Add Product" at bounding box center [213, 482] width 219 height 25
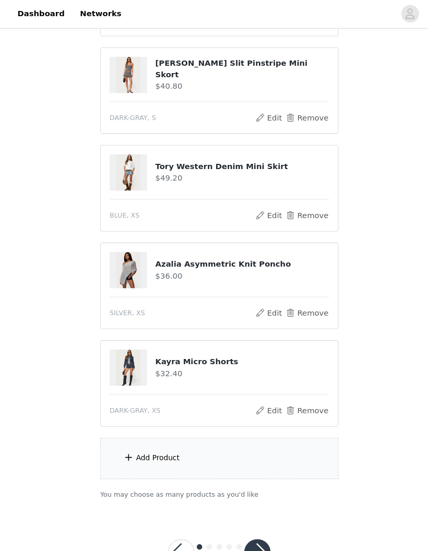
scroll to position [375, 0]
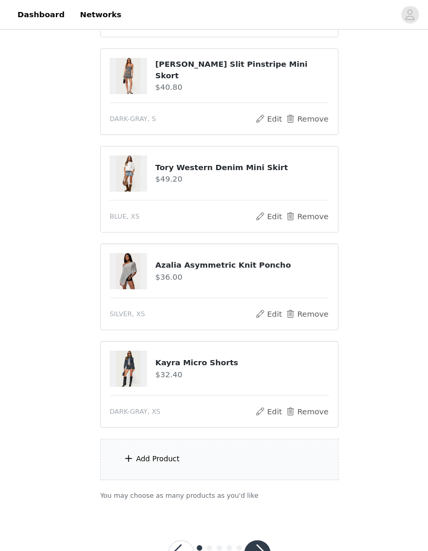
click at [265, 441] on div "Add Product" at bounding box center [213, 434] width 225 height 39
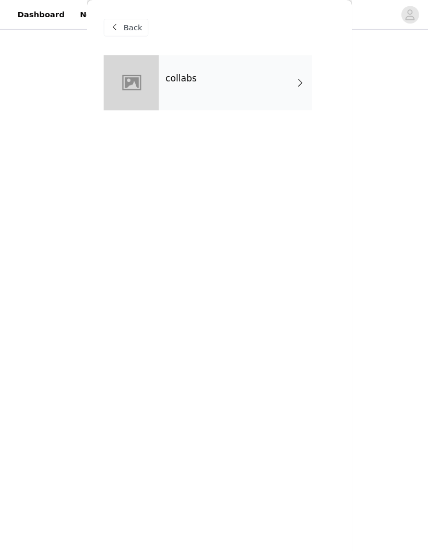
click at [239, 81] on div "collabs" at bounding box center [228, 78] width 145 height 52
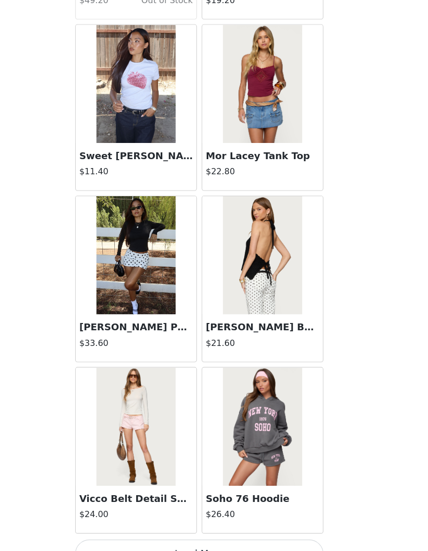
scroll to position [1045, 0]
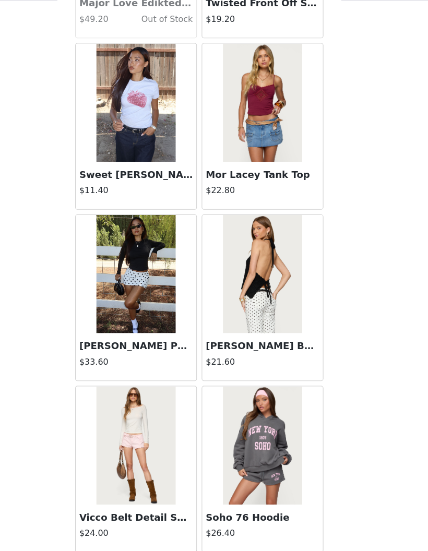
click at [107, 520] on button "Load More" at bounding box center [213, 532] width 219 height 25
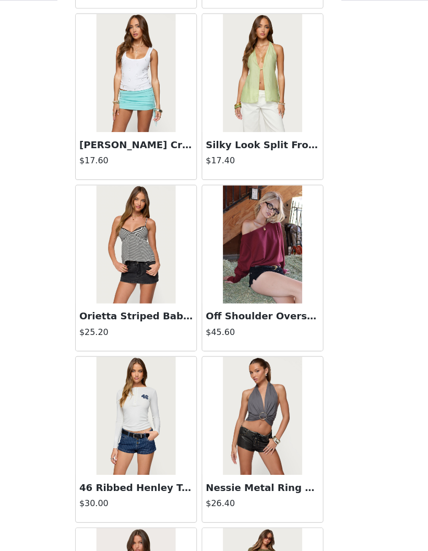
scroll to position [2129, 0]
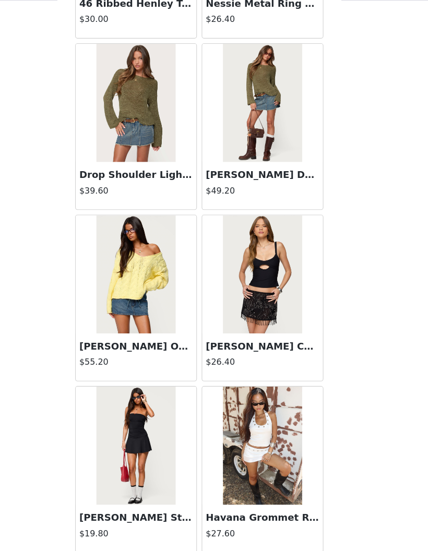
click at [104, 520] on button "Load More" at bounding box center [213, 532] width 219 height 25
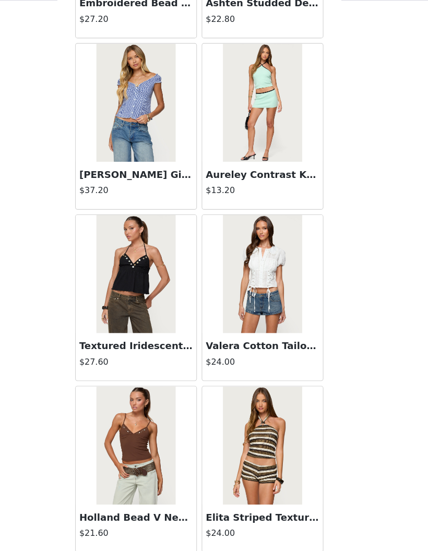
scroll to position [4069, 0]
click at [104, 520] on button "Load More" at bounding box center [213, 532] width 219 height 25
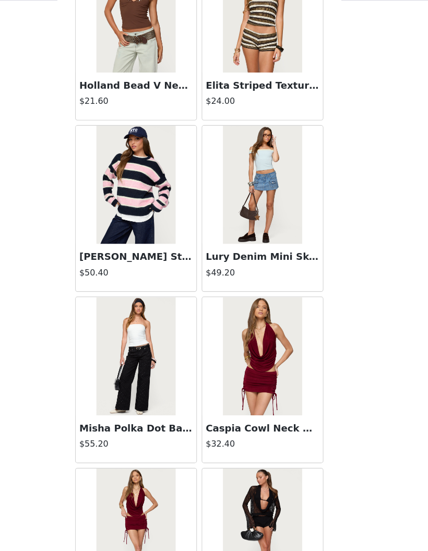
scroll to position [4451, 0]
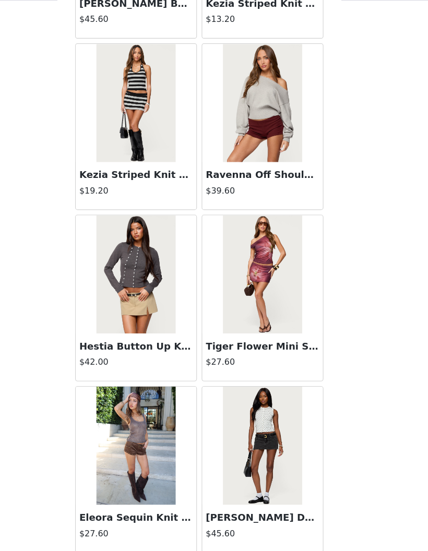
click at [105, 520] on button "Load More" at bounding box center [213, 532] width 219 height 25
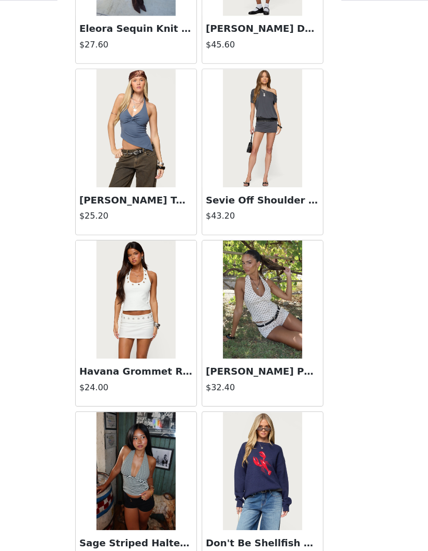
scroll to position [6057, 0]
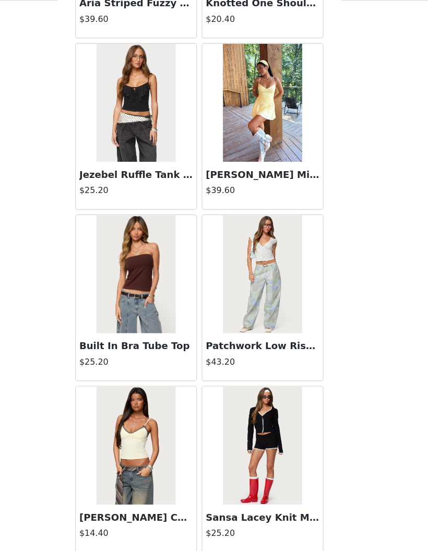
click at [125, 520] on button "Load More" at bounding box center [213, 532] width 219 height 25
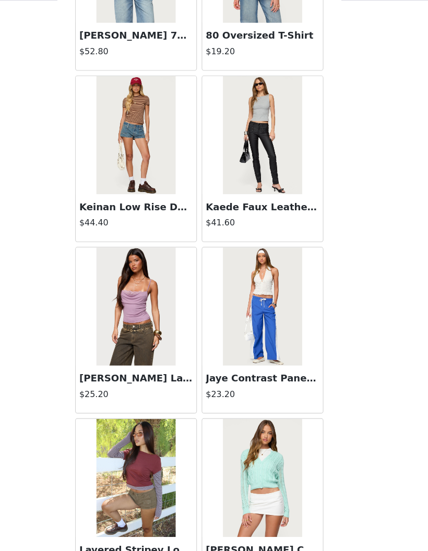
scroll to position [8426, 0]
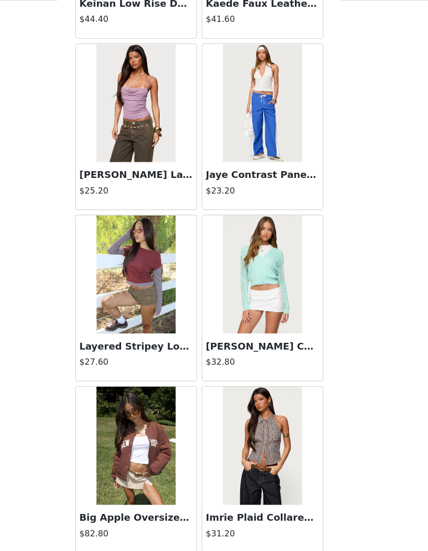
click at [133, 520] on button "Load More" at bounding box center [213, 532] width 219 height 25
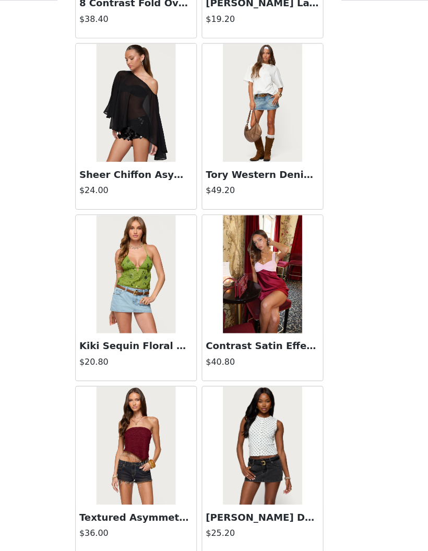
scroll to position [10117, 0]
click at [124, 520] on button "Load More" at bounding box center [213, 532] width 219 height 25
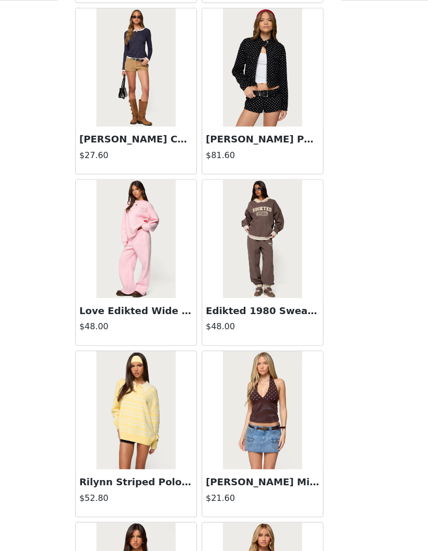
scroll to position [10603, 0]
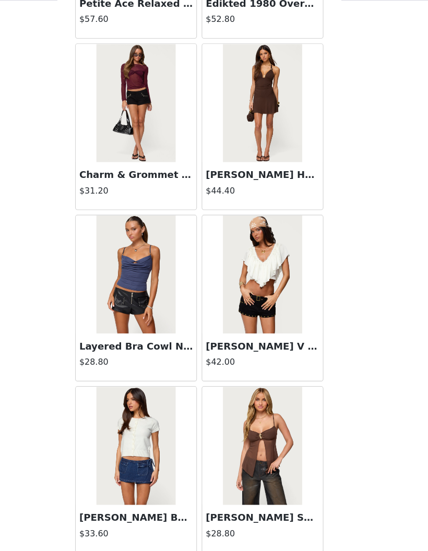
click at [143, 520] on button "Load More" at bounding box center [213, 532] width 219 height 25
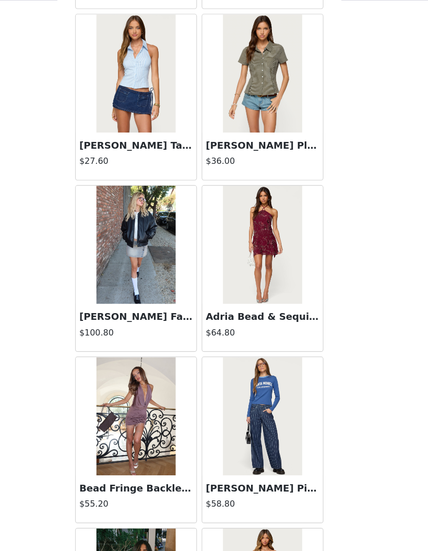
scroll to position [12414, 0]
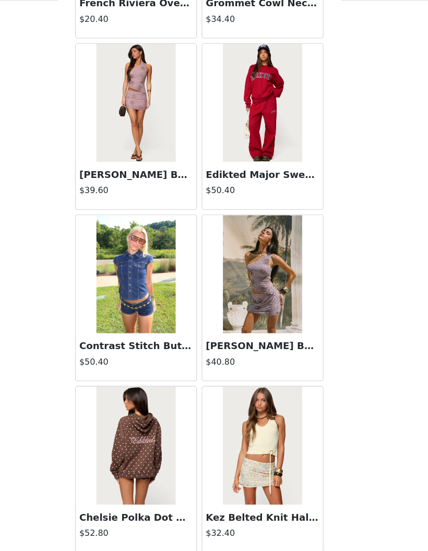
click at [149, 520] on button "Load More" at bounding box center [213, 532] width 219 height 25
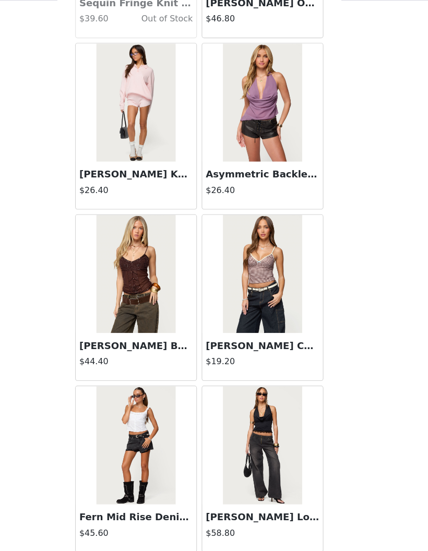
click at [148, 520] on button "Load More" at bounding box center [213, 532] width 219 height 25
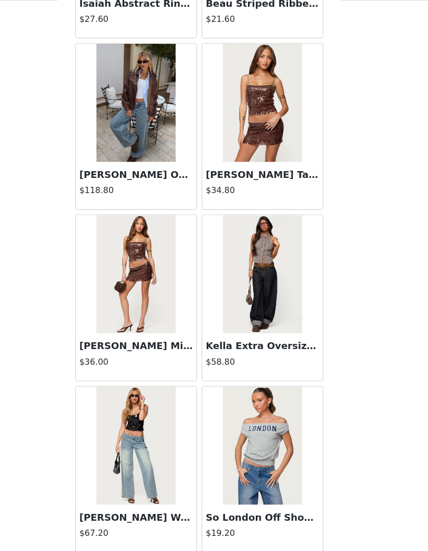
click at [152, 520] on button "Load More" at bounding box center [213, 532] width 219 height 25
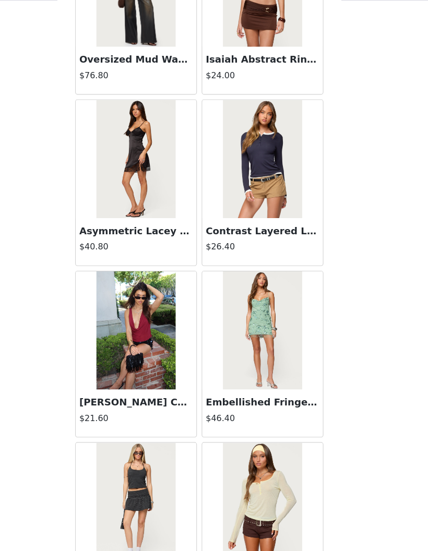
scroll to position [17030, 0]
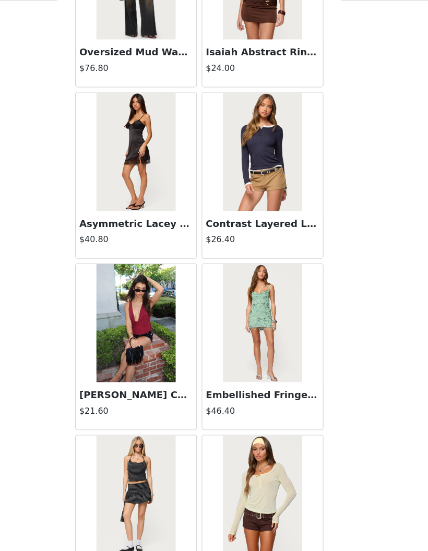
click at [254, 128] on img at bounding box center [269, 161] width 69 height 104
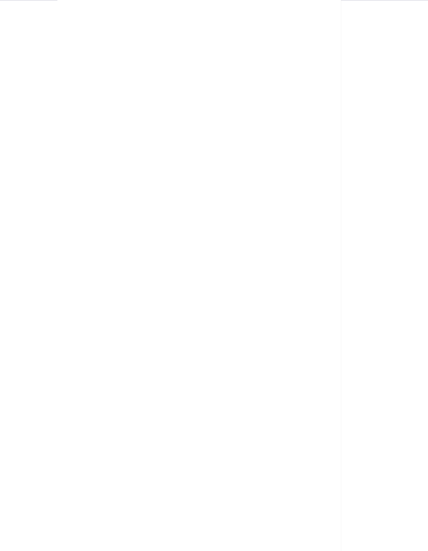
scroll to position [0, 0]
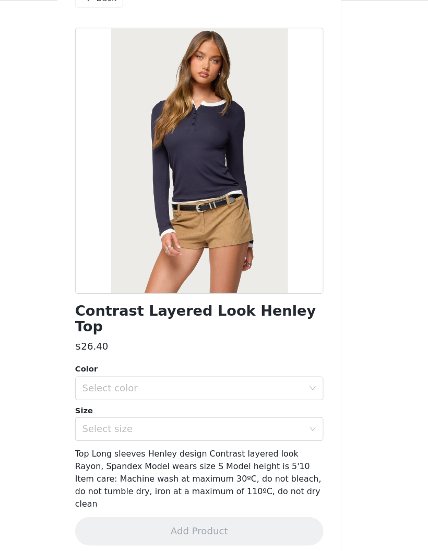
click at [111, 365] on div "Select color" at bounding box center [208, 370] width 195 height 10
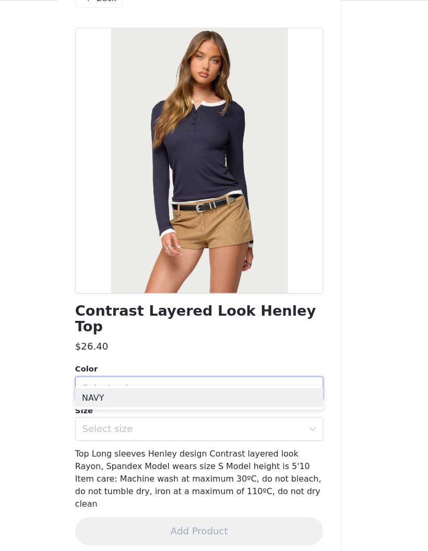
click at [104, 370] on li "NAVY" at bounding box center [213, 378] width 219 height 17
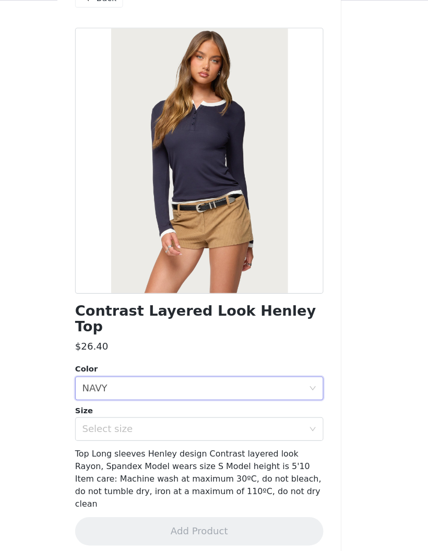
click at [111, 401] on div "Select size" at bounding box center [208, 406] width 195 height 10
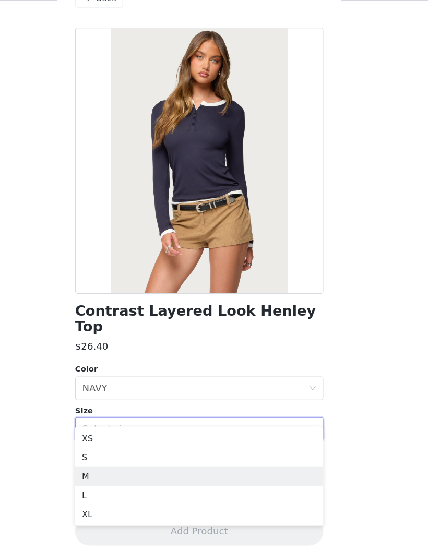
click at [104, 440] on li "M" at bounding box center [213, 448] width 219 height 17
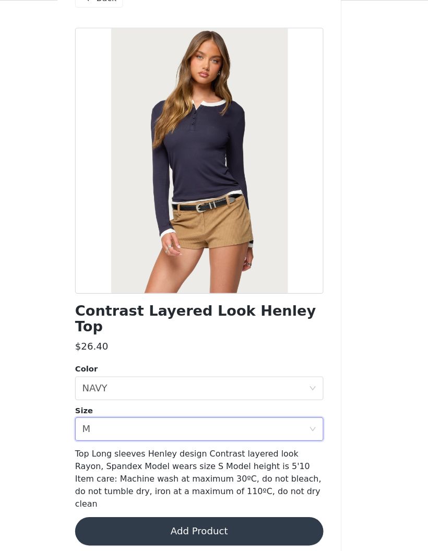
click at [121, 484] on button "Add Product" at bounding box center [213, 496] width 219 height 25
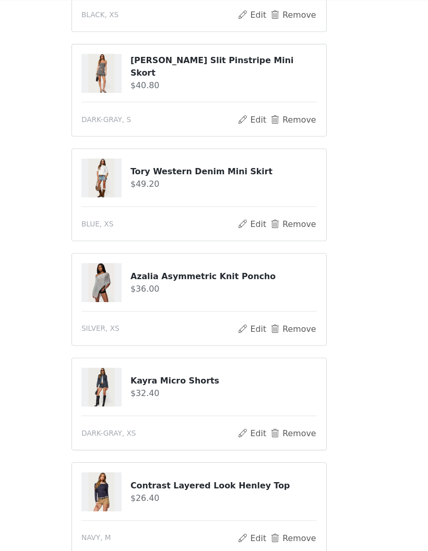
scroll to position [477, 0]
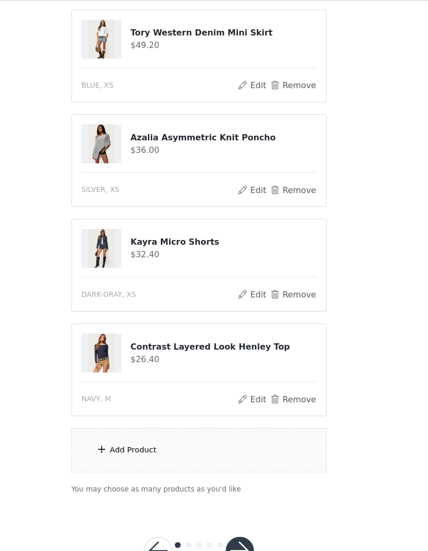
click at [237, 501] on button "button" at bounding box center [249, 513] width 25 height 25
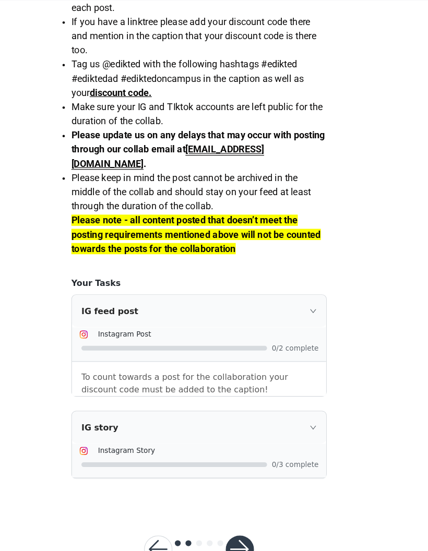
scroll to position [758, 0]
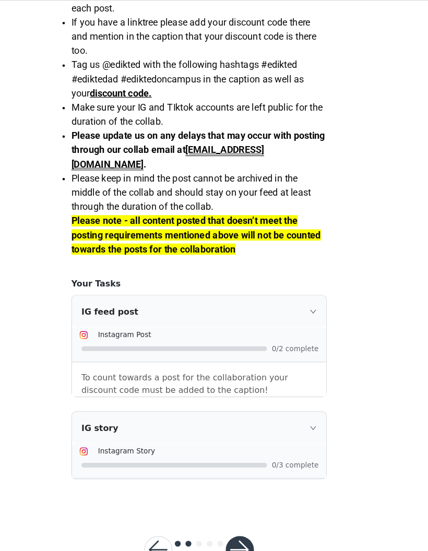
click at [283, 288] on div "IG feed post" at bounding box center [214, 302] width 224 height 28
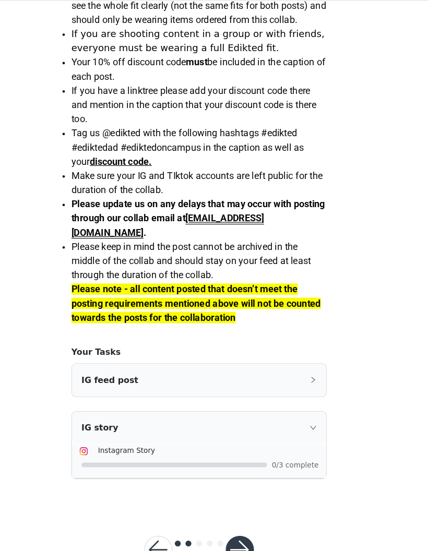
scroll to position [711, 0]
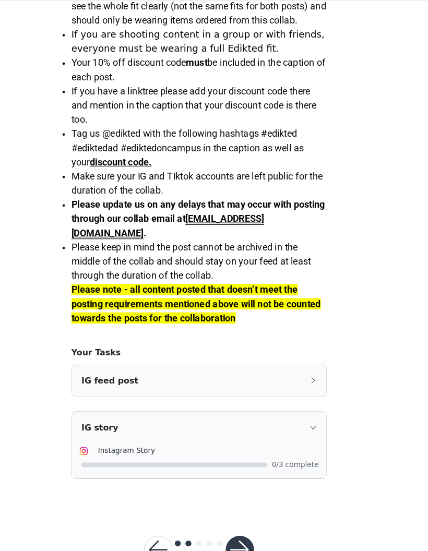
click at [237, 501] on button "button" at bounding box center [249, 513] width 25 height 25
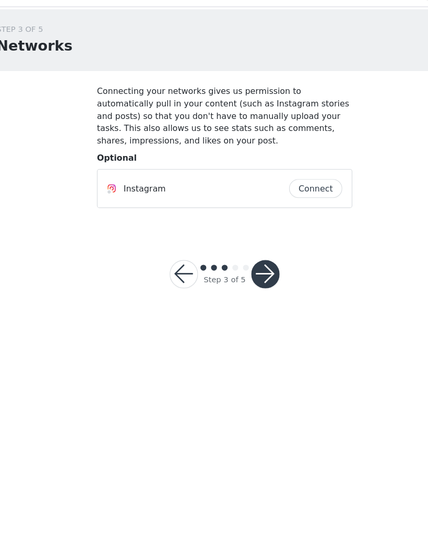
click at [293, 180] on button "Connect" at bounding box center [294, 188] width 47 height 17
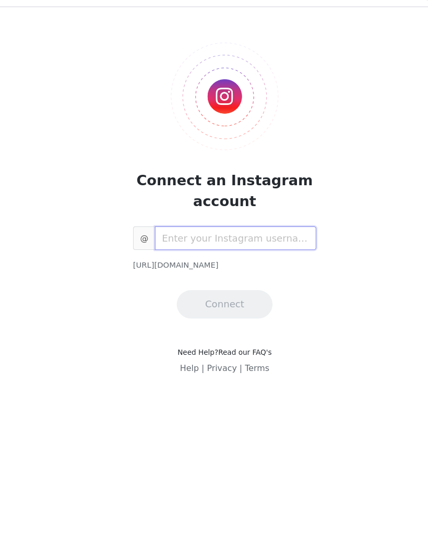
click at [261, 222] on input "text" at bounding box center [223, 232] width 142 height 21
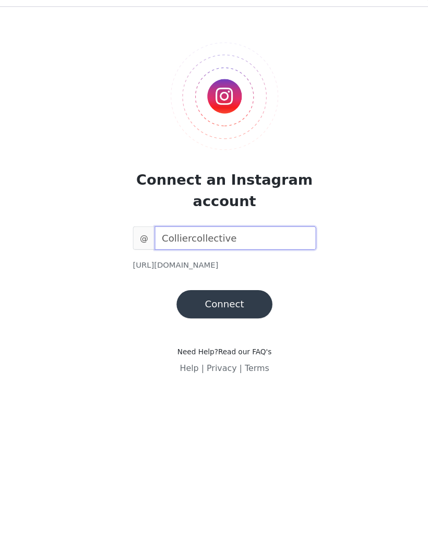
click at [167, 222] on input "Colliercollective" at bounding box center [223, 232] width 142 height 21
type input "Colliercollectivee"
click at [217, 278] on button "Connect" at bounding box center [214, 290] width 84 height 25
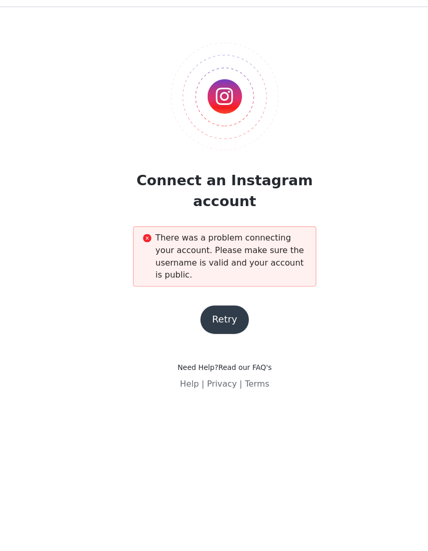
click at [198, 291] on button "Retry" at bounding box center [213, 303] width 43 height 25
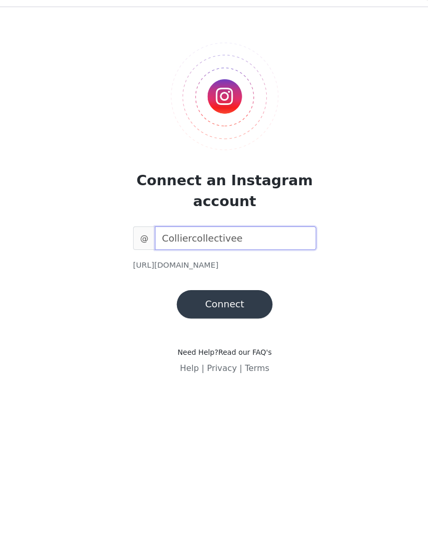
click at [243, 222] on input "Colliercollectivee" at bounding box center [223, 232] width 142 height 21
type input "Colliercollective_"
click at [216, 278] on button "Connect" at bounding box center [214, 290] width 84 height 25
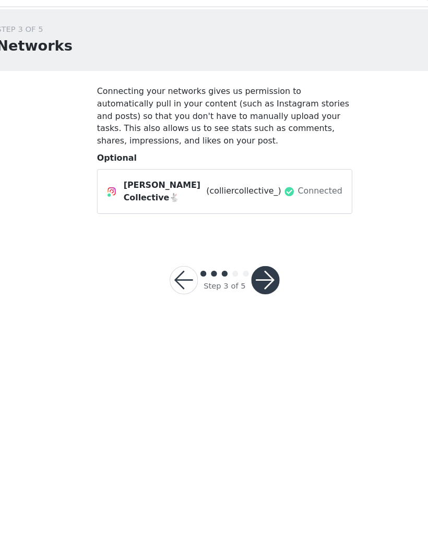
click at [237, 257] on button "button" at bounding box center [249, 269] width 25 height 25
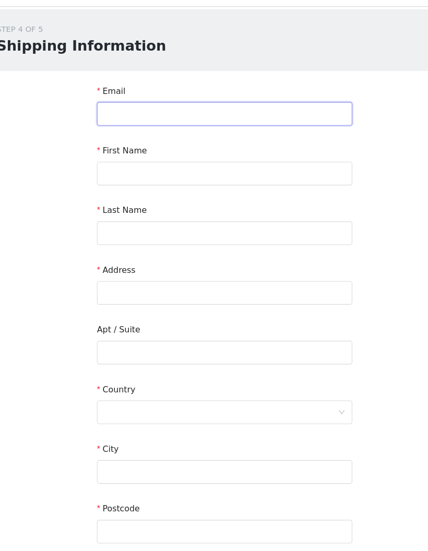
click at [248, 112] on input "text" at bounding box center [213, 122] width 225 height 21
type input "M"
type input "[EMAIL_ADDRESS][DOMAIN_NAME]"
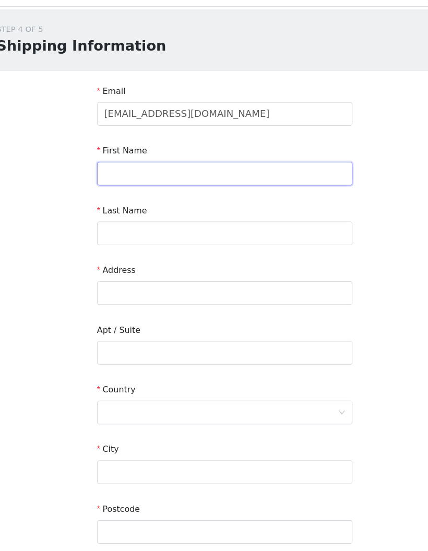
click at [259, 165] on input "text" at bounding box center [213, 175] width 225 height 21
type input "[PERSON_NAME]"
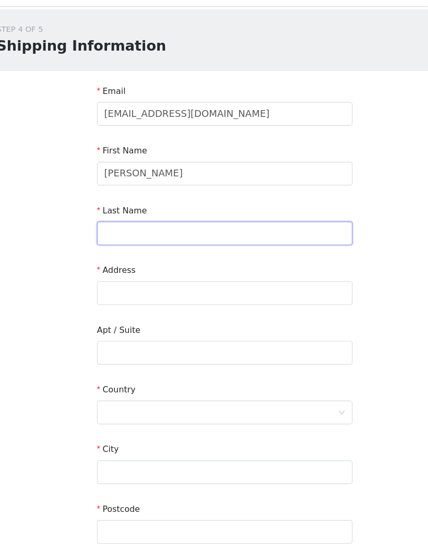
click at [243, 217] on input "text" at bounding box center [213, 227] width 225 height 21
type input "[PERSON_NAME]"
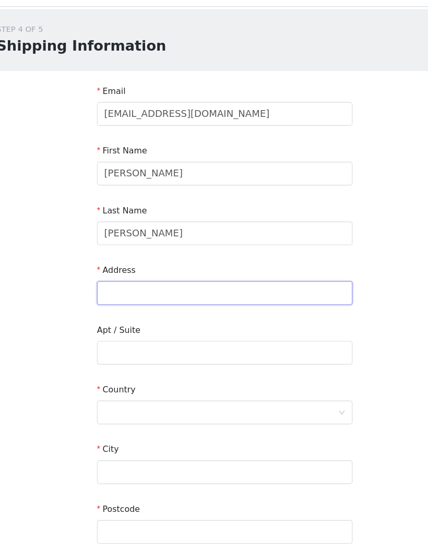
click at [227, 270] on input "text" at bounding box center [213, 280] width 225 height 21
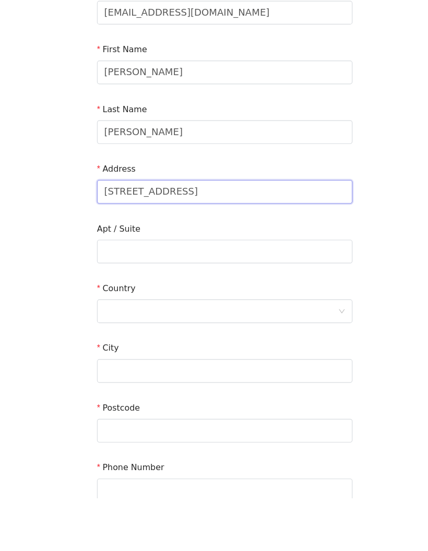
type input "[STREET_ADDRESS]"
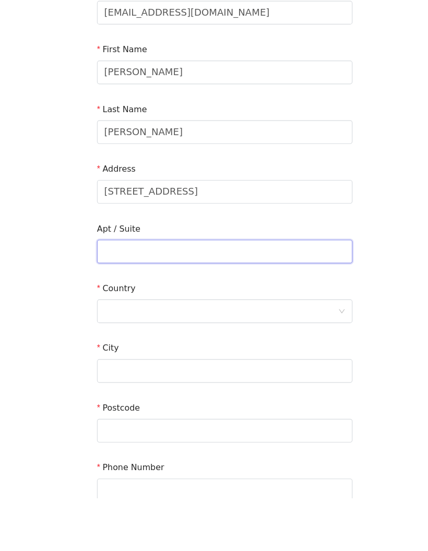
click at [280, 323] on input "text" at bounding box center [213, 333] width 225 height 21
type input "2204"
click at [279, 376] on div at bounding box center [210, 386] width 206 height 20
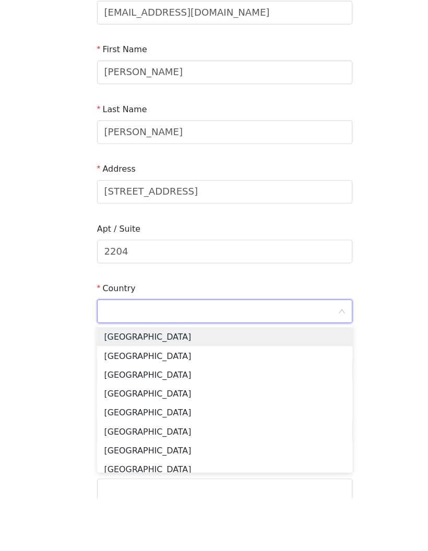
click at [262, 400] on li "[GEOGRAPHIC_DATA]" at bounding box center [213, 408] width 225 height 17
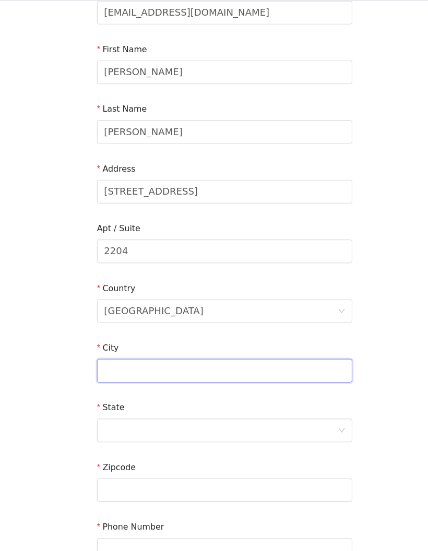
click at [255, 344] on input "text" at bounding box center [213, 354] width 225 height 21
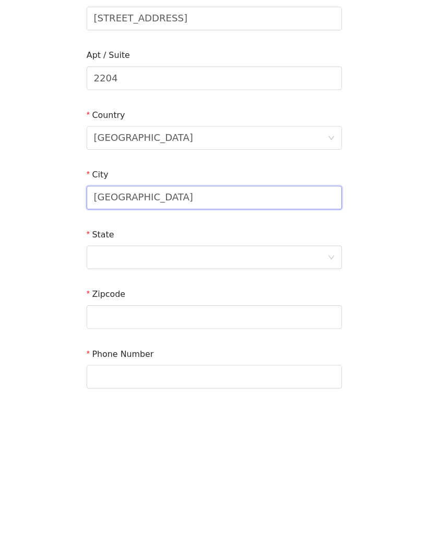
type input "[GEOGRAPHIC_DATA]"
click at [255, 398] on div at bounding box center [210, 408] width 206 height 20
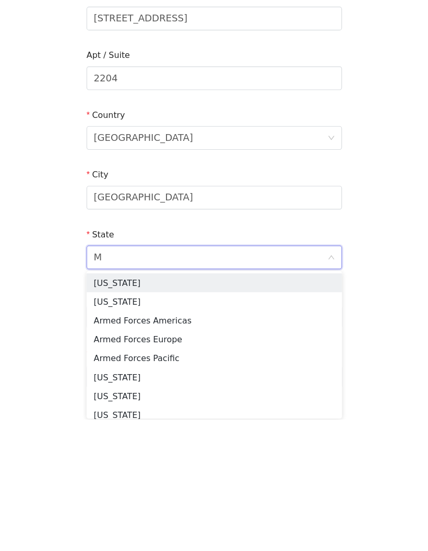
type input "Mi"
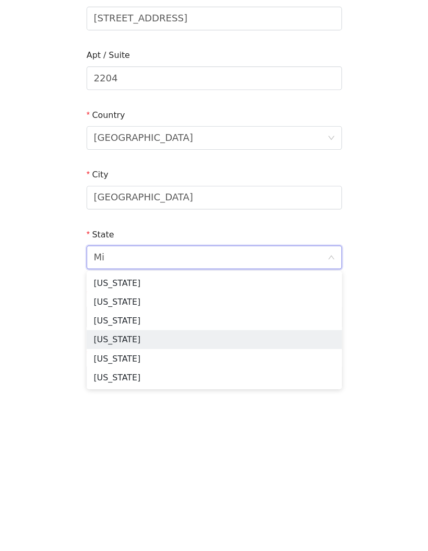
click at [125, 472] on li "[US_STATE]" at bounding box center [213, 480] width 225 height 17
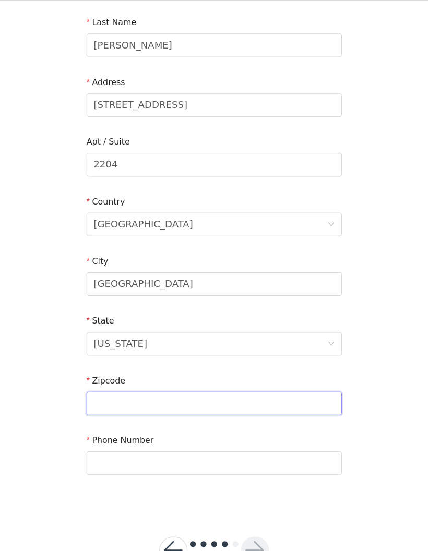
click at [259, 373] on input "text" at bounding box center [213, 383] width 225 height 21
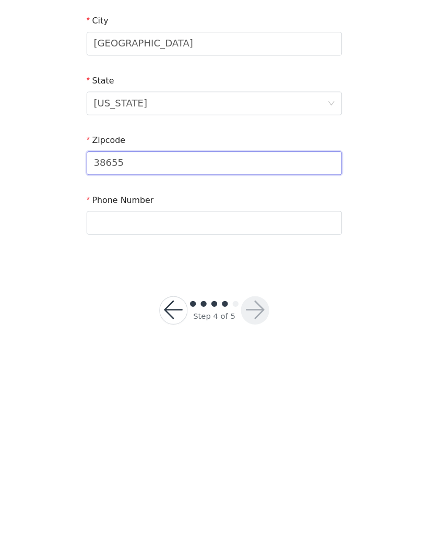
type input "38655"
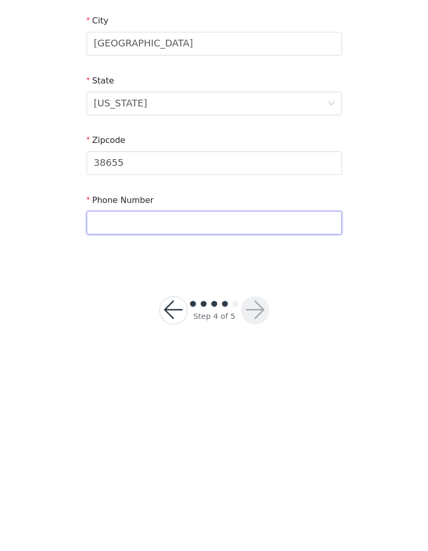
click at [240, 426] on input "text" at bounding box center [213, 436] width 225 height 21
type input "4042817222"
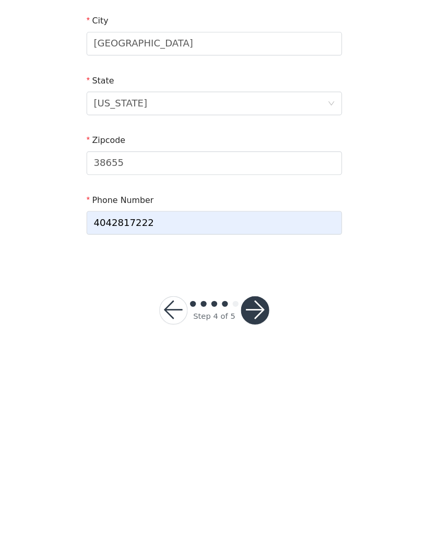
scroll to position [225, 0]
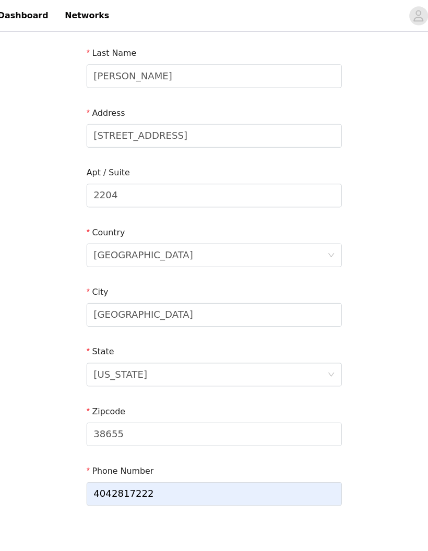
click at [237, 501] on button "button" at bounding box center [249, 513] width 25 height 25
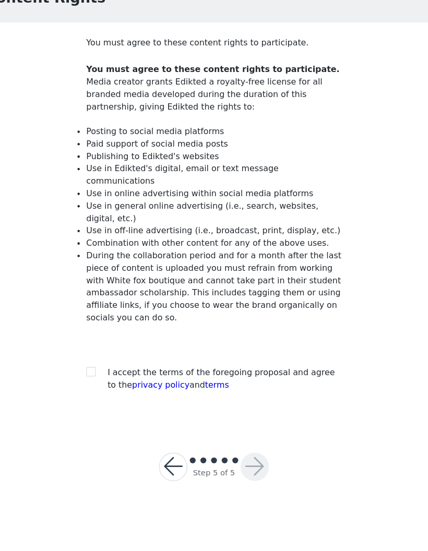
click at [89, 315] on section "You must agree to these content rights to participate. You must agree to these …" at bounding box center [214, 261] width 250 height 355
click at [101, 388] on input "checkbox" at bounding box center [104, 391] width 7 height 7
checkbox input "true"
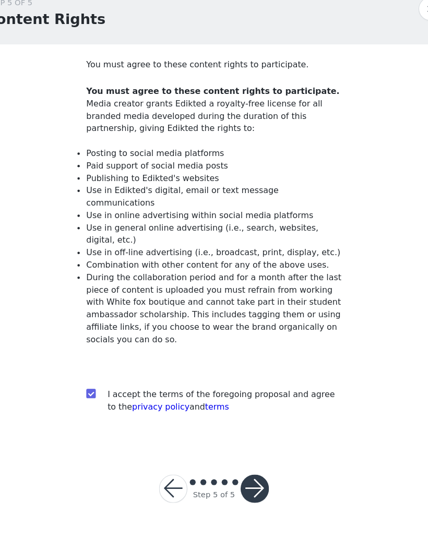
click at [237, 464] on button "button" at bounding box center [249, 476] width 25 height 25
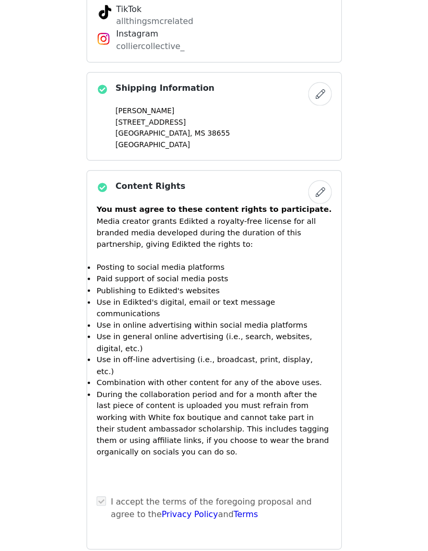
scroll to position [942, 0]
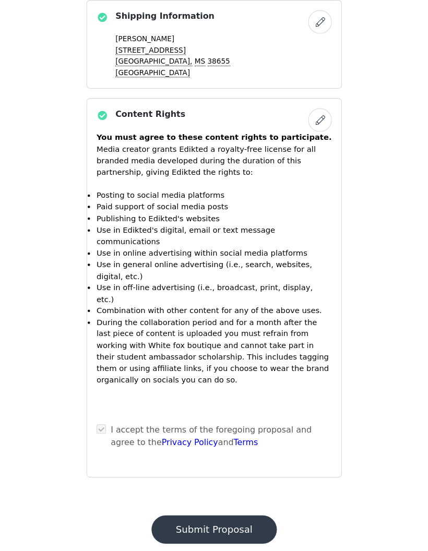
click at [221, 519] on button "Submit Proposal" at bounding box center [214, 531] width 111 height 25
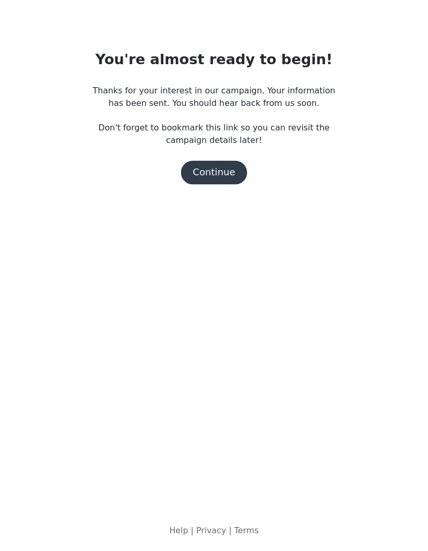
scroll to position [0, 0]
click at [201, 206] on button "Continue" at bounding box center [214, 216] width 58 height 21
